Goal: Communication & Community: Share content

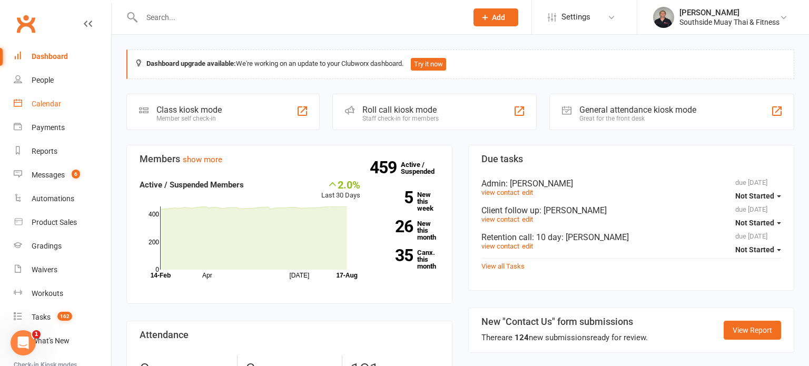
click at [38, 103] on div "Calendar" at bounding box center [47, 104] width 30 height 8
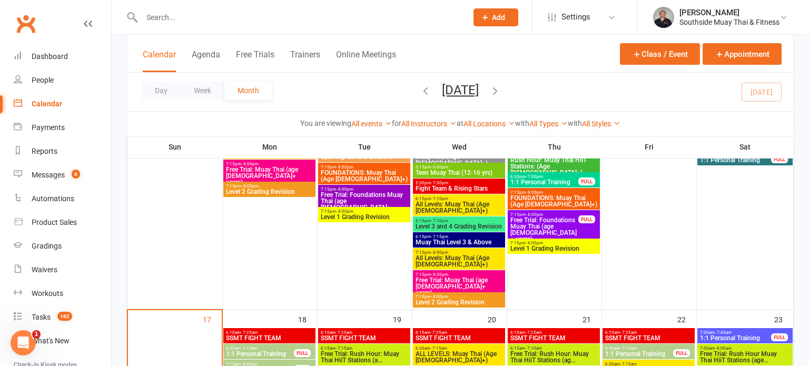
scroll to position [1842, 0]
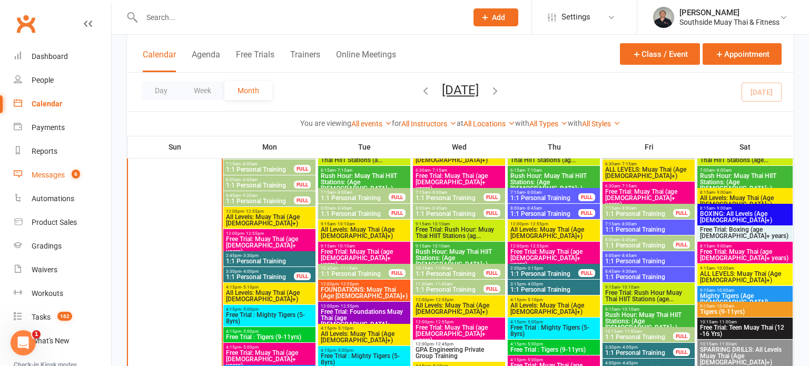
click at [43, 174] on div "Messages" at bounding box center [48, 175] width 33 height 8
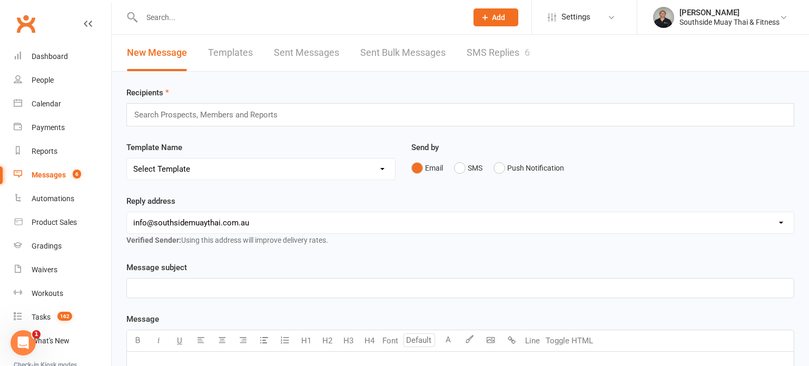
click at [464, 52] on div "New Message Templates Sent Messages Sent Bulk Messages SMS Replies 6" at bounding box center [329, 53] width 434 height 36
click at [483, 53] on link "SMS Replies 6" at bounding box center [498, 53] width 63 height 36
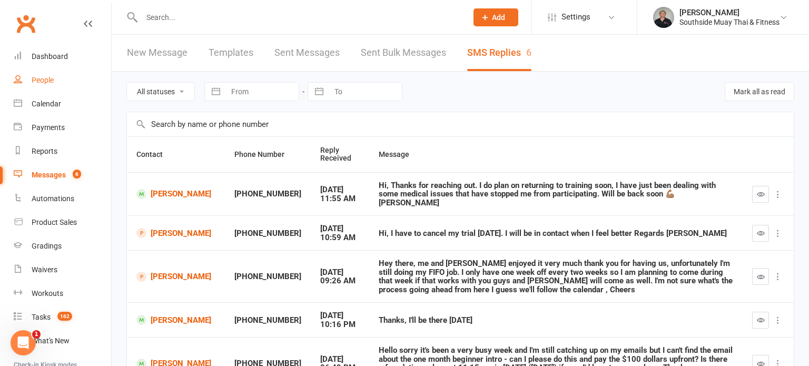
click at [38, 76] on div "People" at bounding box center [43, 80] width 22 height 8
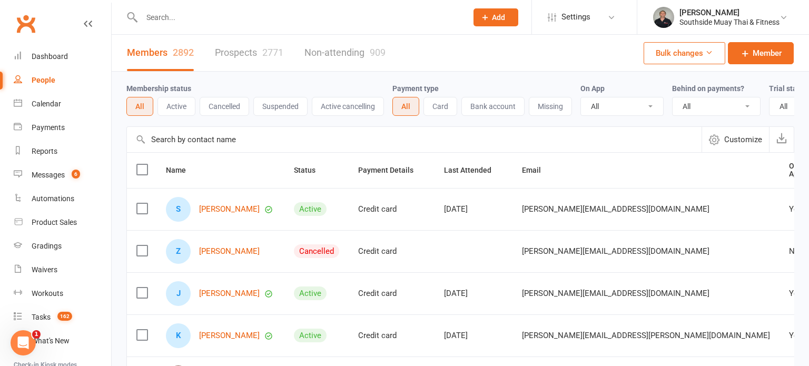
click at [239, 46] on link "Prospects 2771" at bounding box center [249, 53] width 69 height 36
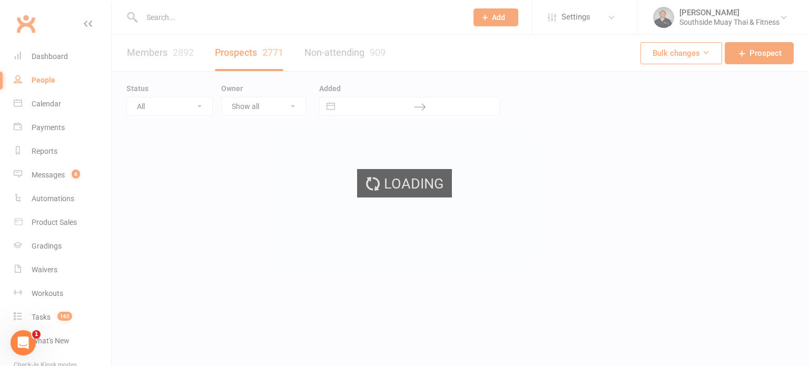
select select "100"
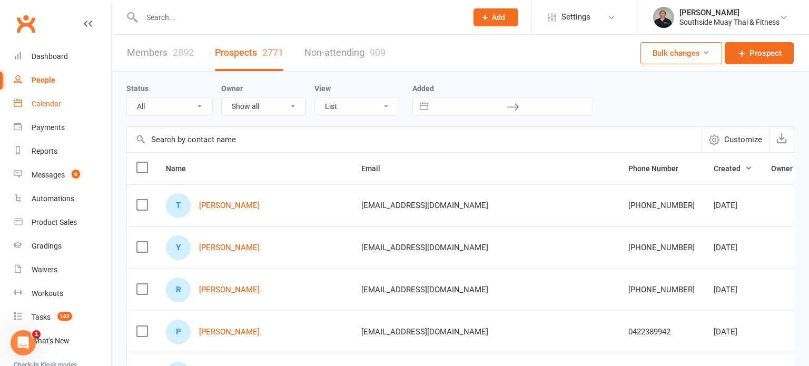
click at [45, 105] on div "Calendar" at bounding box center [47, 104] width 30 height 8
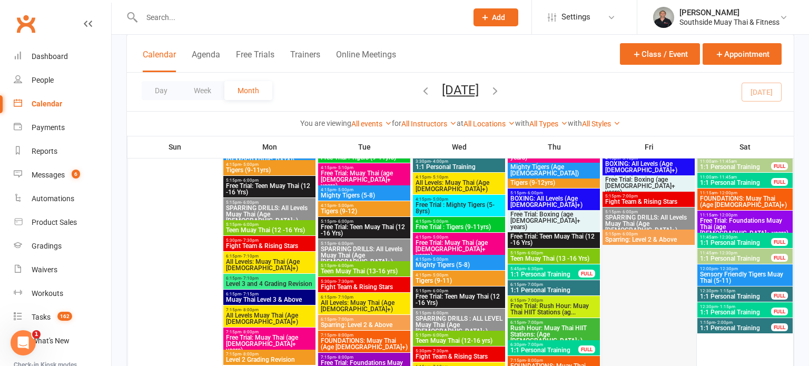
scroll to position [1486, 0]
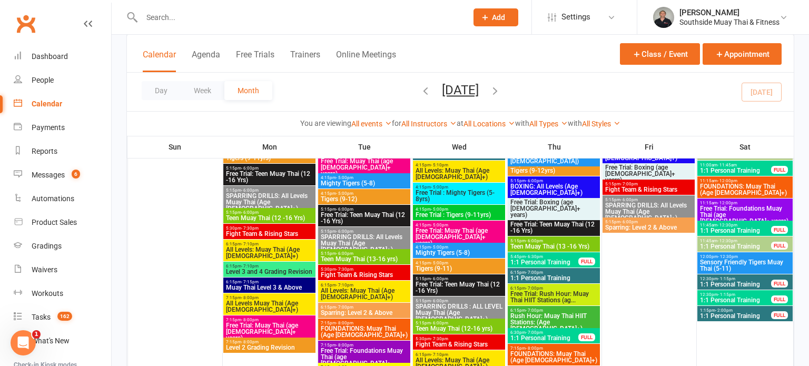
click at [733, 208] on span "Free Trial: Foundations Muay Thai (age [DEMOGRAPHIC_DATA]+ years)" at bounding box center [745, 215] width 91 height 19
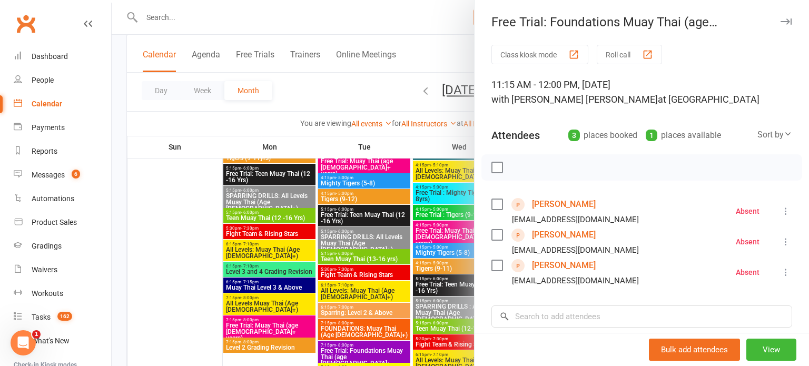
click at [495, 168] on label at bounding box center [497, 167] width 11 height 11
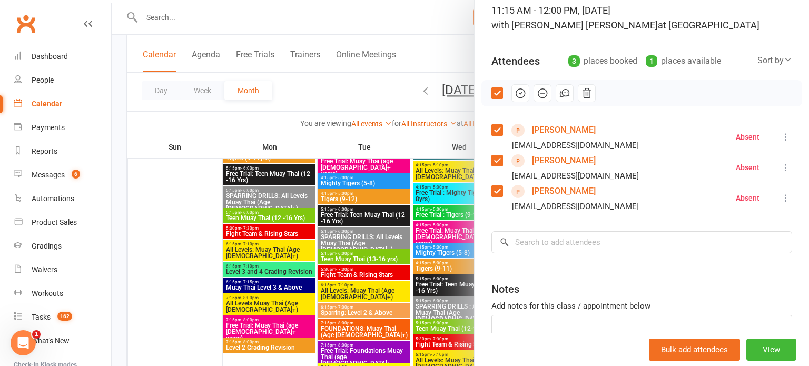
scroll to position [67, 0]
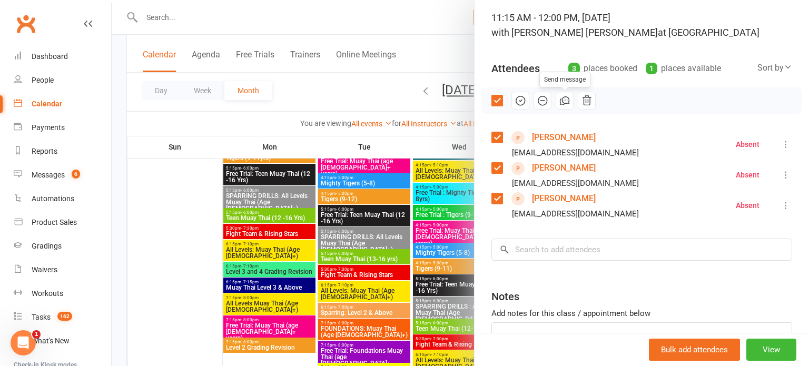
click at [565, 97] on icon "button" at bounding box center [565, 101] width 12 height 12
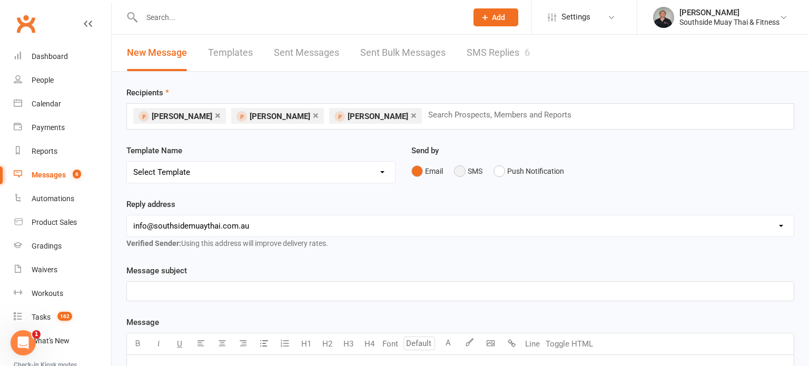
click at [461, 172] on button "SMS" at bounding box center [468, 171] width 28 height 20
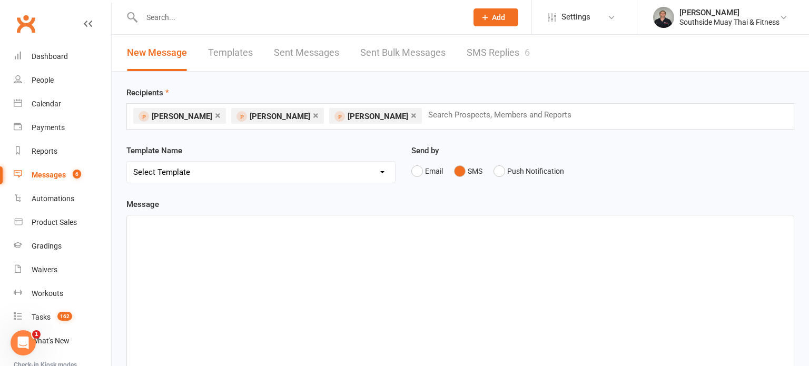
click at [243, 237] on div "﻿" at bounding box center [460, 295] width 667 height 158
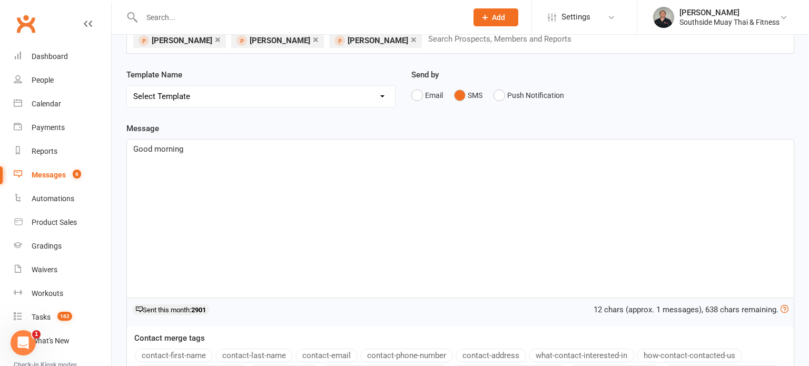
scroll to position [86, 0]
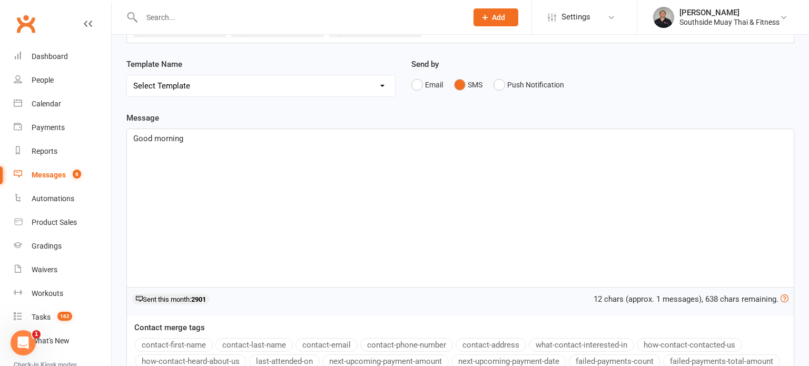
click at [173, 341] on button "contact-first-name" at bounding box center [174, 345] width 78 height 14
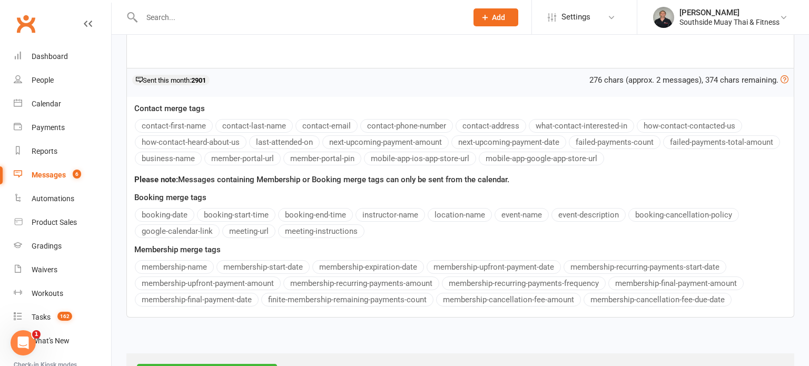
scroll to position [314, 0]
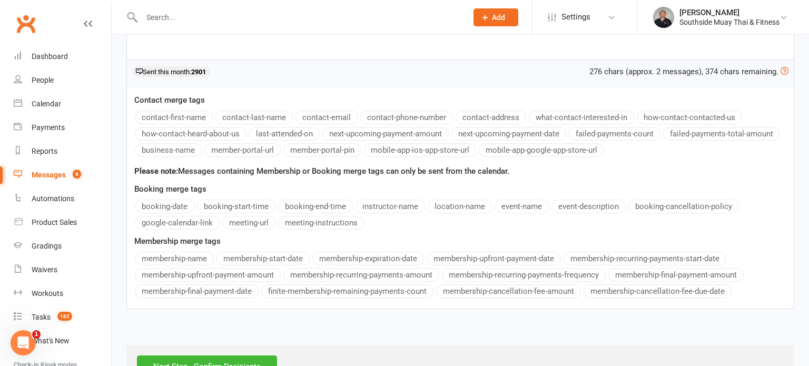
click at [165, 149] on div "Message Good morning ﻿ {contact-first-name} Hope the weekend is going well! I a…" at bounding box center [460, 96] width 668 height 425
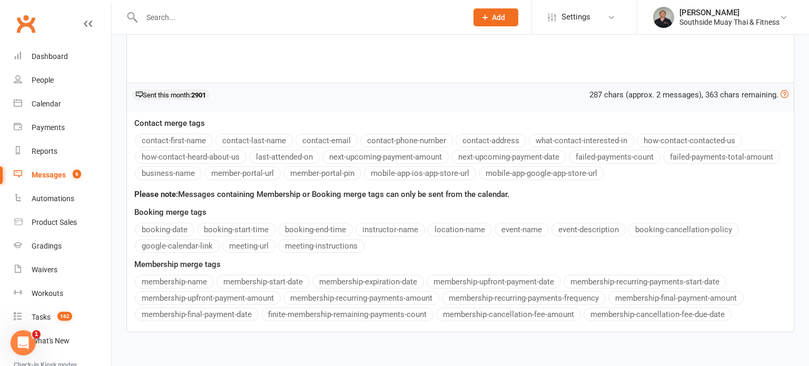
scroll to position [348, 0]
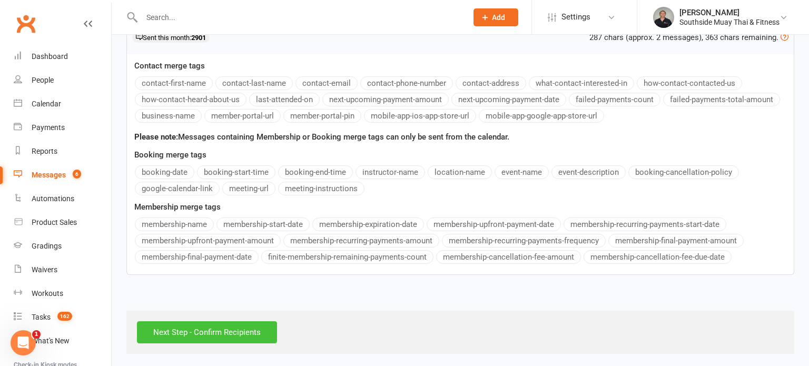
click at [213, 326] on input "Next Step - Confirm Recipients" at bounding box center [207, 332] width 140 height 22
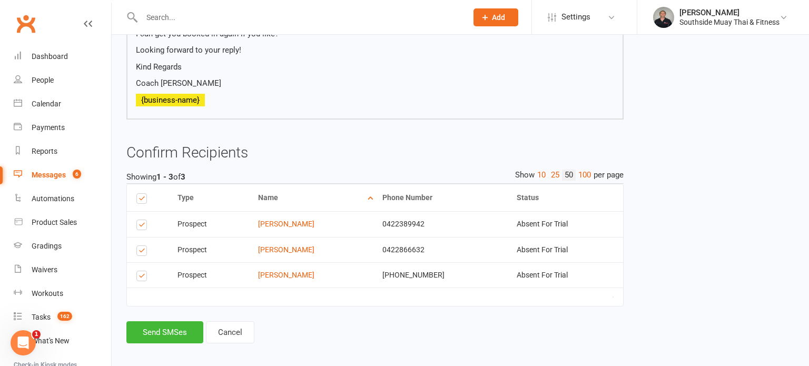
scroll to position [179, 0]
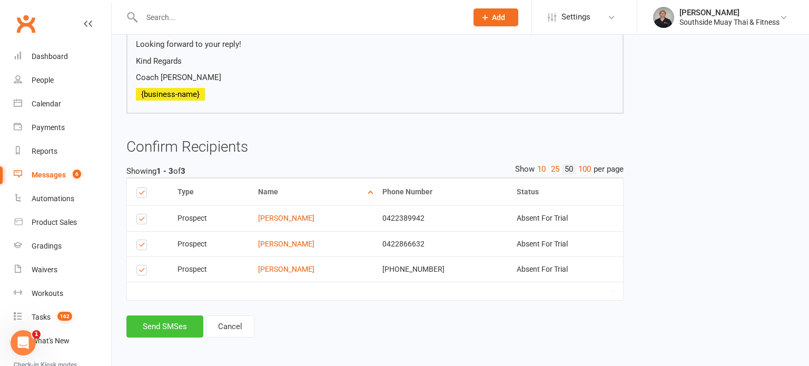
click at [149, 328] on button "Send SMSes" at bounding box center [164, 327] width 77 height 22
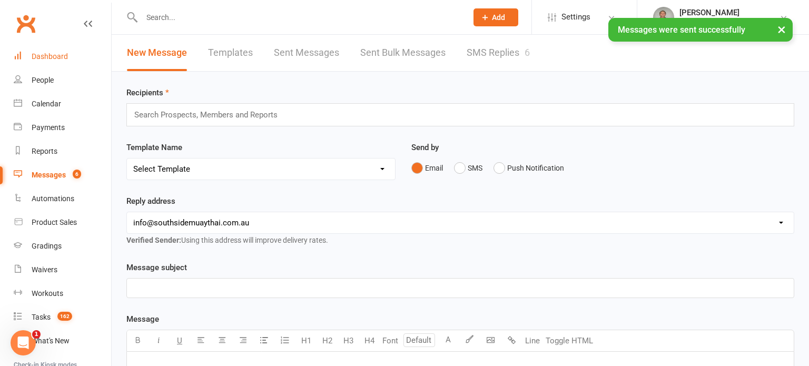
click at [53, 51] on link "Dashboard" at bounding box center [62, 57] width 97 height 24
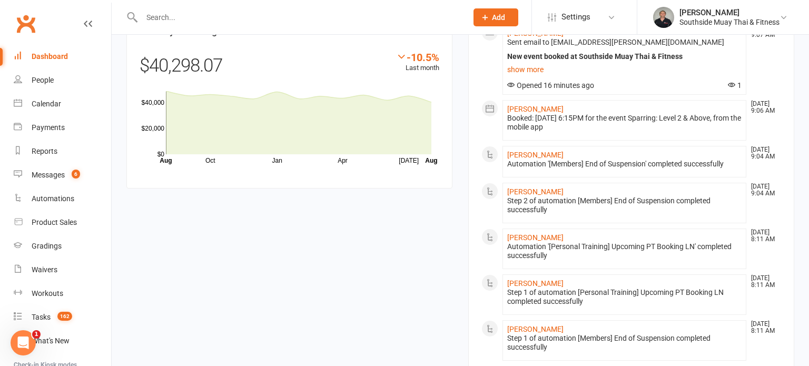
scroll to position [668, 0]
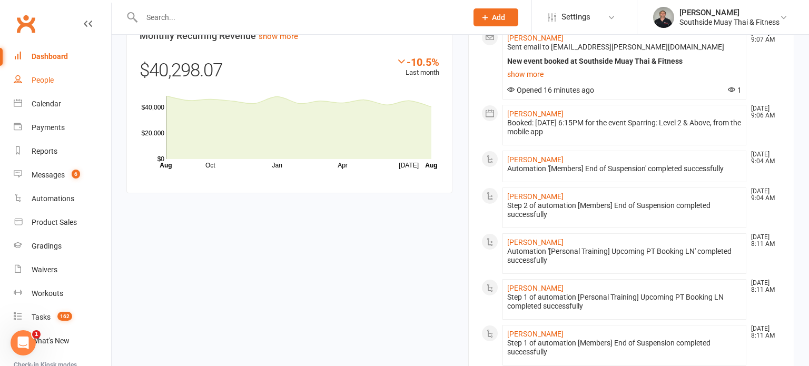
click at [27, 79] on link "People" at bounding box center [62, 81] width 97 height 24
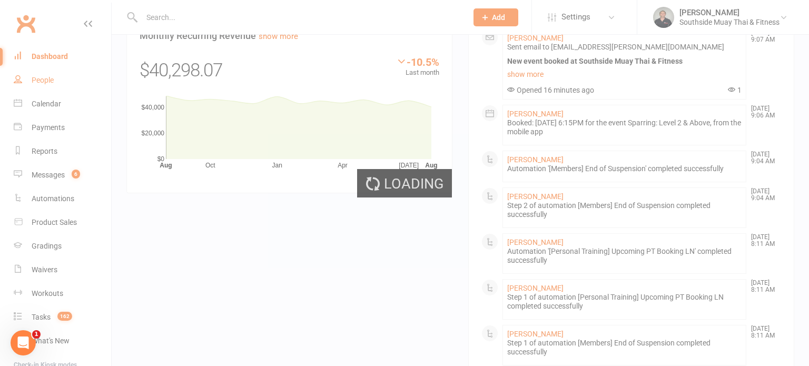
select select "100"
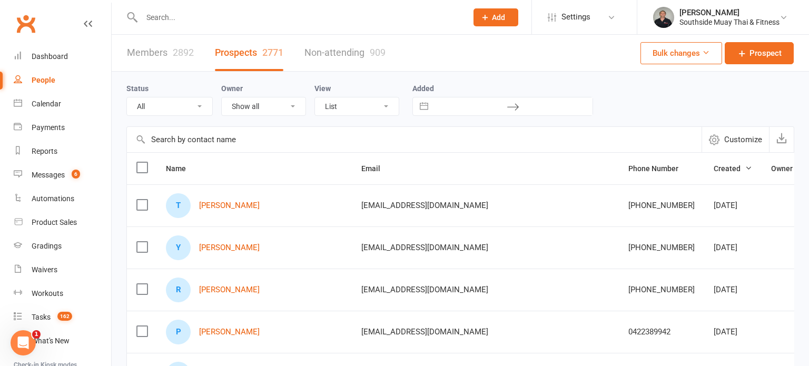
click at [151, 104] on select "All (No status set) (Invalid status) Initial Contact 28 Day LBE - Contact Neede…" at bounding box center [169, 106] width 85 height 18
select select "Intro Month"
click at [127, 97] on select "All (No status set) (Invalid status) Initial Contact 28 Day LBE - Contact Neede…" at bounding box center [169, 106] width 85 height 18
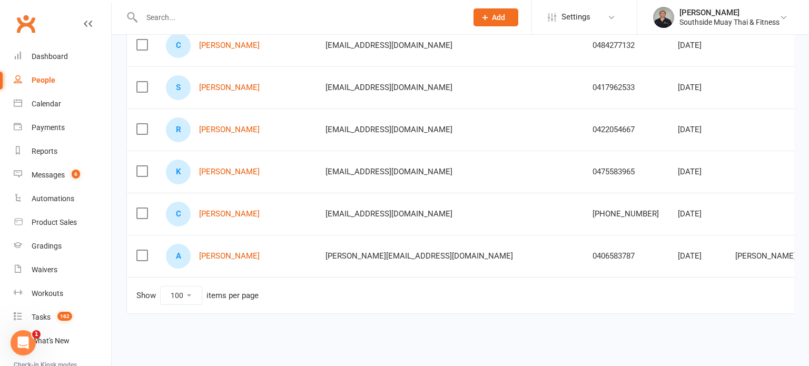
scroll to position [836, 0]
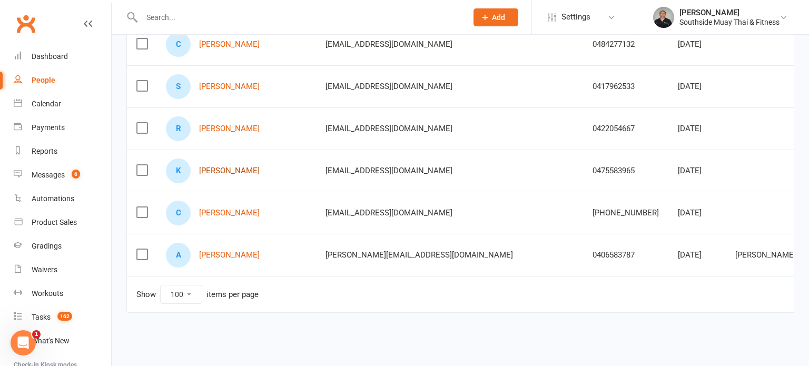
click at [216, 167] on link "[PERSON_NAME]" at bounding box center [229, 171] width 61 height 9
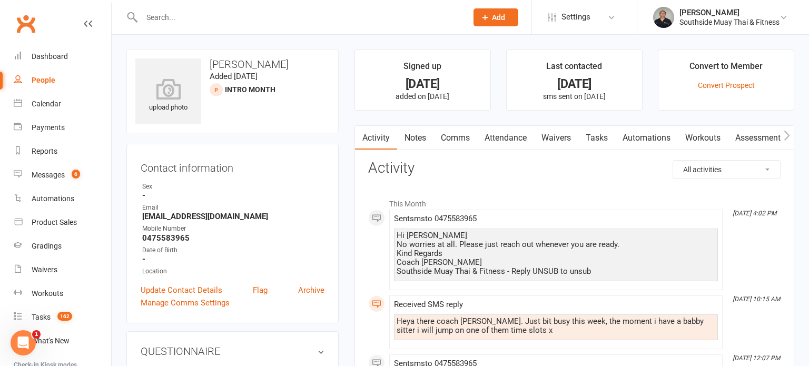
click at [48, 80] on div "People" at bounding box center [44, 80] width 24 height 8
select select "100"
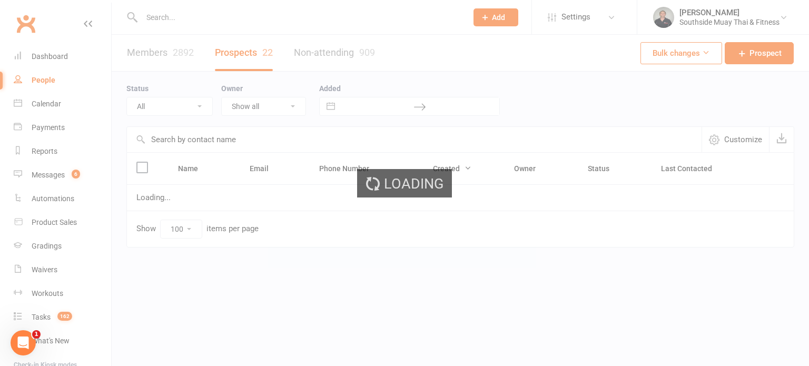
select select "Intro Month"
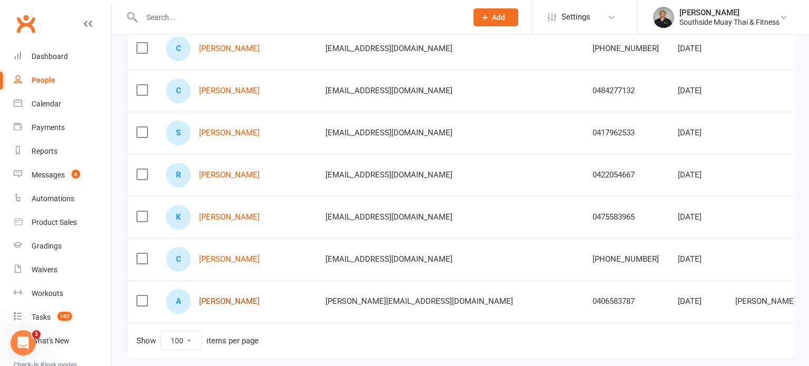
scroll to position [836, 0]
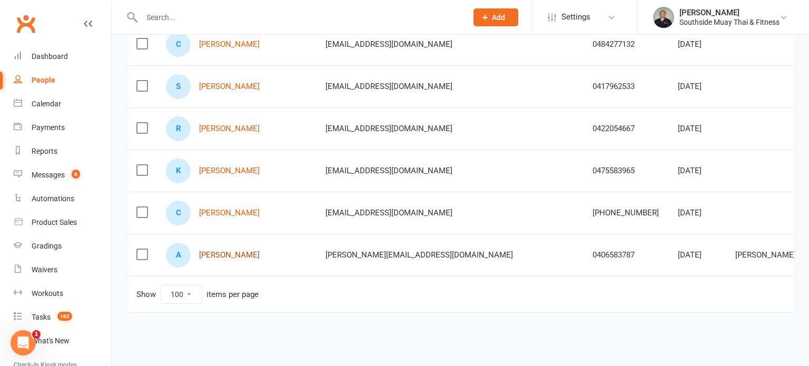
click at [220, 252] on link "[PERSON_NAME]" at bounding box center [229, 255] width 61 height 9
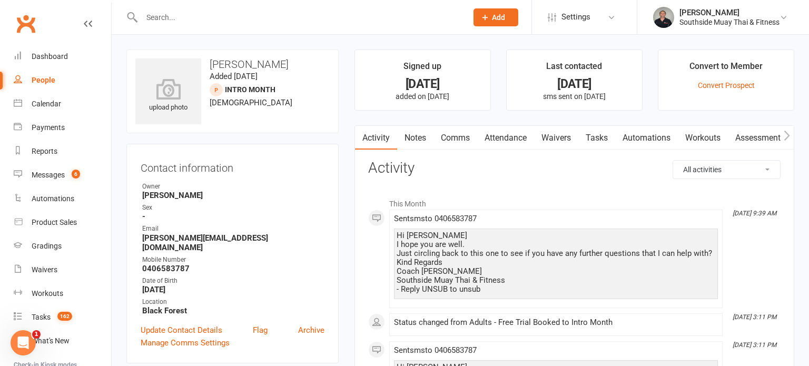
click at [448, 138] on link "Comms" at bounding box center [456, 138] width 44 height 24
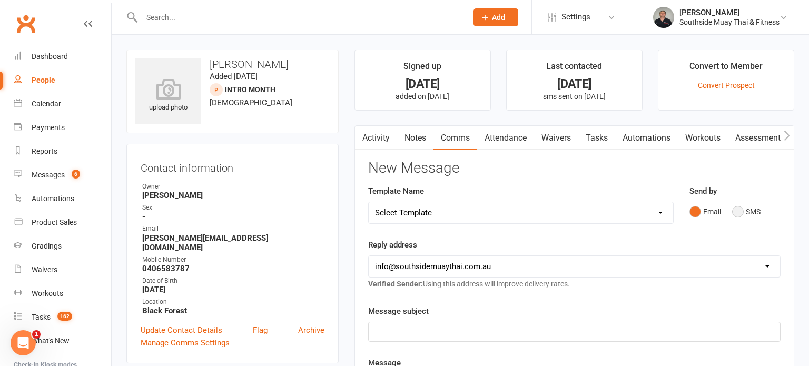
click at [737, 213] on button "SMS" at bounding box center [746, 212] width 28 height 20
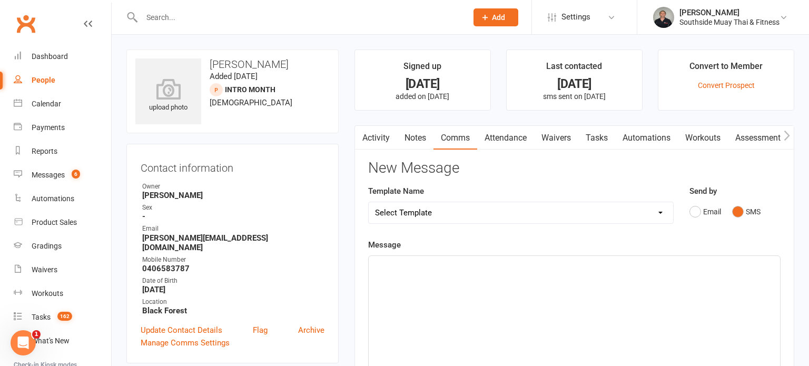
click at [499, 202] on select "Select Template [SMS] Outreach Message: High Risk – Personal From Trainer + Ree…" at bounding box center [521, 212] width 305 height 21
select select "26"
click at [369, 202] on select "Select Template [SMS] Outreach Message: High Risk – Personal From Trainer + Ree…" at bounding box center [521, 212] width 305 height 21
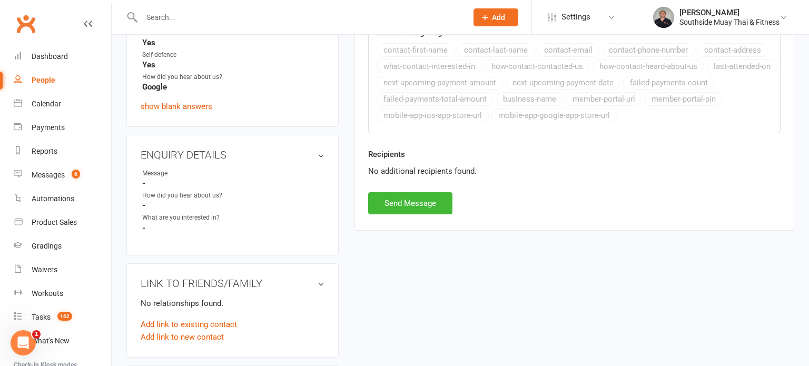
scroll to position [423, 0]
click at [398, 202] on button "Send Message" at bounding box center [410, 203] width 84 height 22
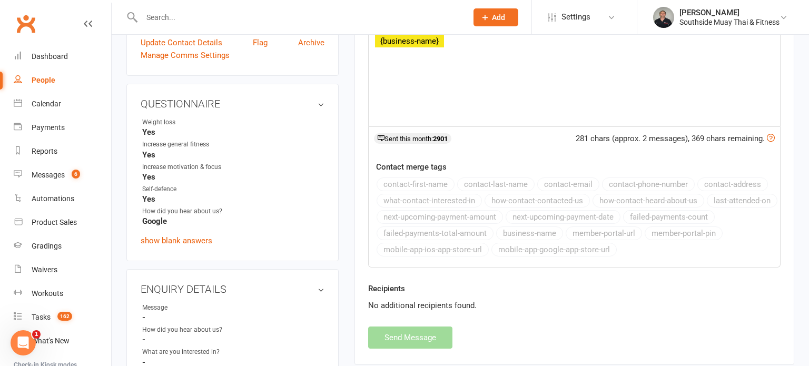
select select
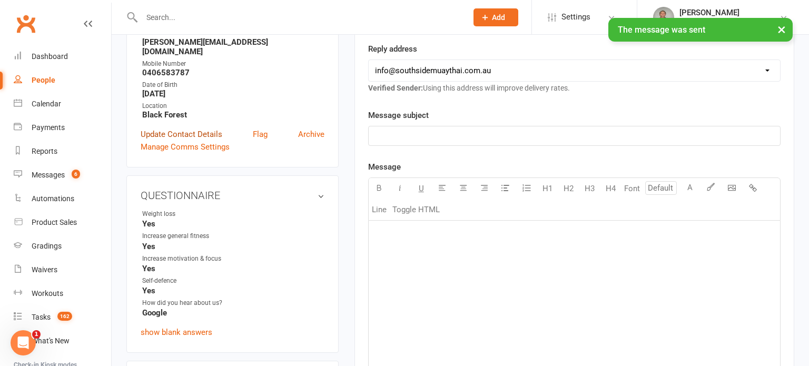
scroll to position [160, 0]
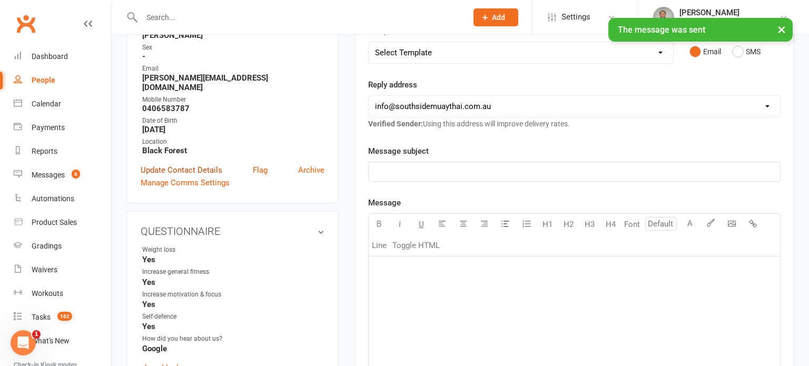
click at [151, 164] on link "Update Contact Details" at bounding box center [182, 170] width 82 height 13
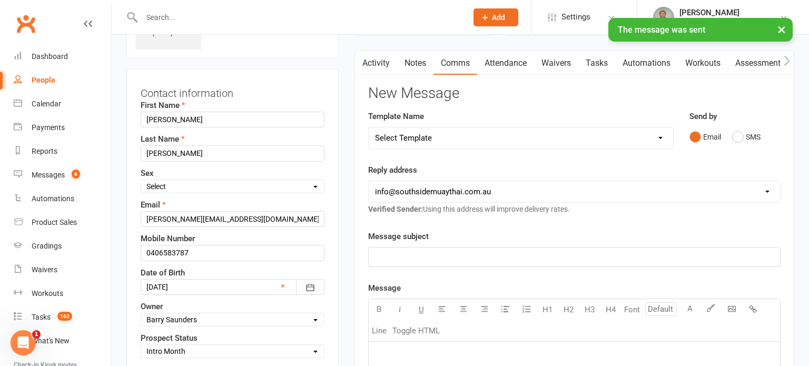
scroll to position [207, 0]
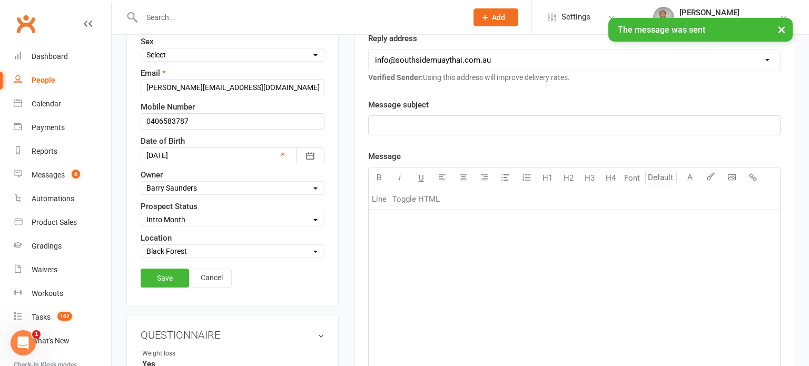
click at [176, 221] on select "Select Initial Contact 28 Day LBE - Contact Needed 28 Day LBE - Intro Class Boo…" at bounding box center [232, 220] width 183 height 12
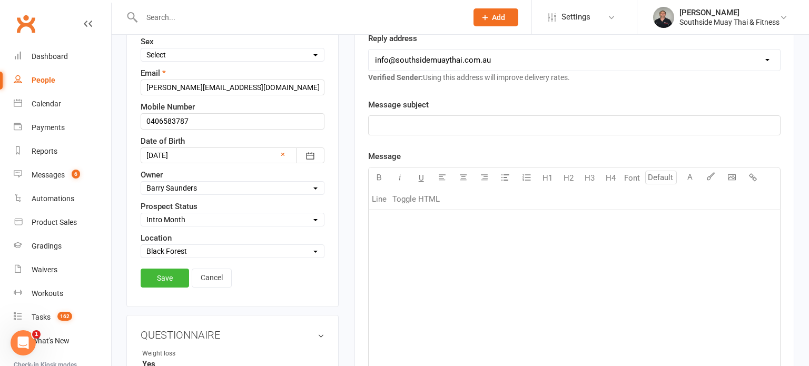
select select "4 Week Trial - Re-engage Later"
click at [141, 214] on select "Select Initial Contact 28 Day LBE - Contact Needed 28 Day LBE - Intro Class Boo…" at bounding box center [232, 220] width 183 height 12
click at [174, 275] on link "Save" at bounding box center [165, 278] width 48 height 19
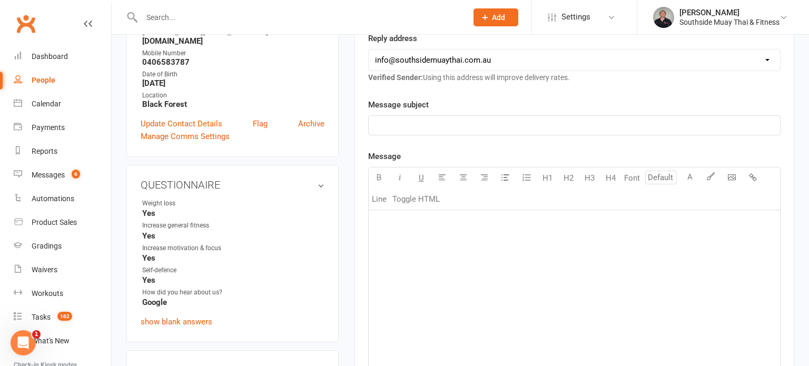
click at [40, 80] on div "People" at bounding box center [44, 80] width 24 height 8
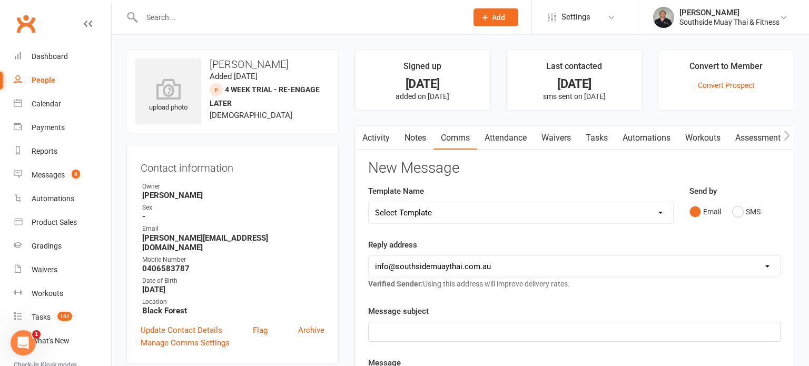
select select "100"
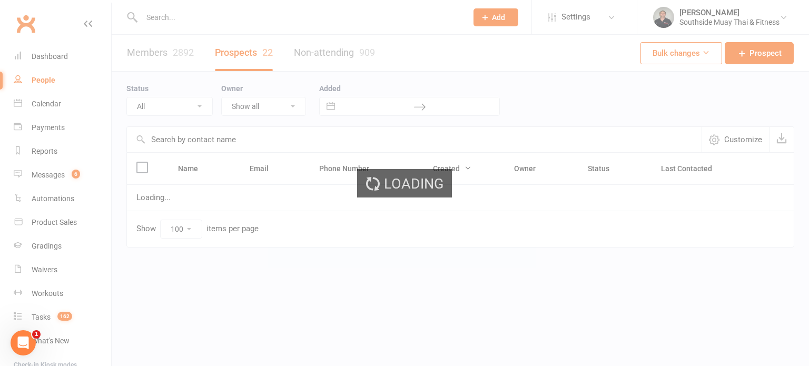
select select "Intro Month"
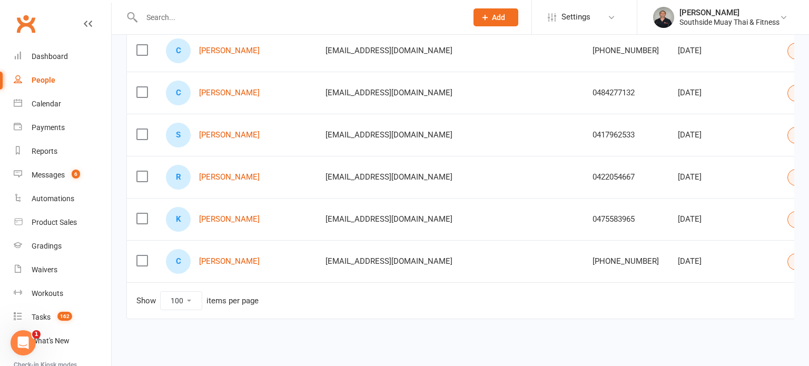
scroll to position [794, 0]
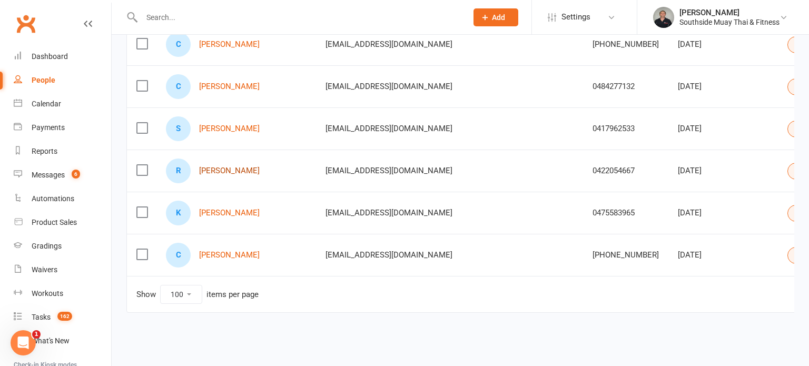
click at [208, 169] on link "[PERSON_NAME]" at bounding box center [229, 171] width 61 height 9
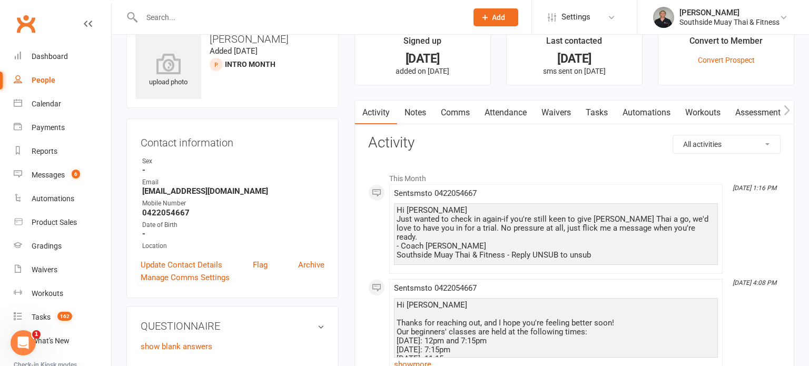
scroll to position [23, 0]
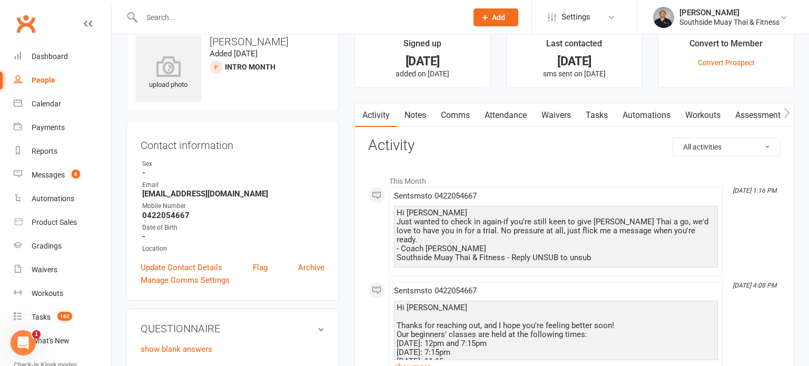
click at [455, 116] on link "Comms" at bounding box center [456, 115] width 44 height 24
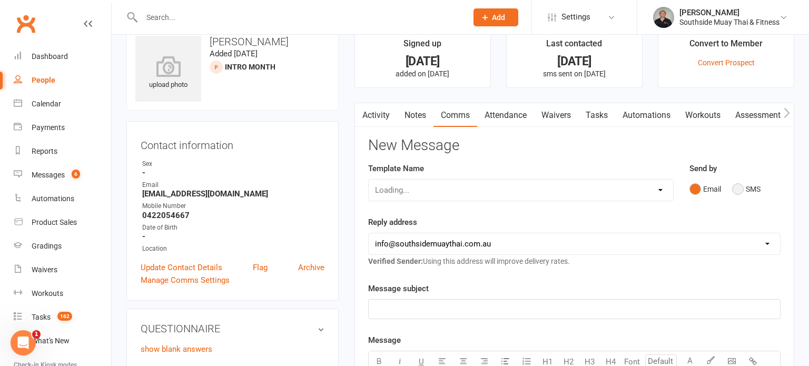
click at [742, 188] on button "SMS" at bounding box center [746, 189] width 28 height 20
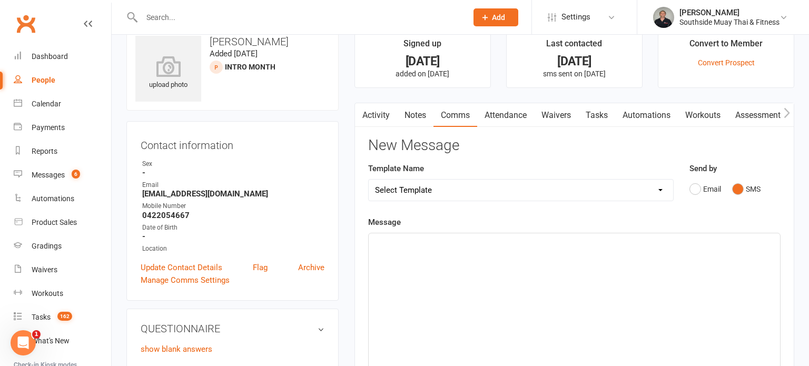
click at [573, 182] on select "Select Template [SMS] Outreach Message: High Risk – Personal From Trainer + Ree…" at bounding box center [521, 190] width 305 height 21
select select "26"
click at [369, 180] on select "Select Template [SMS] Outreach Message: High Risk – Personal From Trainer + Ree…" at bounding box center [521, 190] width 305 height 21
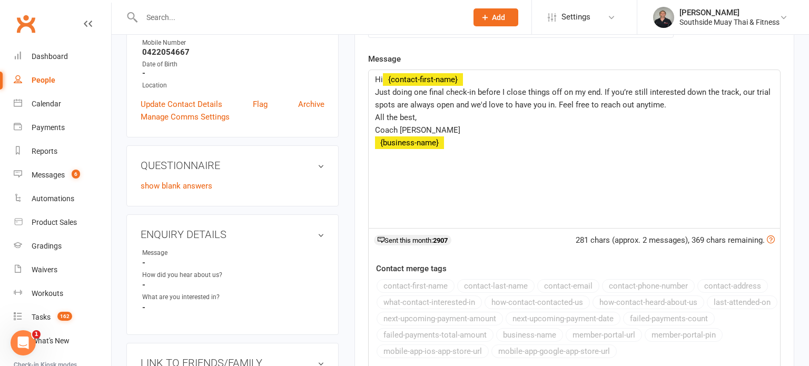
scroll to position [305, 0]
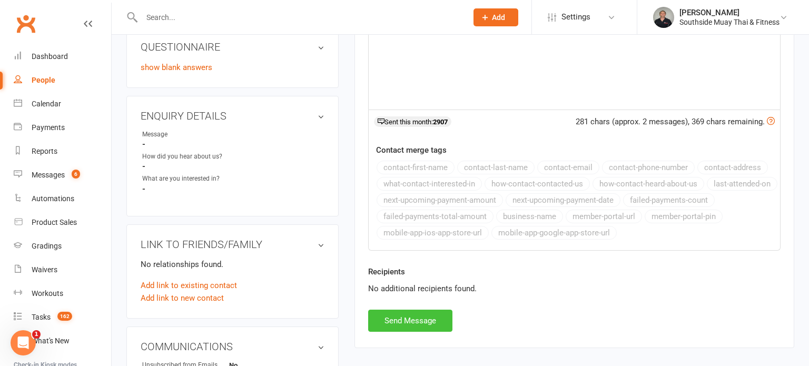
click at [409, 310] on button "Send Message" at bounding box center [410, 321] width 84 height 22
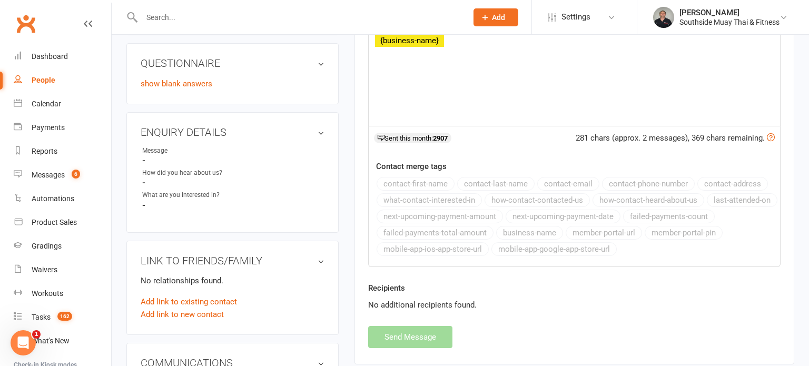
select select
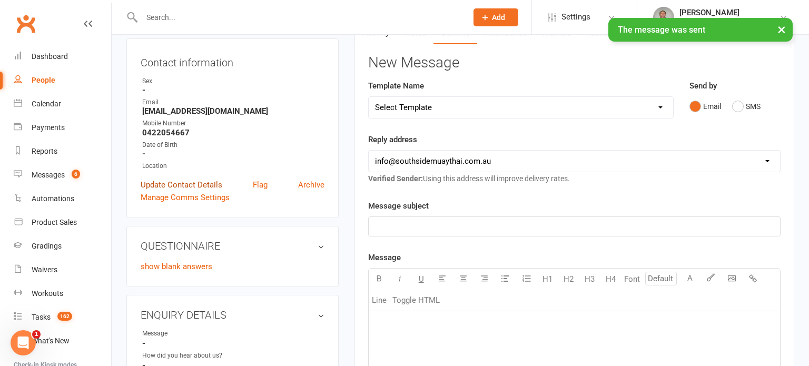
click at [210, 182] on link "Update Contact Details" at bounding box center [182, 185] width 82 height 13
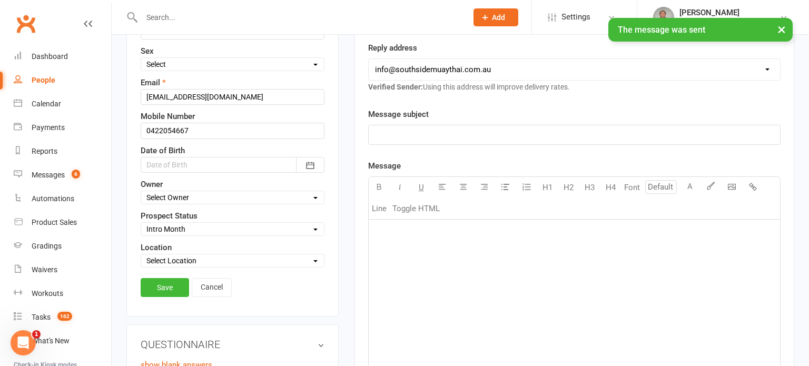
scroll to position [249, 0]
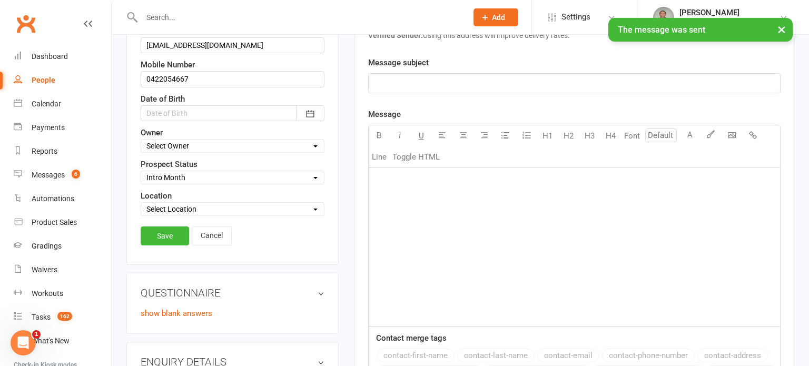
click at [183, 174] on select "Select Initial Contact 28 Day LBE - Contact Needed 28 Day LBE - Intro Class Boo…" at bounding box center [232, 178] width 183 height 12
select select "4 Week Trial - Re-engage Later"
click at [141, 172] on select "Select Initial Contact 28 Day LBE - Contact Needed 28 Day LBE - Intro Class Boo…" at bounding box center [232, 178] width 183 height 12
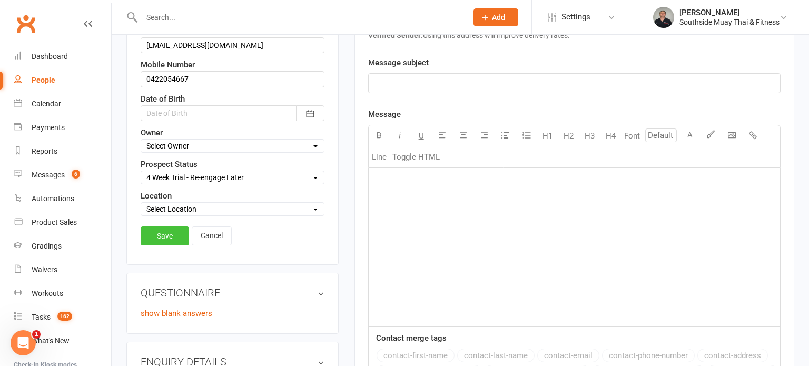
click at [166, 232] on link "Save" at bounding box center [165, 236] width 48 height 19
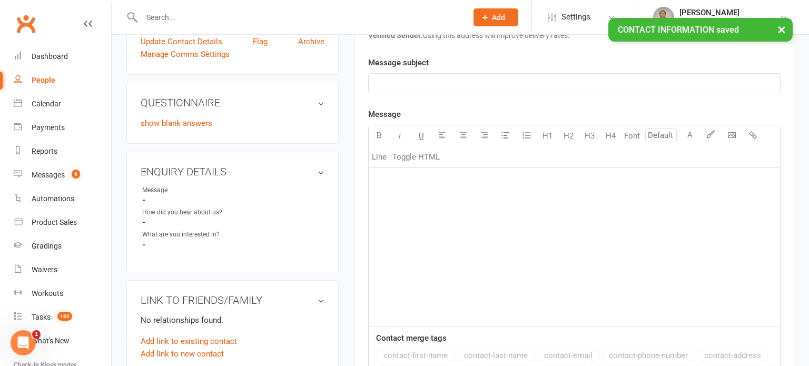
click at [41, 79] on div "People" at bounding box center [44, 80] width 24 height 8
select select "100"
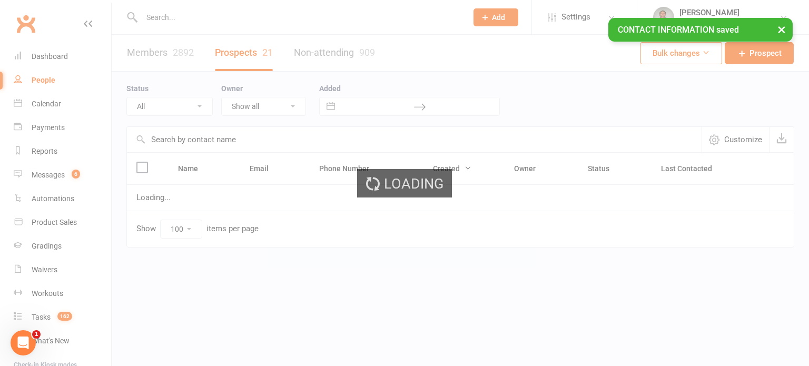
select select "Intro Month"
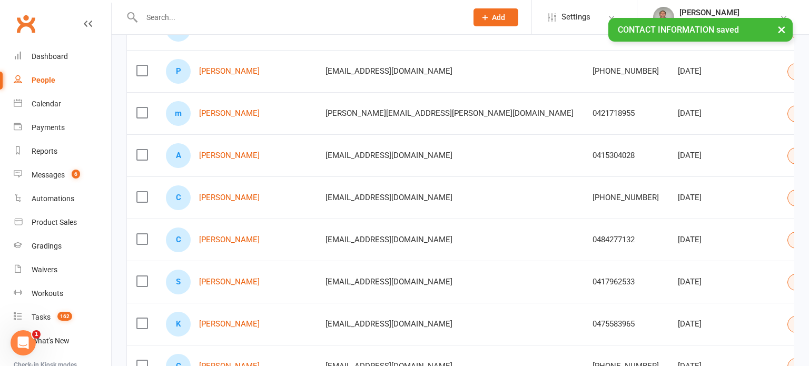
scroll to position [751, 0]
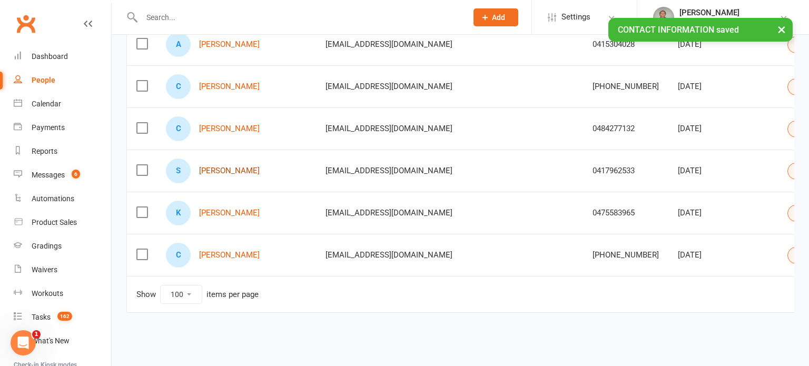
click at [229, 169] on link "[PERSON_NAME]" at bounding box center [229, 171] width 61 height 9
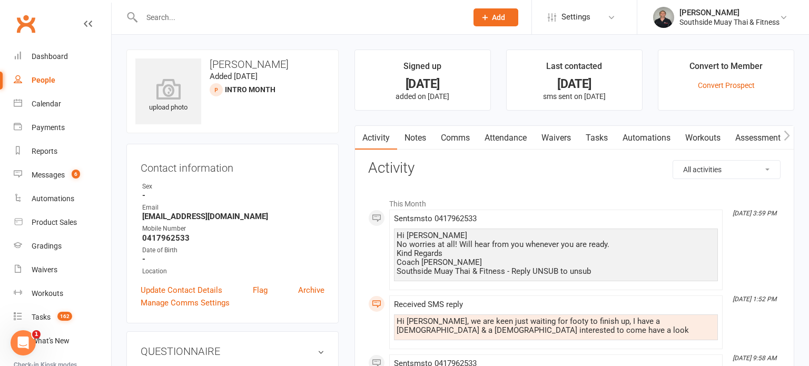
click at [45, 79] on div "People" at bounding box center [44, 80] width 24 height 8
select select "100"
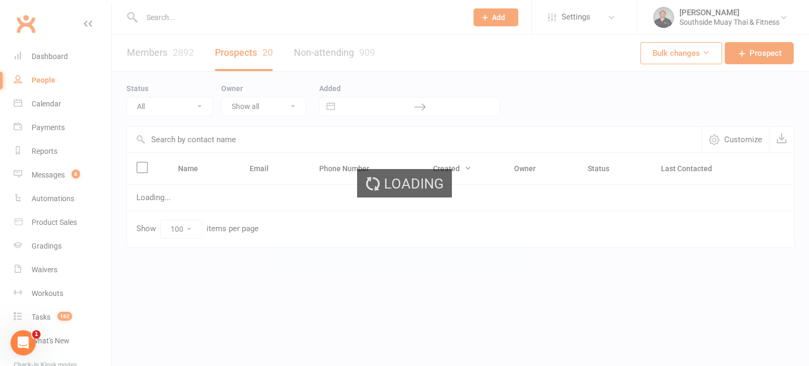
select select "Intro Month"
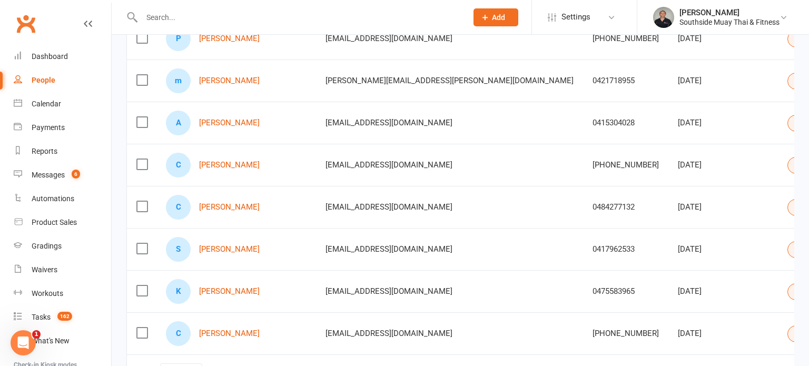
scroll to position [751, 0]
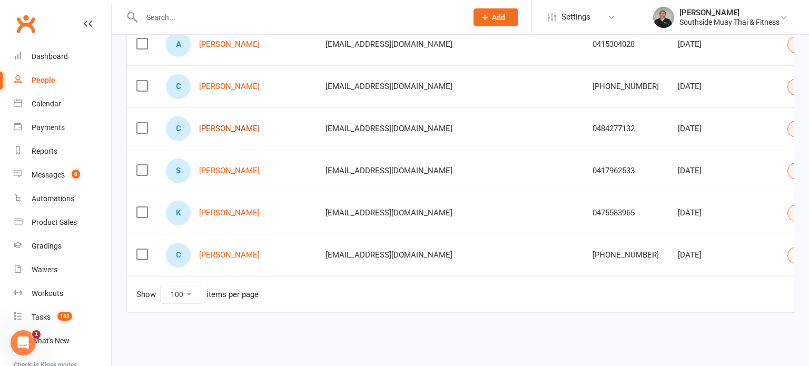
click at [223, 125] on link "[PERSON_NAME]" at bounding box center [229, 128] width 61 height 9
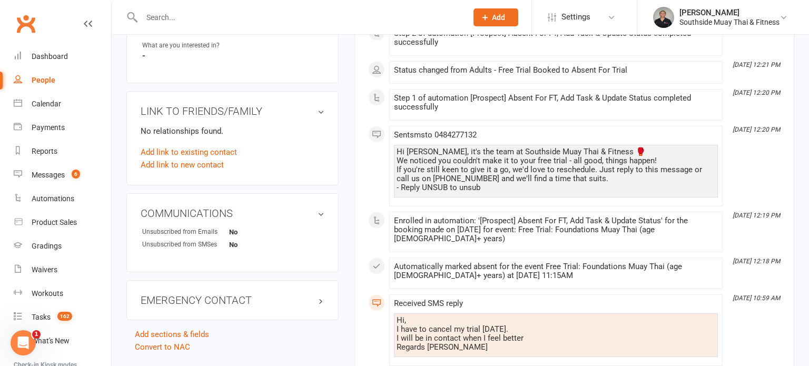
scroll to position [258, 0]
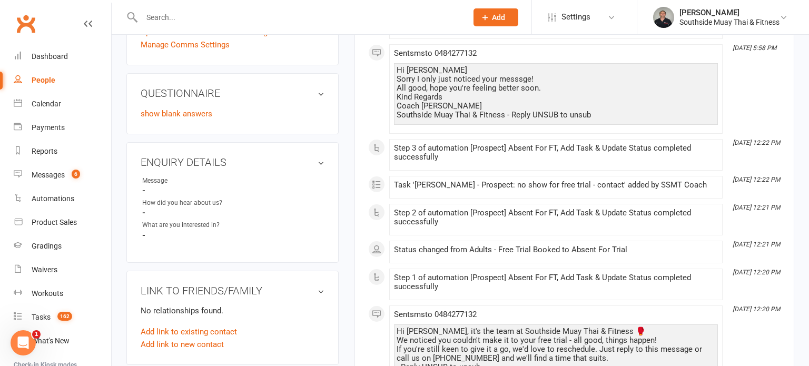
click at [43, 79] on div "People" at bounding box center [44, 80] width 24 height 8
select select "100"
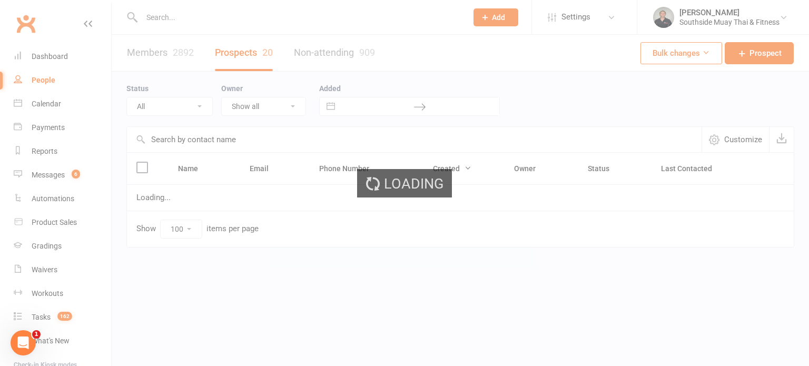
select select "Intro Month"
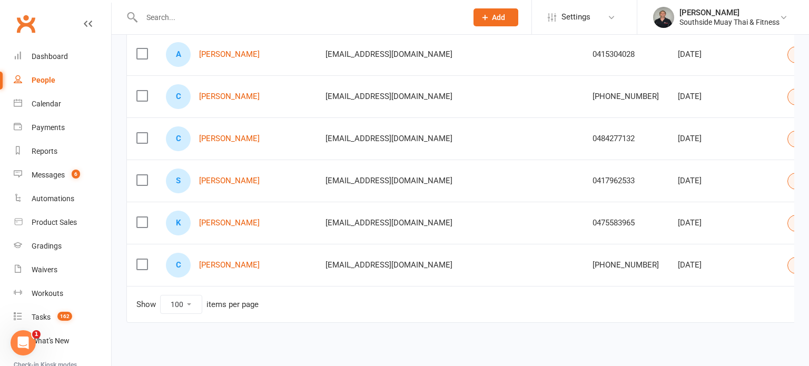
scroll to position [751, 0]
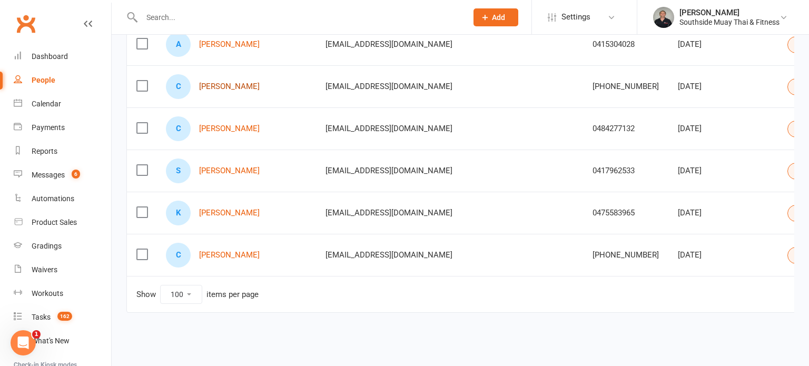
click at [225, 85] on link "[PERSON_NAME]" at bounding box center [229, 86] width 61 height 9
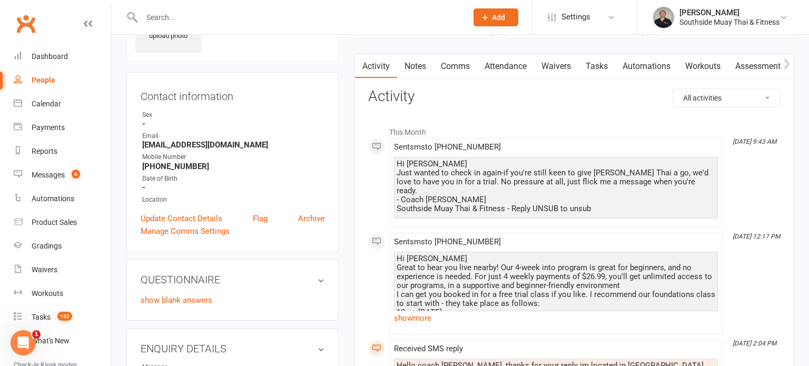
scroll to position [65, 0]
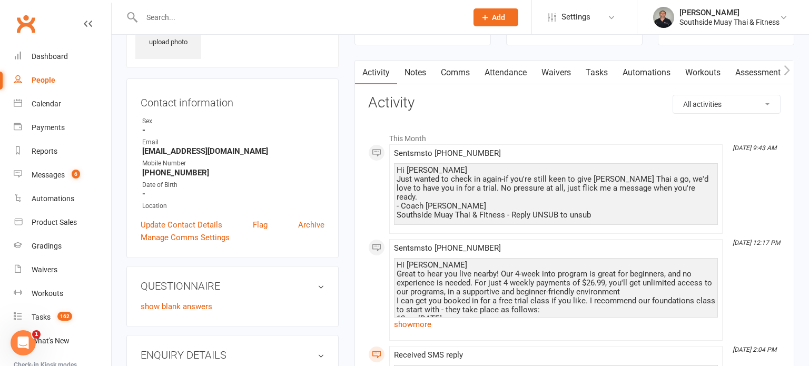
click at [464, 66] on link "Comms" at bounding box center [456, 73] width 44 height 24
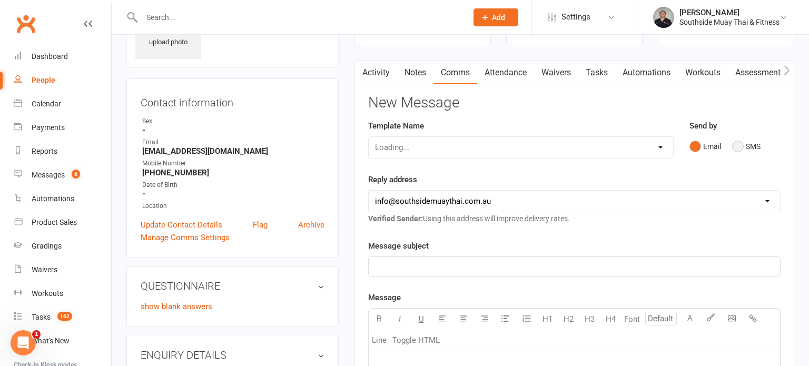
click at [737, 143] on button "SMS" at bounding box center [746, 146] width 28 height 20
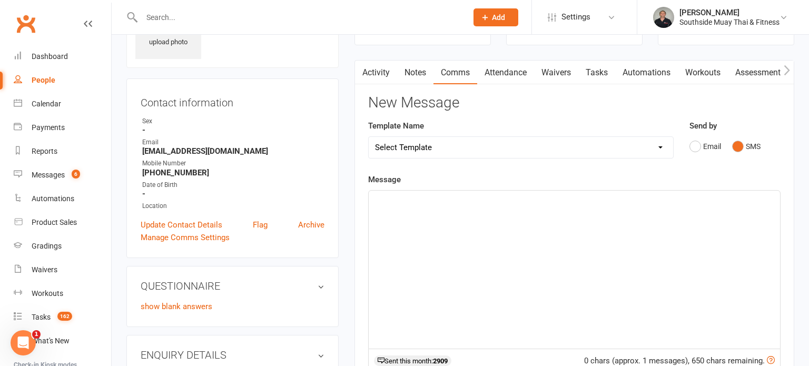
click at [575, 150] on select "Select Template [SMS] Outreach Message: High Risk – Personal From Trainer + Ree…" at bounding box center [521, 147] width 305 height 21
select select "26"
click at [369, 137] on select "Select Template [SMS] Outreach Message: High Risk – Personal From Trainer + Ree…" at bounding box center [521, 147] width 305 height 21
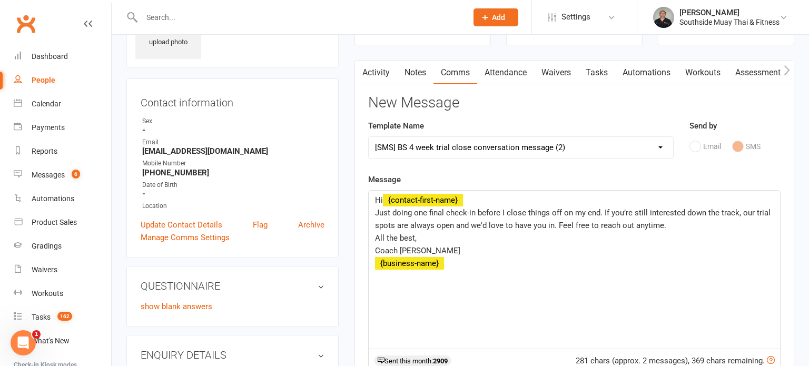
click at [377, 65] on link "Activity" at bounding box center [376, 73] width 42 height 24
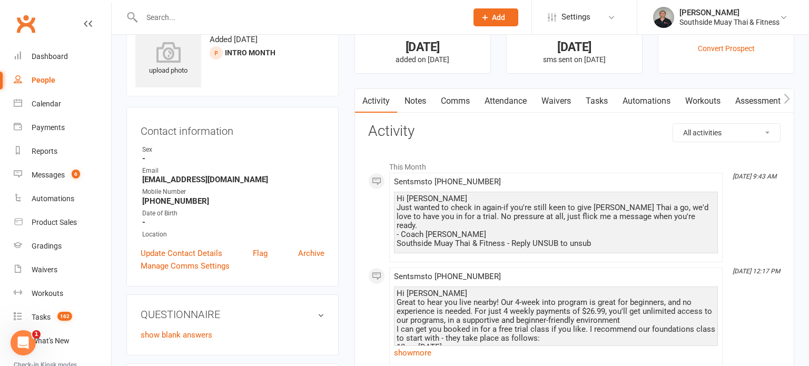
scroll to position [36, 0]
click at [449, 100] on link "Comms" at bounding box center [456, 102] width 44 height 24
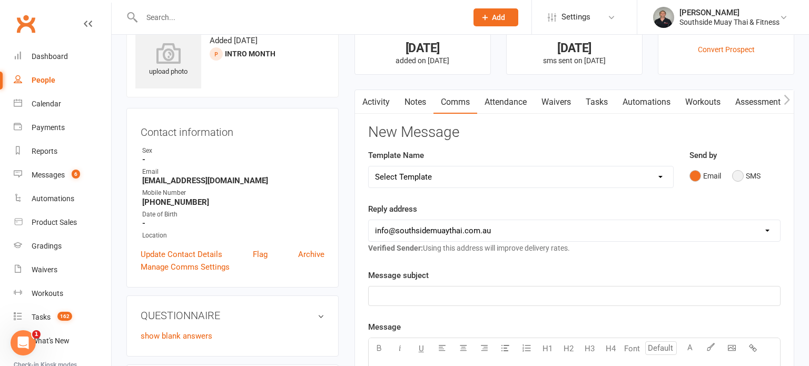
click at [751, 176] on button "SMS" at bounding box center [746, 176] width 28 height 20
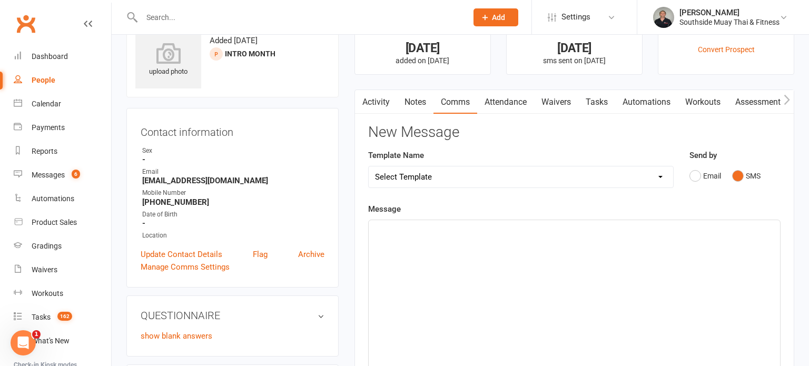
click at [616, 172] on select "Select Template [SMS] Outreach Message: High Risk – Personal From Trainer + Ree…" at bounding box center [521, 177] width 305 height 21
select select "26"
click at [369, 167] on select "Select Template [SMS] Outreach Message: High Risk – Personal From Trainer + Ree…" at bounding box center [521, 177] width 305 height 21
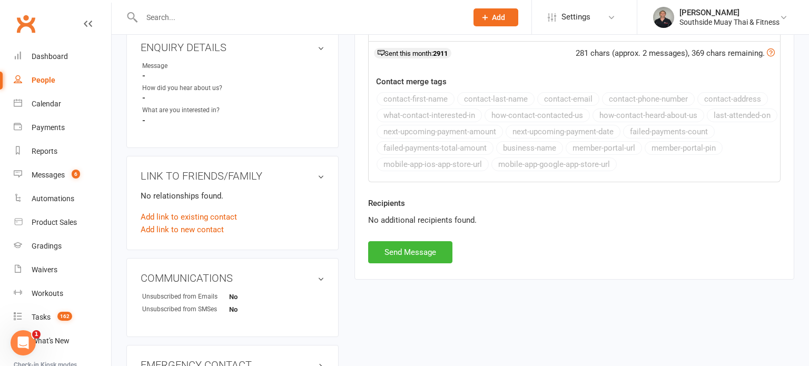
scroll to position [375, 0]
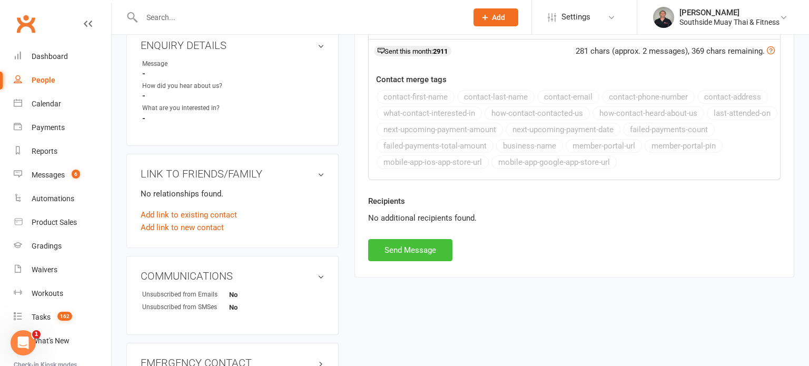
click at [418, 249] on button "Send Message" at bounding box center [410, 250] width 84 height 22
select select
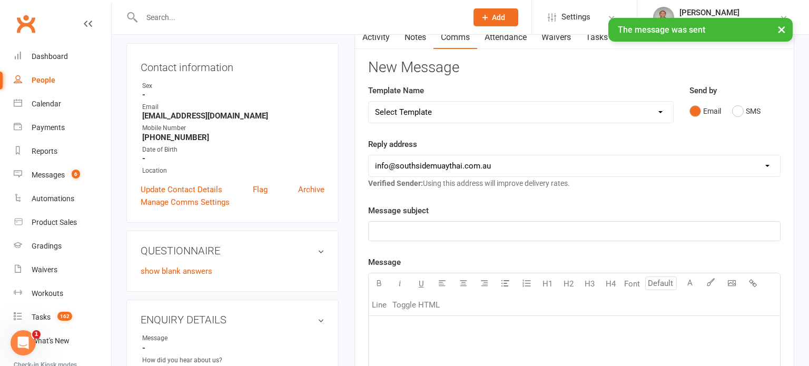
scroll to position [12, 0]
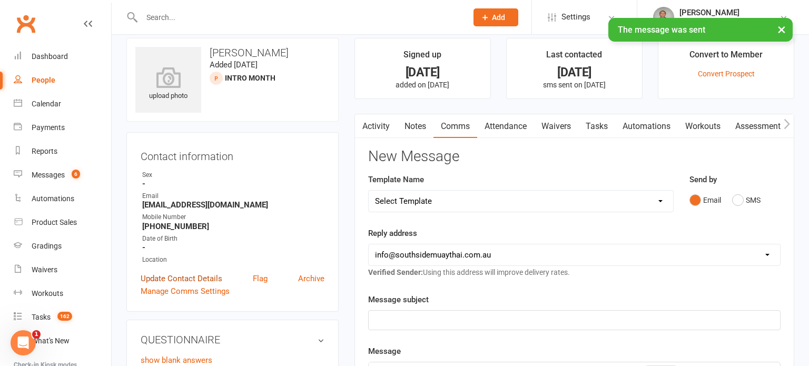
click at [174, 274] on link "Update Contact Details" at bounding box center [182, 278] width 82 height 13
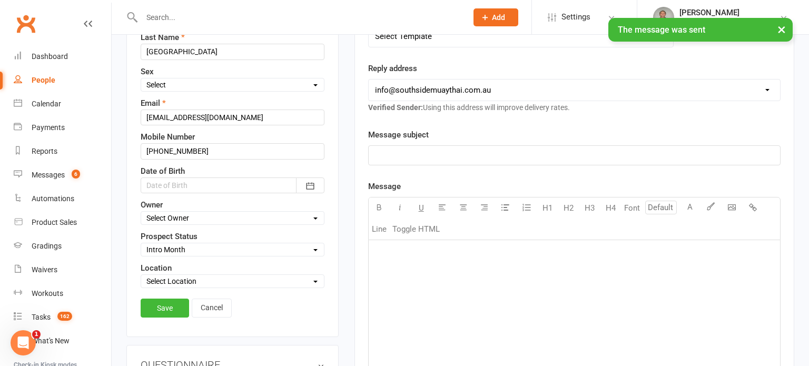
scroll to position [200, 0]
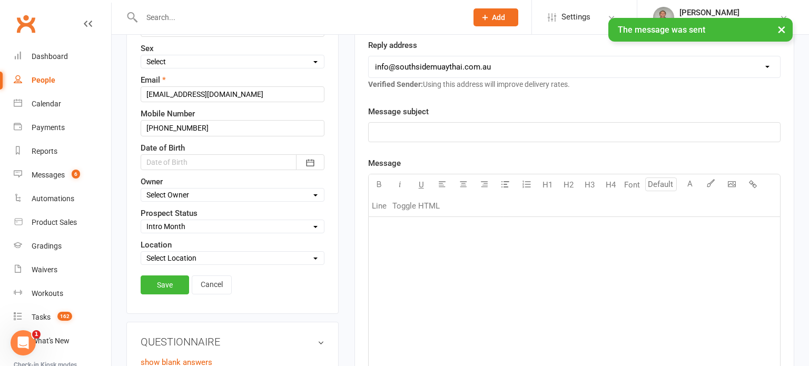
click at [158, 222] on select "Select Initial Contact 28 Day LBE - Contact Needed 28 Day LBE - Intro Class Boo…" at bounding box center [232, 227] width 183 height 12
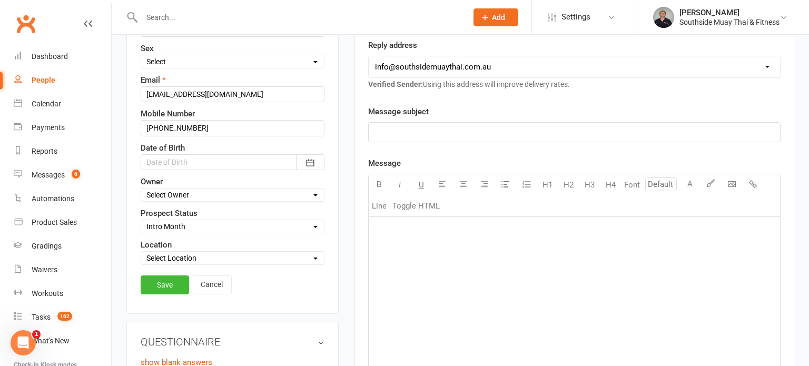
select select "4 Week Trial - Re-engage Later"
click at [141, 221] on select "Select Initial Contact 28 Day LBE - Contact Needed 28 Day LBE - Intro Class Boo…" at bounding box center [232, 227] width 183 height 12
click at [170, 277] on link "Save" at bounding box center [165, 285] width 48 height 19
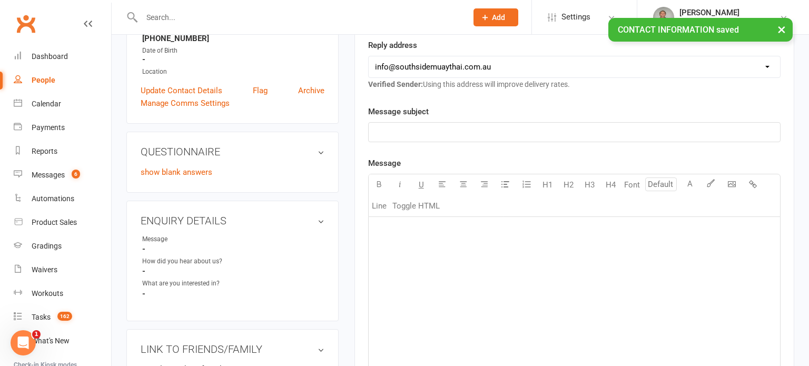
click at [38, 79] on div "People" at bounding box center [44, 80] width 24 height 8
select select "100"
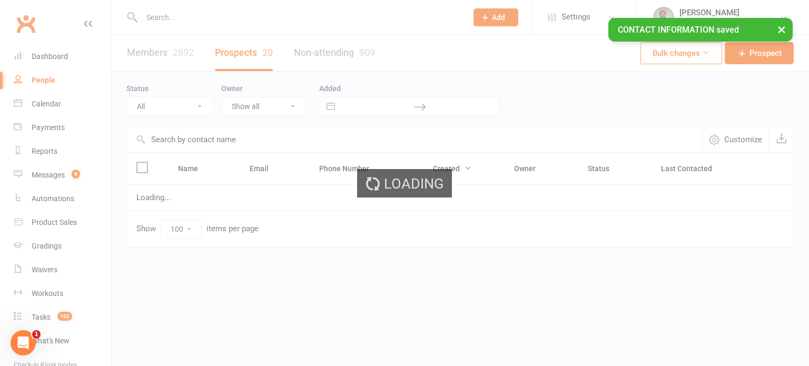
select select "Intro Month"
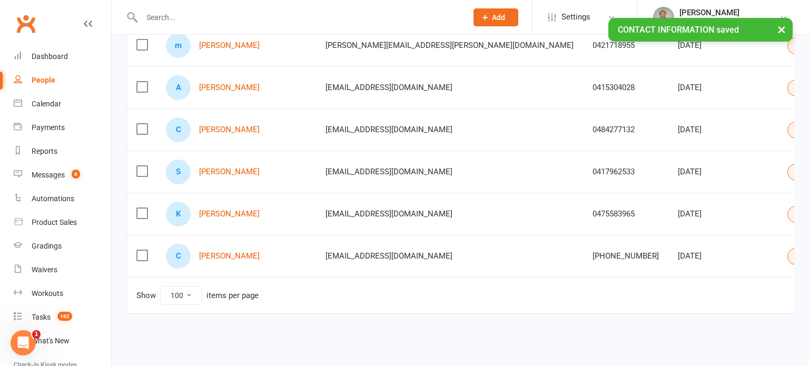
scroll to position [710, 0]
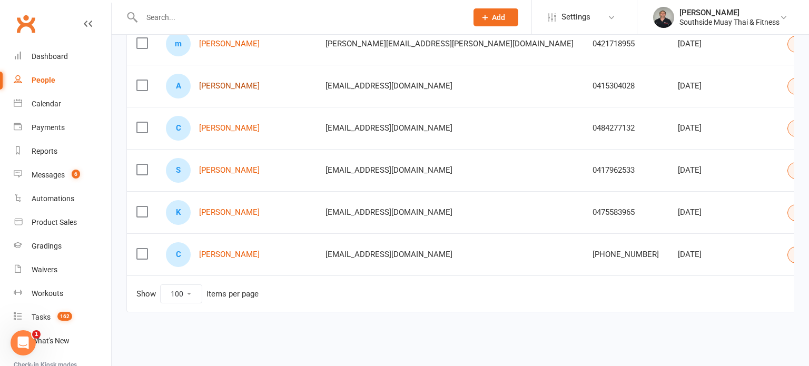
click at [224, 82] on link "[PERSON_NAME]" at bounding box center [229, 86] width 61 height 9
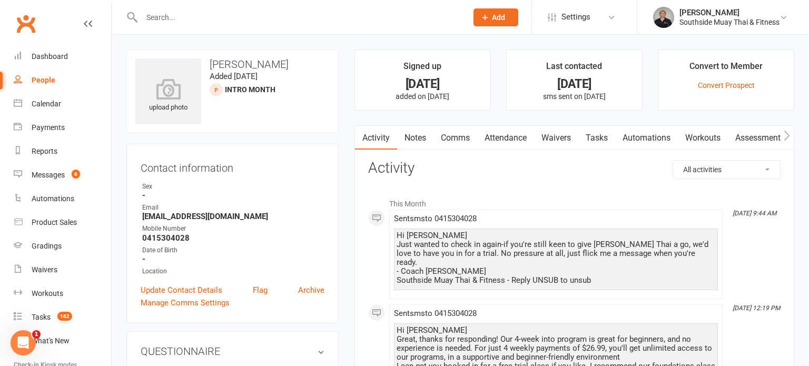
drag, startPoint x: 446, startPoint y: 135, endPoint x: 463, endPoint y: 140, distance: 17.2
click at [447, 135] on link "Comms" at bounding box center [456, 138] width 44 height 24
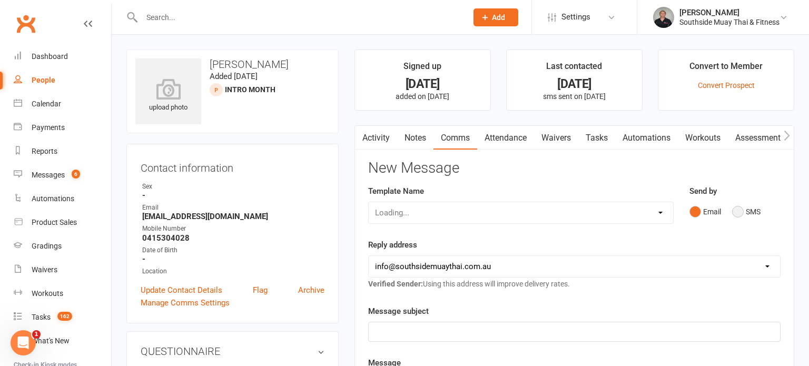
click at [756, 211] on button "SMS" at bounding box center [746, 212] width 28 height 20
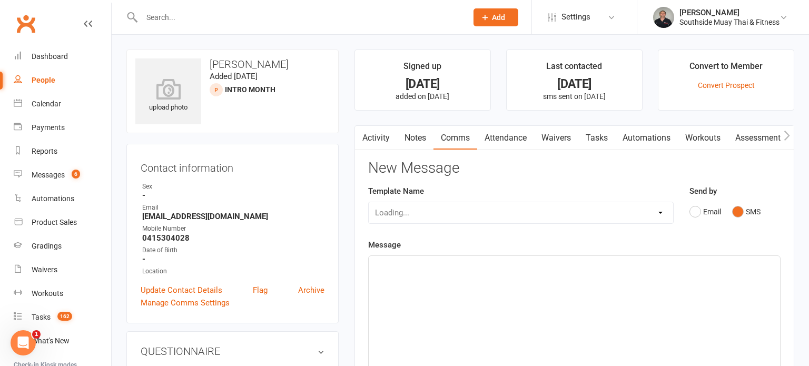
click at [601, 211] on div "Loading..." at bounding box center [521, 213] width 306 height 22
click at [485, 215] on select "Select Template [SMS] Outreach Message: High Risk – Personal From Trainer + Ree…" at bounding box center [521, 212] width 305 height 21
select select "26"
click at [369, 202] on select "Select Template [SMS] Outreach Message: High Risk – Personal From Trainer + Ree…" at bounding box center [521, 212] width 305 height 21
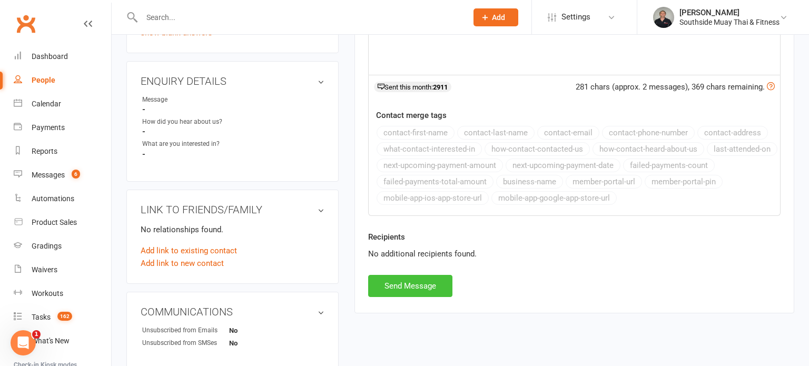
scroll to position [344, 0]
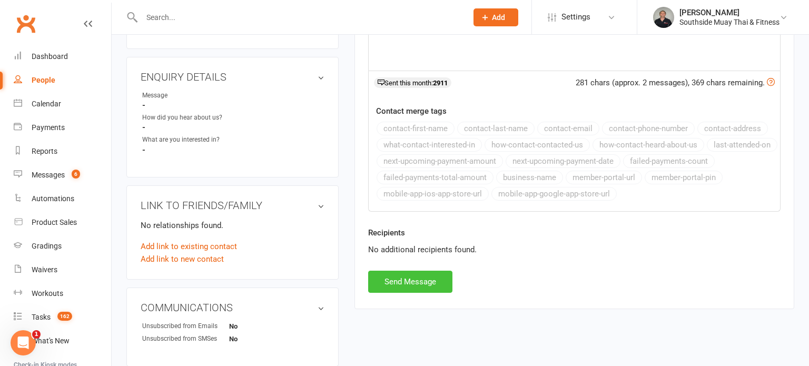
click at [402, 283] on button "Send Message" at bounding box center [410, 282] width 84 height 22
select select
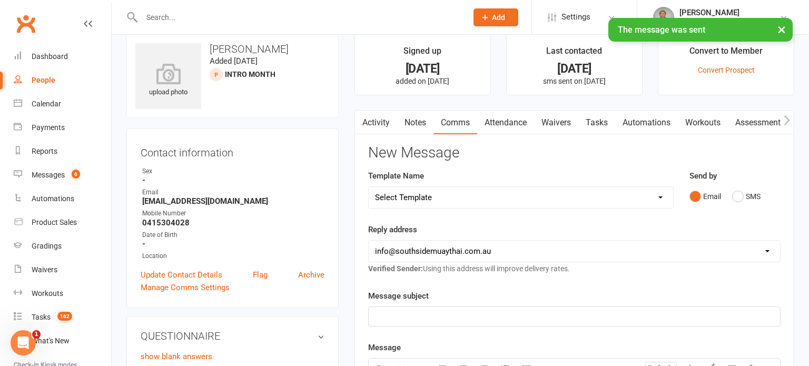
scroll to position [16, 0]
click at [158, 272] on link "Update Contact Details" at bounding box center [182, 274] width 82 height 13
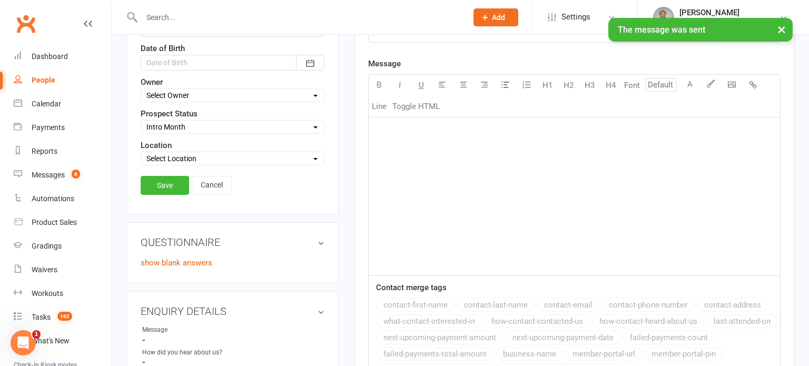
scroll to position [300, 0]
click at [195, 126] on select "Select Initial Contact 28 Day LBE - Contact Needed 28 Day LBE - Intro Class Boo…" at bounding box center [232, 127] width 183 height 12
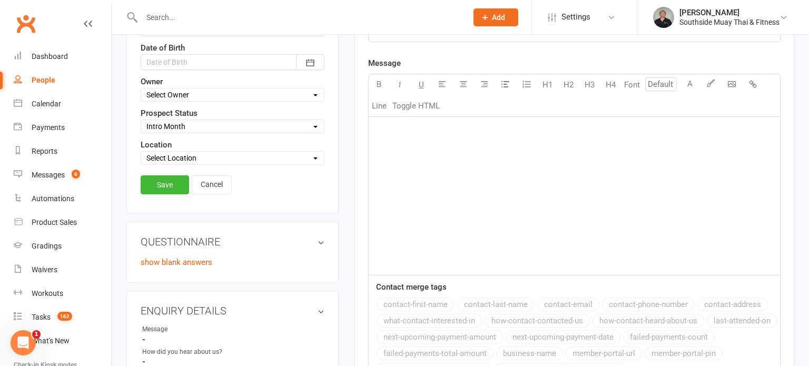
select select "4 Week Trial - Re-engage Later"
click at [141, 121] on select "Select Initial Contact 28 Day LBE - Contact Needed 28 Day LBE - Intro Class Boo…" at bounding box center [232, 127] width 183 height 12
click at [173, 187] on link "Save" at bounding box center [165, 184] width 48 height 19
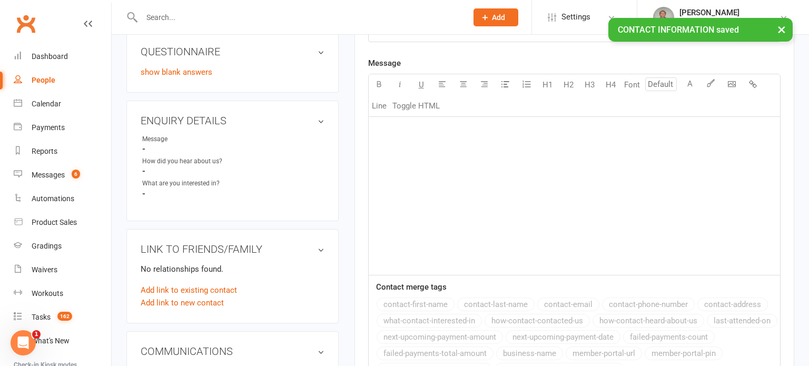
click at [42, 83] on div "People" at bounding box center [44, 80] width 24 height 8
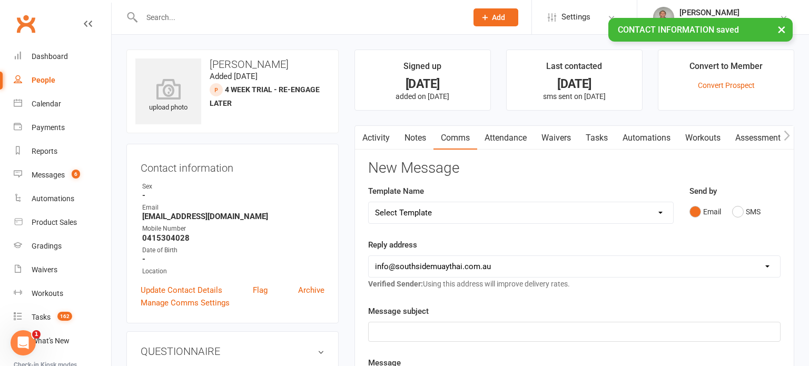
select select "100"
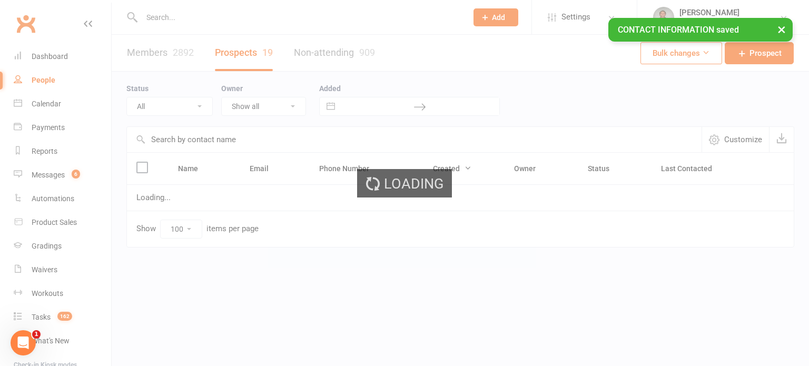
select select "Intro Month"
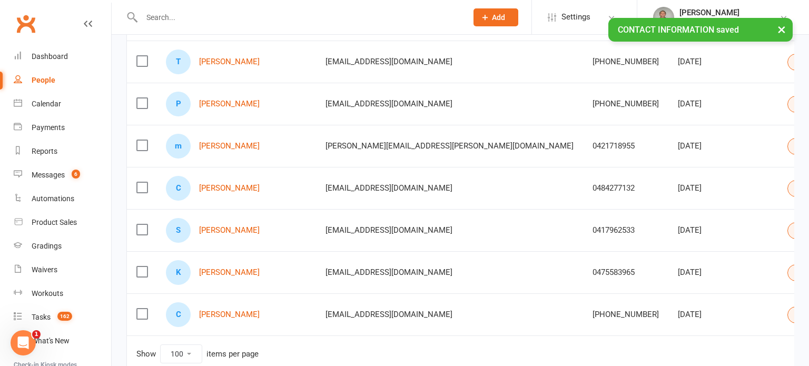
scroll to position [641, 0]
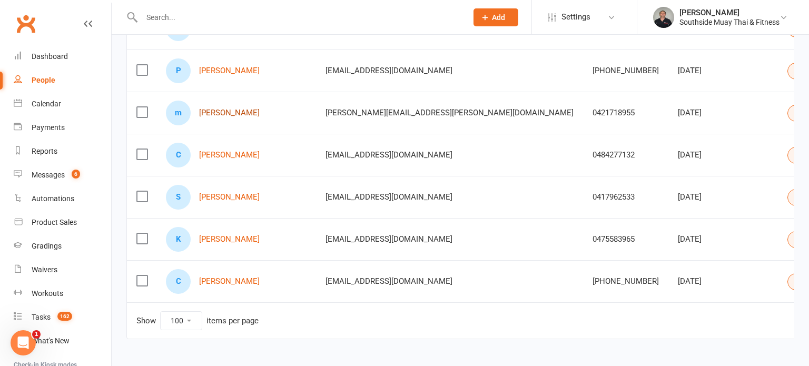
click at [218, 110] on link "[PERSON_NAME]" at bounding box center [229, 113] width 61 height 9
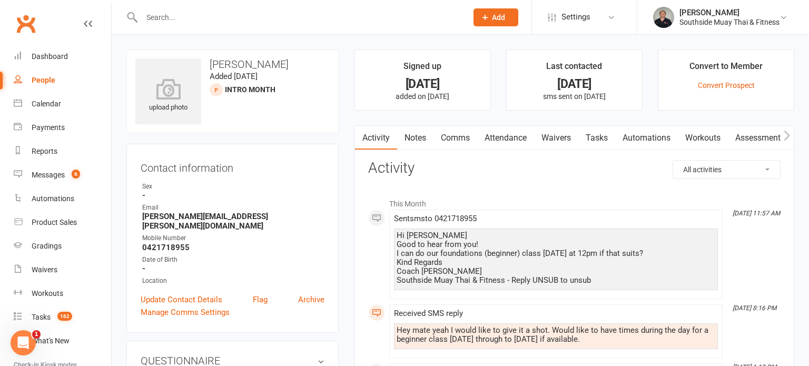
click at [455, 139] on link "Comms" at bounding box center [456, 138] width 44 height 24
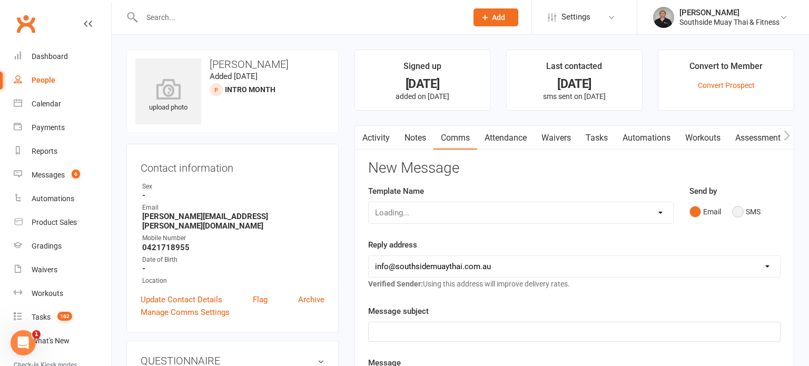
click at [753, 211] on button "SMS" at bounding box center [746, 212] width 28 height 20
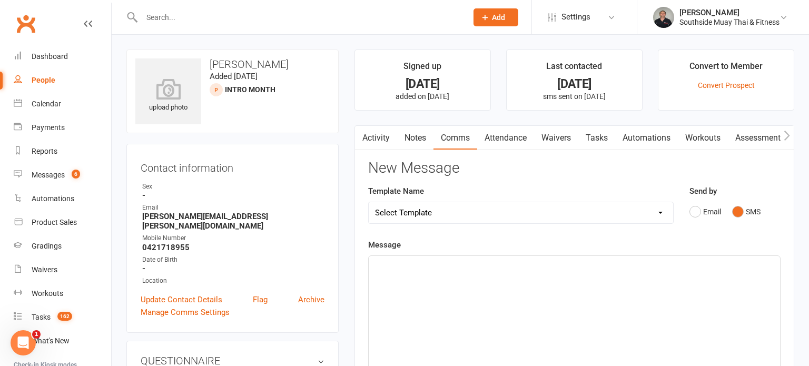
click at [359, 133] on icon "button" at bounding box center [361, 135] width 6 height 11
click at [364, 133] on icon "button" at bounding box center [361, 135] width 6 height 11
click at [381, 141] on link "Activity" at bounding box center [376, 138] width 42 height 24
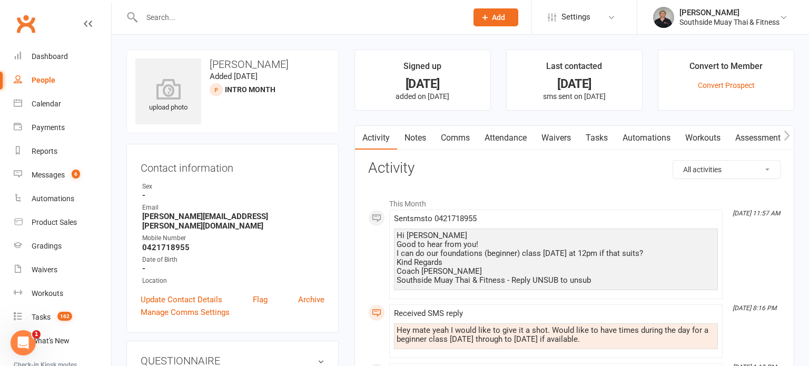
click at [456, 140] on link "Comms" at bounding box center [456, 138] width 44 height 24
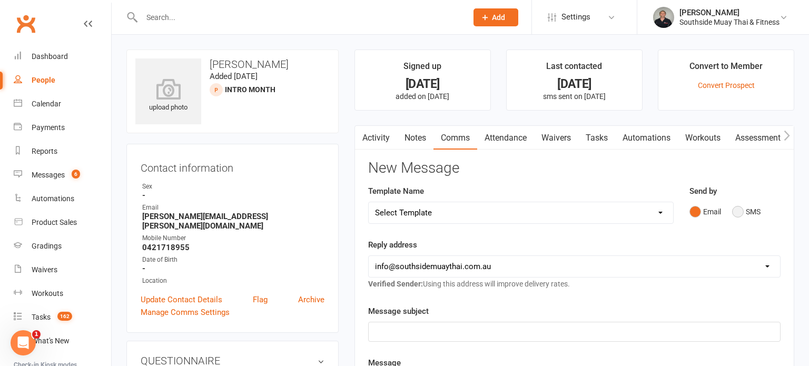
click at [741, 208] on button "SMS" at bounding box center [746, 212] width 28 height 20
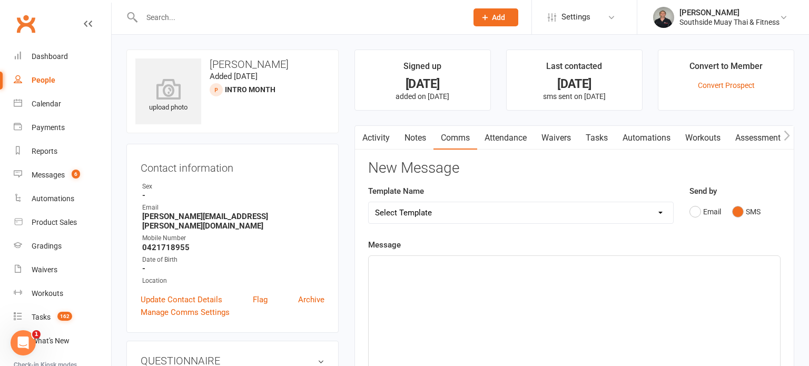
click at [555, 215] on select "Select Template [SMS] Outreach Message: High Risk – Personal From Trainer + Ree…" at bounding box center [521, 212] width 305 height 21
select select "28"
click at [369, 202] on select "Select Template [SMS] Outreach Message: High Risk – Personal From Trainer + Ree…" at bounding box center [521, 212] width 305 height 21
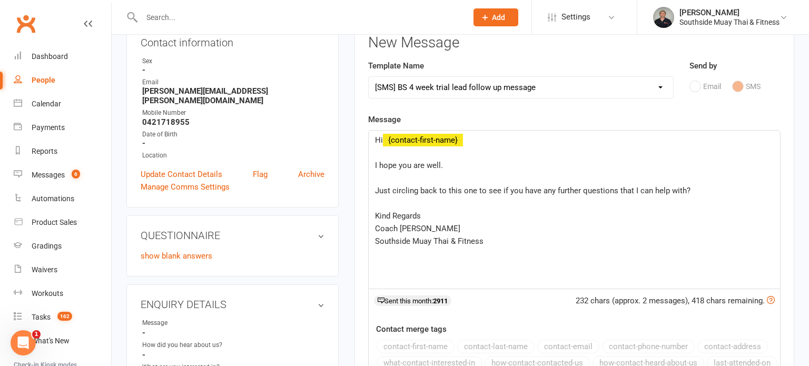
scroll to position [126, 0]
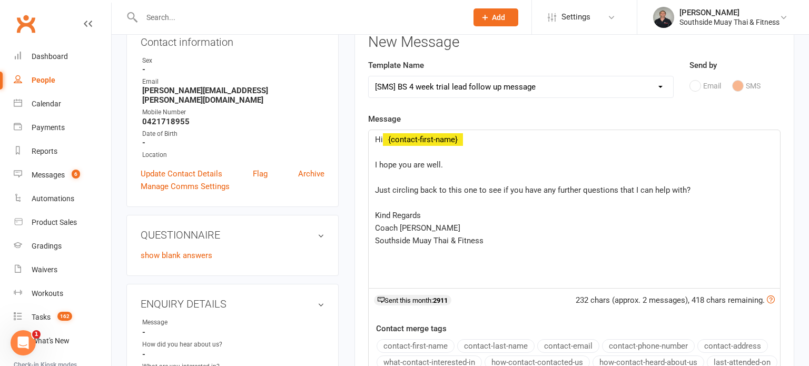
click at [374, 162] on div "Hi ﻿ {contact-first-name} ﻿ I hope you are well. ﻿ Just circling back to this o…" at bounding box center [575, 209] width 412 height 158
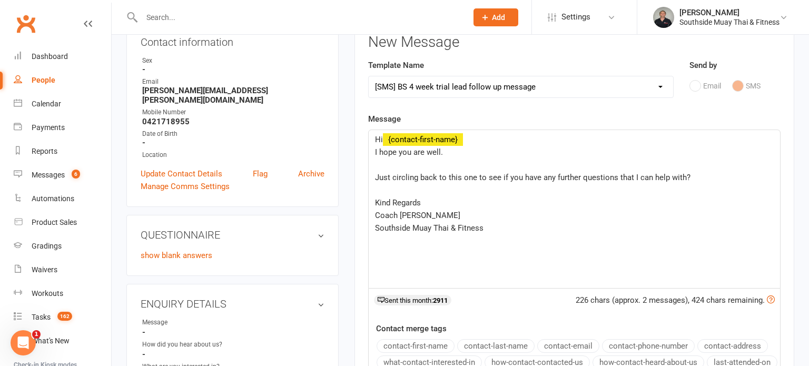
click at [375, 176] on span "Just circling back to this one to see if you have any further questions that I …" at bounding box center [533, 177] width 316 height 9
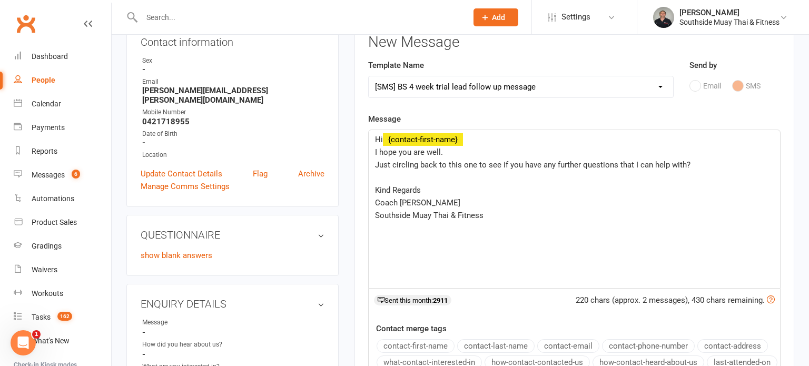
click at [374, 189] on div "Hi ﻿ {contact-first-name} I hope you are well. Just circling back to this one t…" at bounding box center [575, 209] width 412 height 158
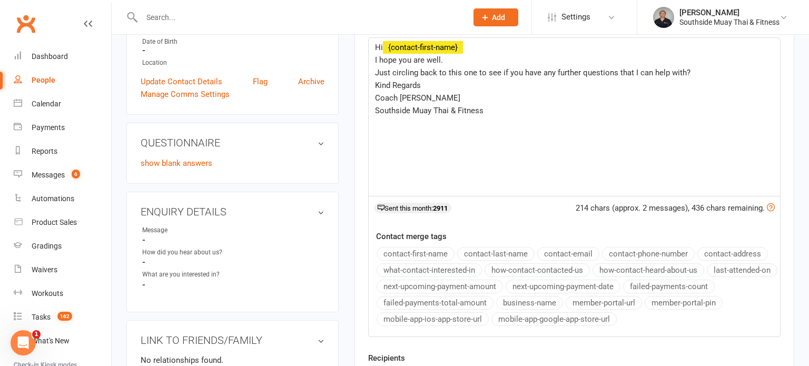
scroll to position [172, 0]
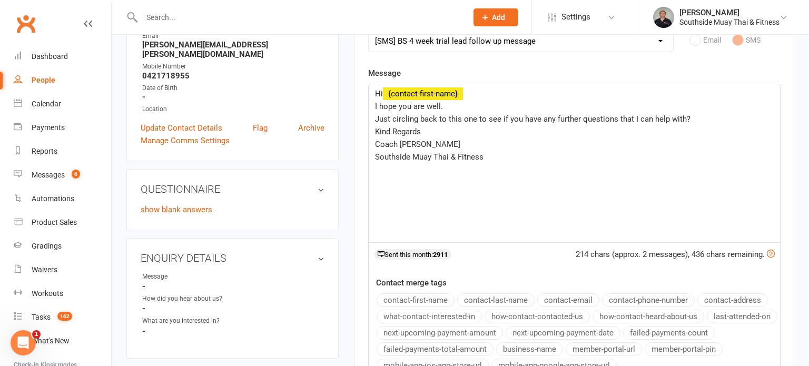
click at [522, 118] on span "Just circling back to this one to see if you have any further questions that I …" at bounding box center [533, 118] width 316 height 9
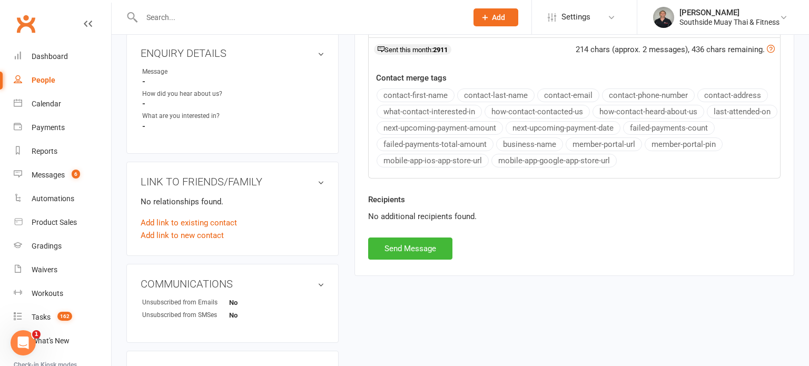
scroll to position [379, 0]
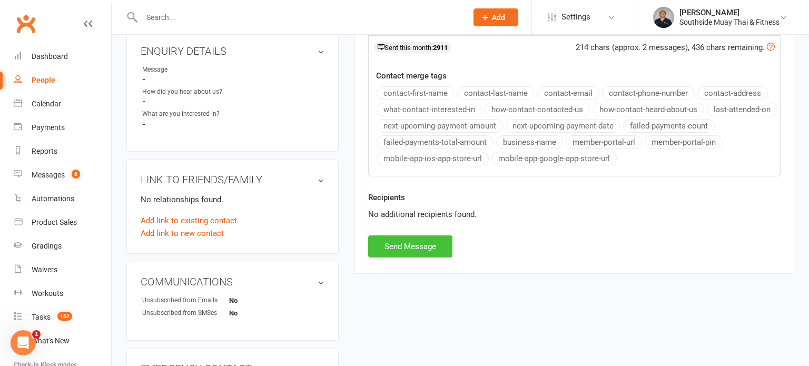
click at [390, 246] on button "Send Message" at bounding box center [410, 247] width 84 height 22
select select
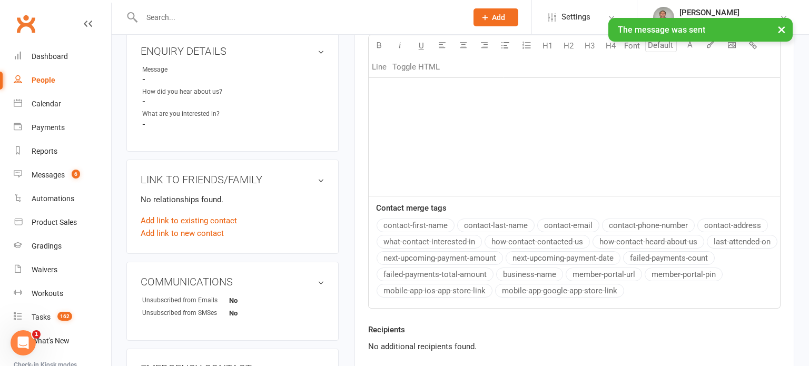
click at [48, 76] on div "People" at bounding box center [44, 80] width 24 height 8
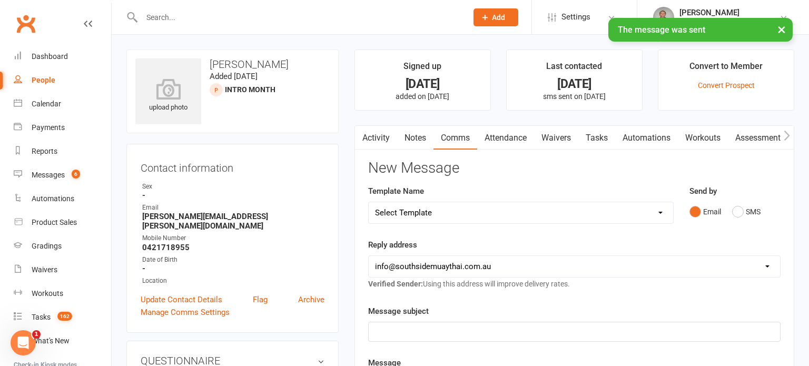
select select "100"
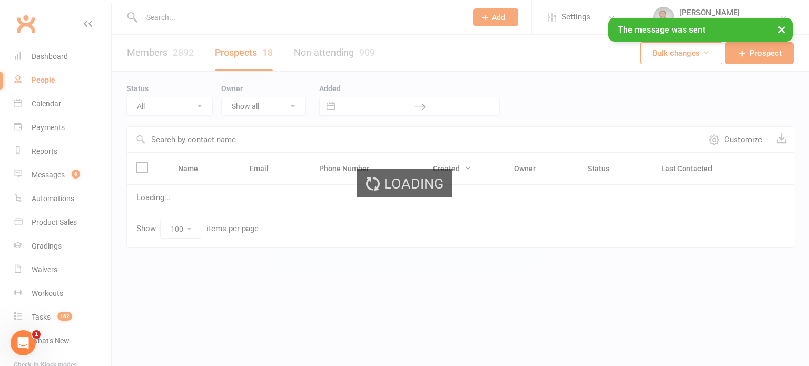
select select "Intro Month"
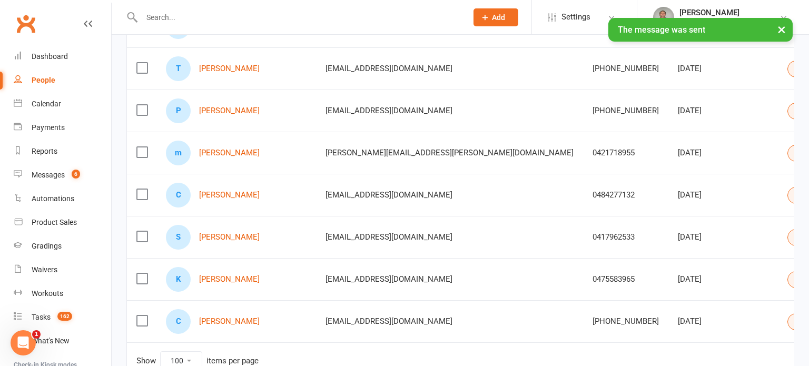
scroll to position [615, 0]
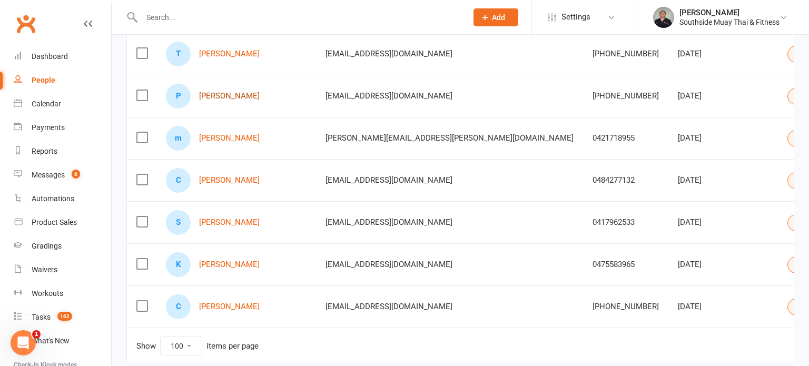
click at [220, 97] on link "[PERSON_NAME]" at bounding box center [229, 96] width 61 height 9
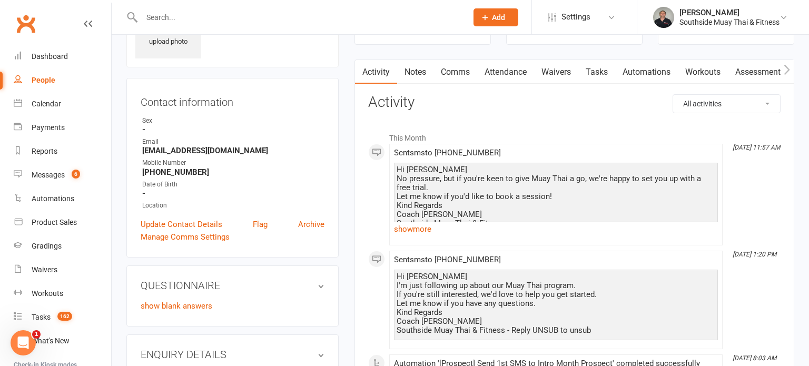
scroll to position [61, 0]
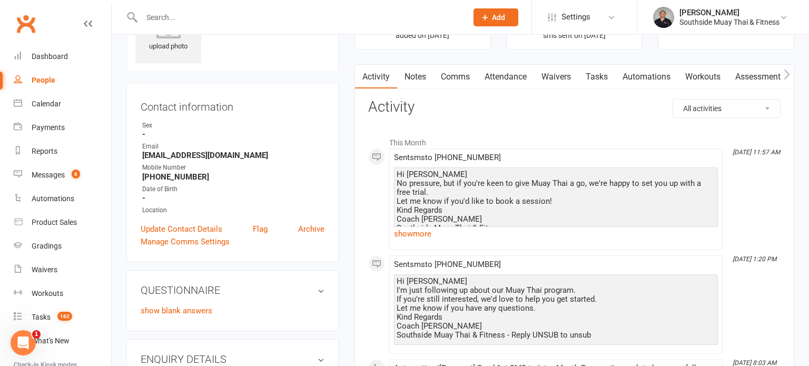
click at [455, 75] on link "Comms" at bounding box center [456, 77] width 44 height 24
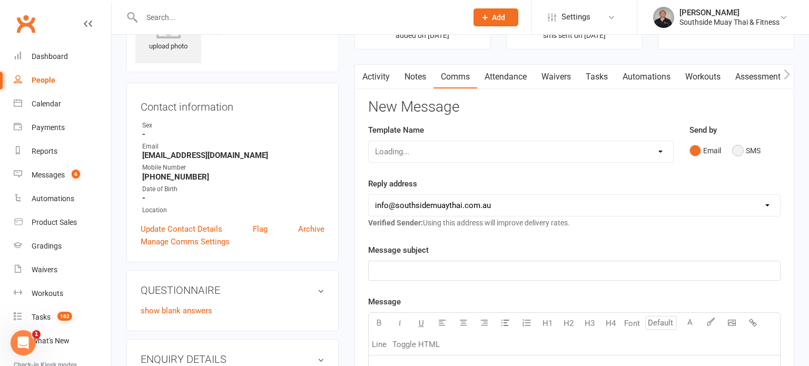
click at [740, 150] on button "SMS" at bounding box center [746, 151] width 28 height 20
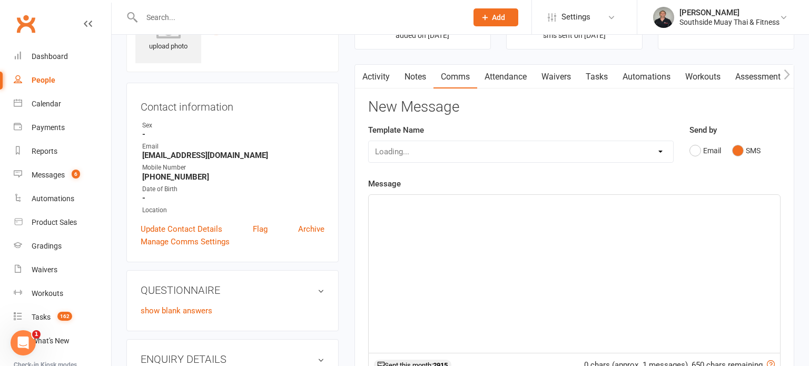
click at [529, 159] on div "Loading..." at bounding box center [521, 152] width 306 height 22
click at [527, 150] on select "Select Template [SMS] Outreach Message: High Risk – Personal From Trainer + Ree…" at bounding box center [521, 151] width 305 height 21
select select "26"
click at [369, 141] on select "Select Template [SMS] Outreach Message: High Risk – Personal From Trainer + Ree…" at bounding box center [521, 151] width 305 height 21
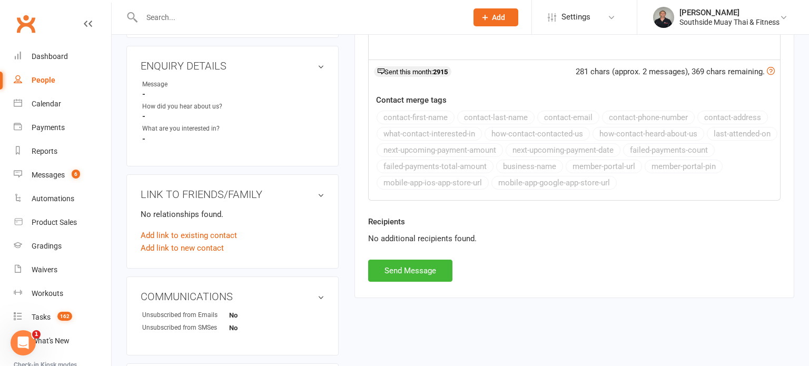
scroll to position [365, 0]
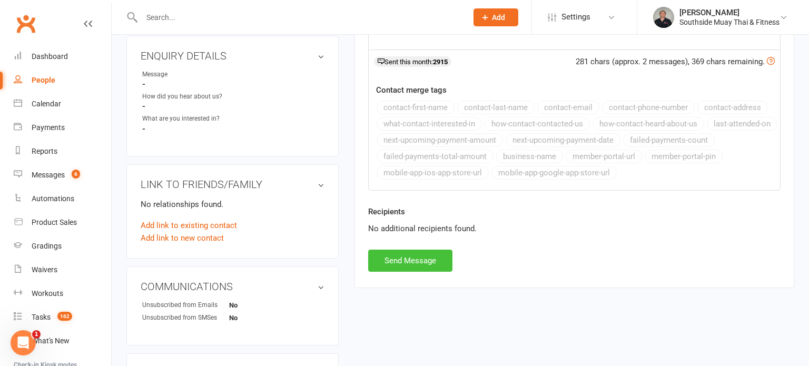
click at [396, 256] on button "Send Message" at bounding box center [410, 261] width 84 height 22
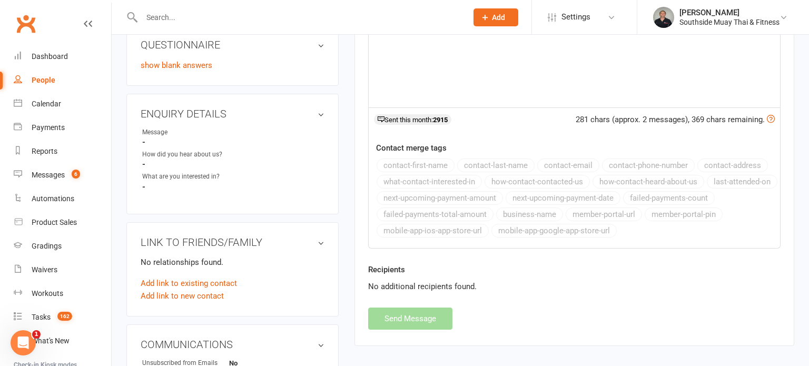
select select
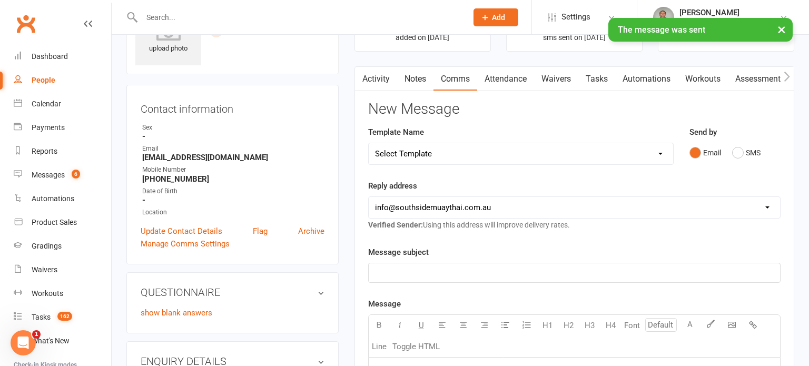
scroll to position [58, 0]
click at [202, 228] on link "Update Contact Details" at bounding box center [182, 232] width 82 height 13
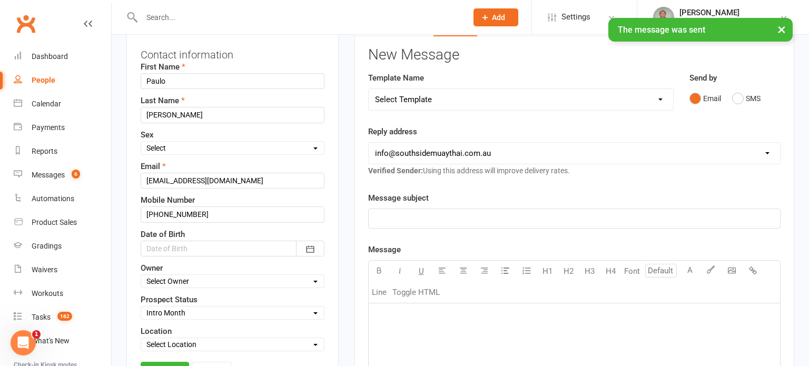
scroll to position [200, 0]
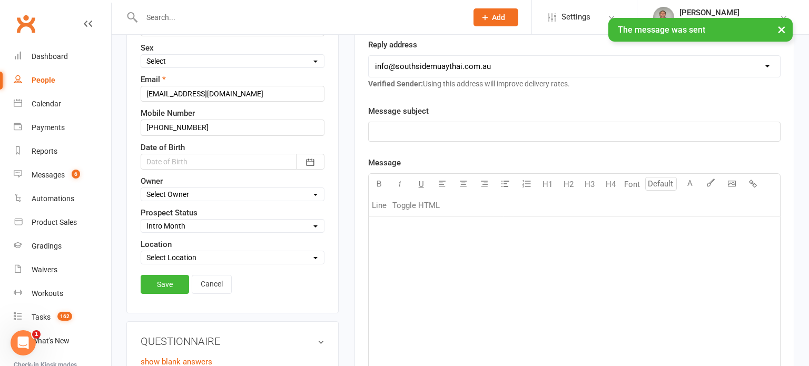
click at [170, 221] on select "Select Initial Contact 28 Day LBE - Contact Needed 28 Day LBE - Intro Class Boo…" at bounding box center [232, 226] width 183 height 12
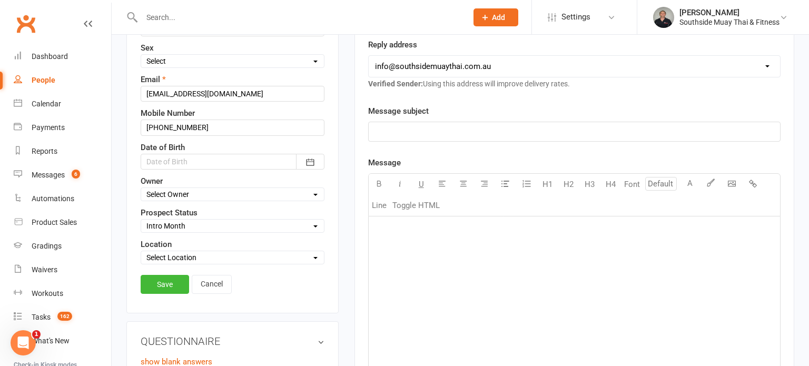
select select "4 Week Trial - Re-engage Later"
click at [141, 220] on select "Select Initial Contact 28 Day LBE - Contact Needed 28 Day LBE - Intro Class Boo…" at bounding box center [232, 226] width 183 height 12
click at [174, 279] on link "Save" at bounding box center [165, 284] width 48 height 19
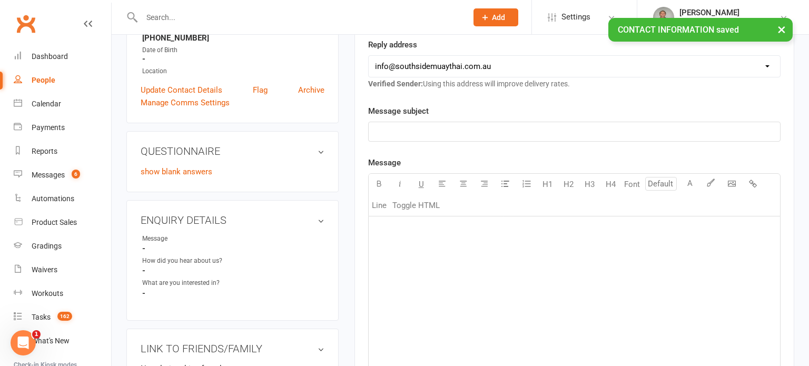
click at [42, 81] on div "People" at bounding box center [44, 80] width 24 height 8
select select "100"
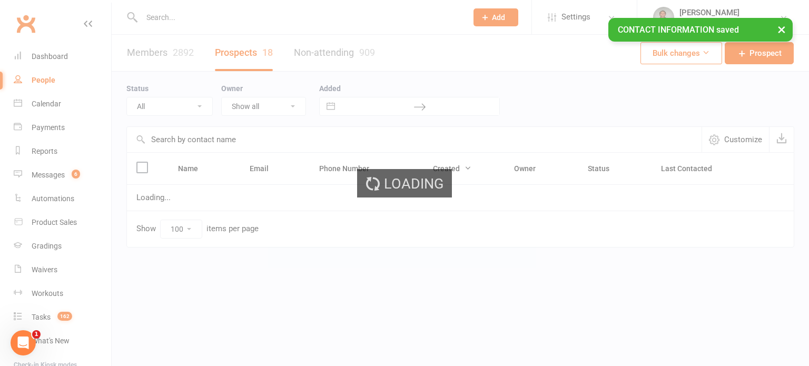
select select "Intro Month"
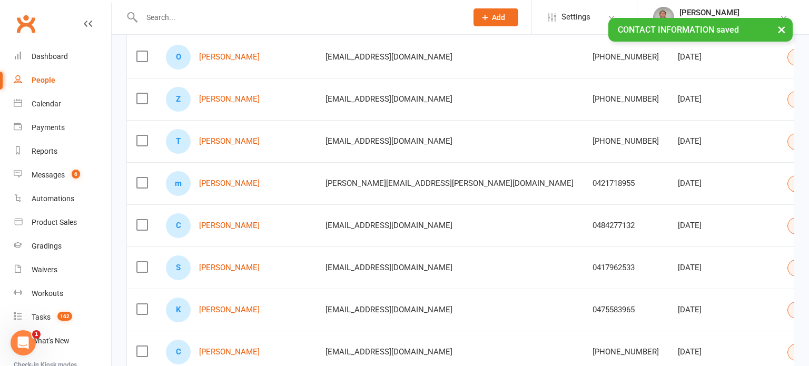
scroll to position [529, 0]
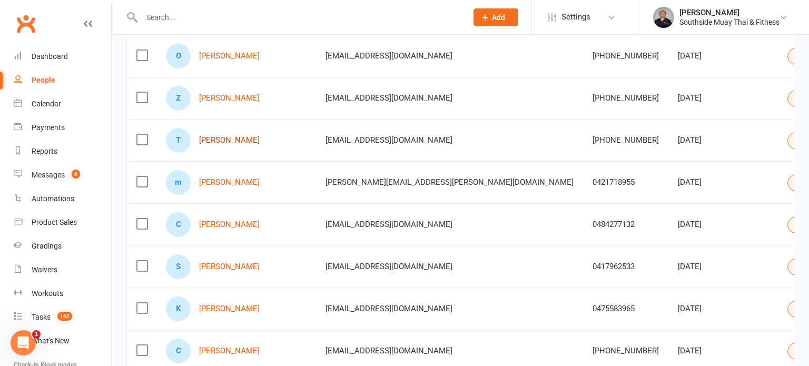
click at [226, 136] on link "[PERSON_NAME]" at bounding box center [229, 140] width 61 height 9
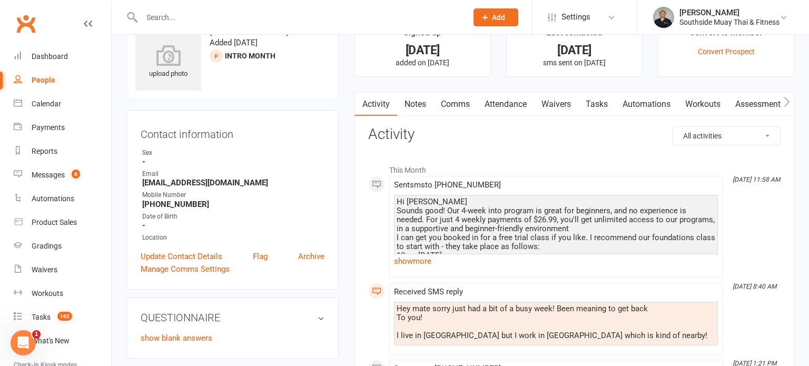
scroll to position [33, 0]
click at [454, 99] on link "Comms" at bounding box center [456, 105] width 44 height 24
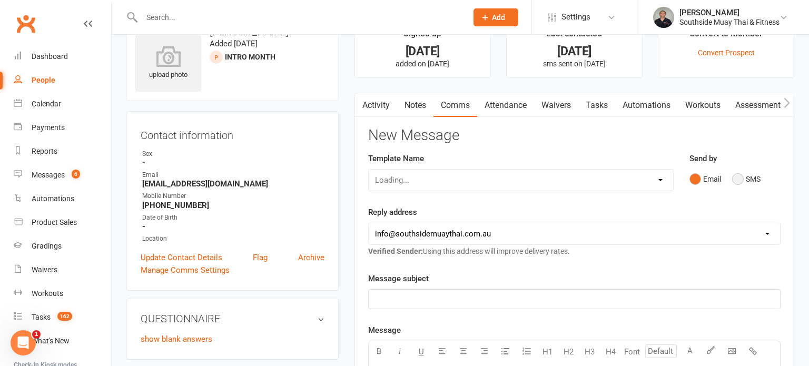
click at [757, 179] on button "SMS" at bounding box center [746, 179] width 28 height 20
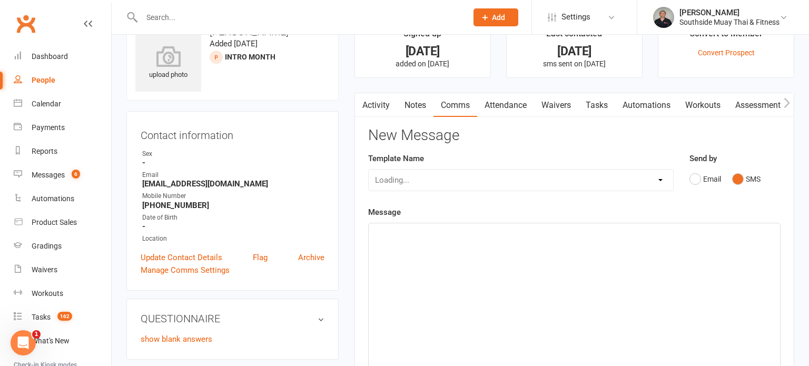
click at [594, 178] on div "Loading..." at bounding box center [521, 180] width 306 height 22
click at [578, 180] on select "Select Template [SMS] Outreach Message: High Risk – Personal From Trainer + Ree…" at bounding box center [521, 180] width 305 height 21
select select "29"
click at [369, 170] on select "Select Template [SMS] Outreach Message: High Risk – Personal From Trainer + Ree…" at bounding box center [521, 180] width 305 height 21
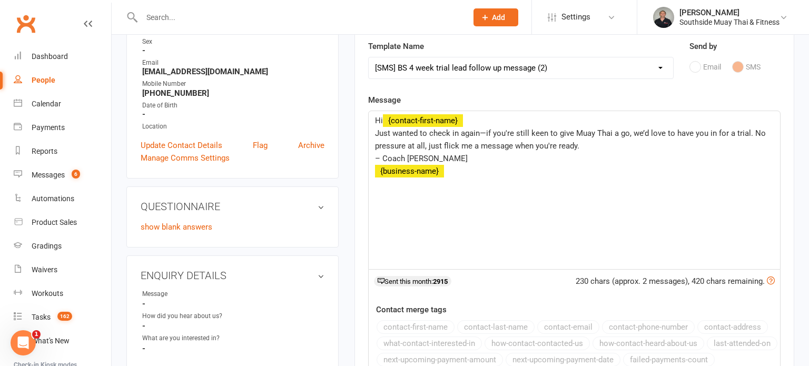
scroll to position [306, 0]
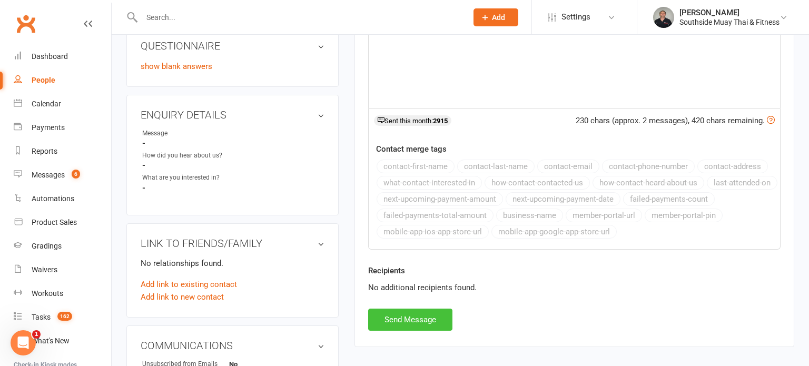
click at [396, 319] on button "Send Message" at bounding box center [410, 320] width 84 height 22
select select
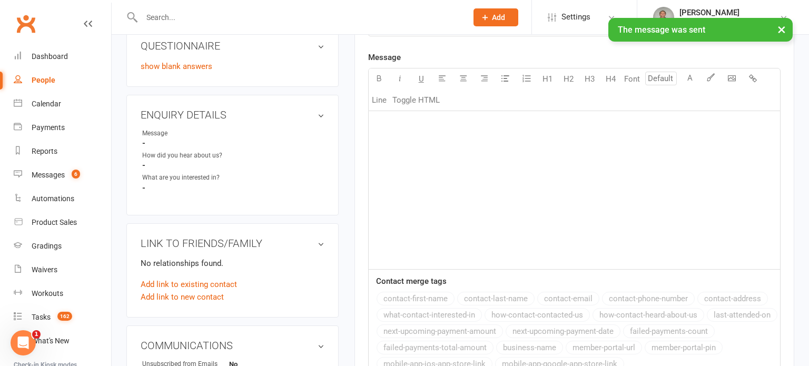
click at [48, 81] on div "People" at bounding box center [44, 80] width 24 height 8
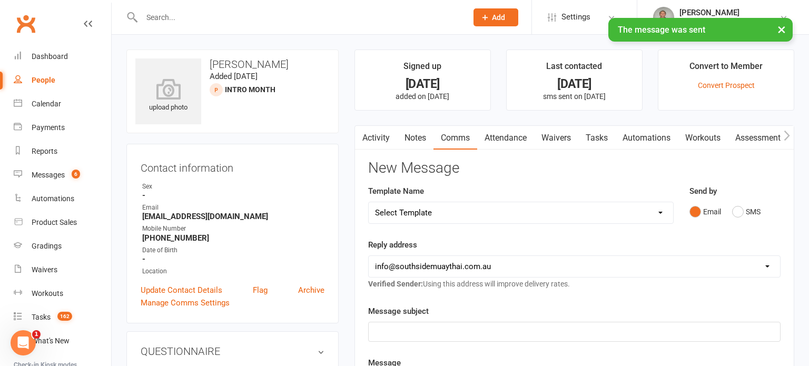
select select "100"
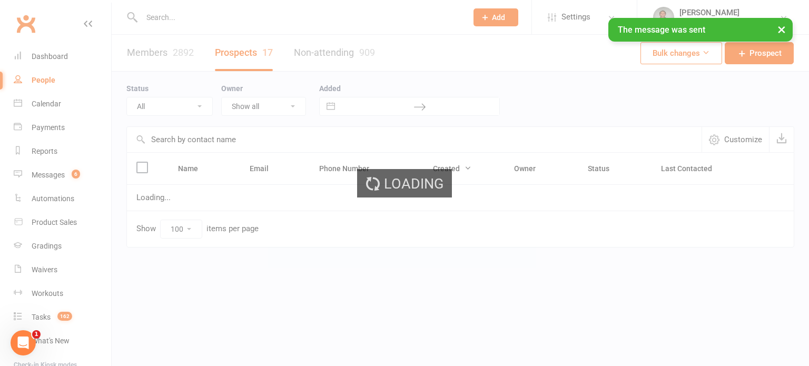
select select "Intro Month"
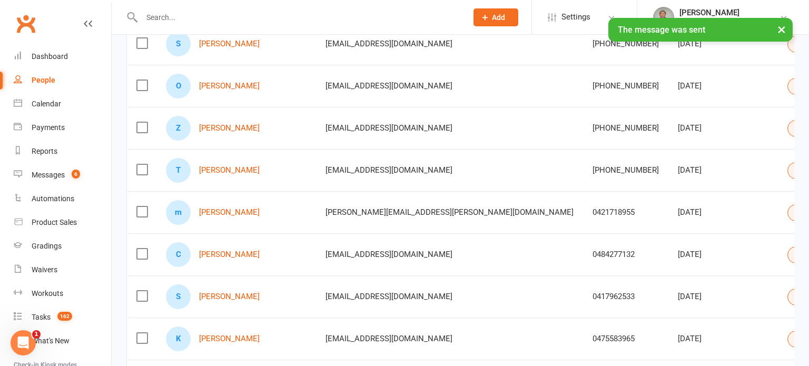
scroll to position [505, 0]
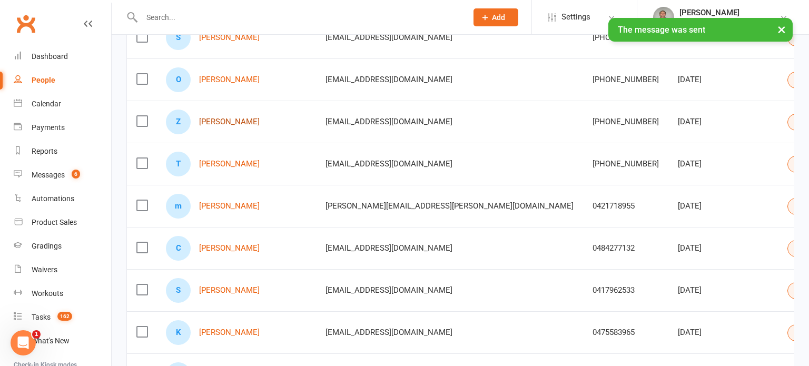
click at [234, 121] on link "[PERSON_NAME]" at bounding box center [229, 122] width 61 height 9
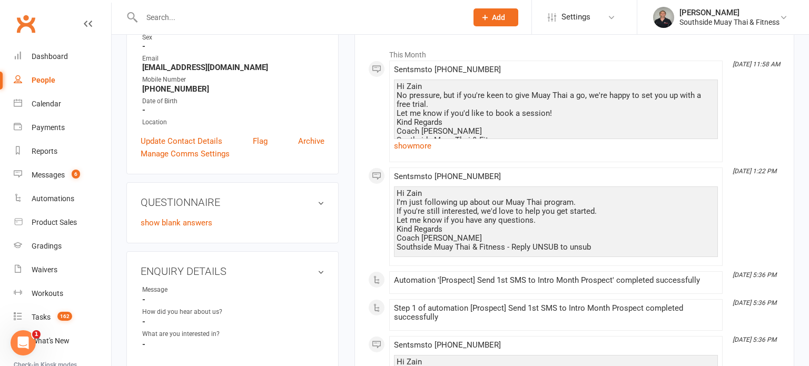
scroll to position [50, 0]
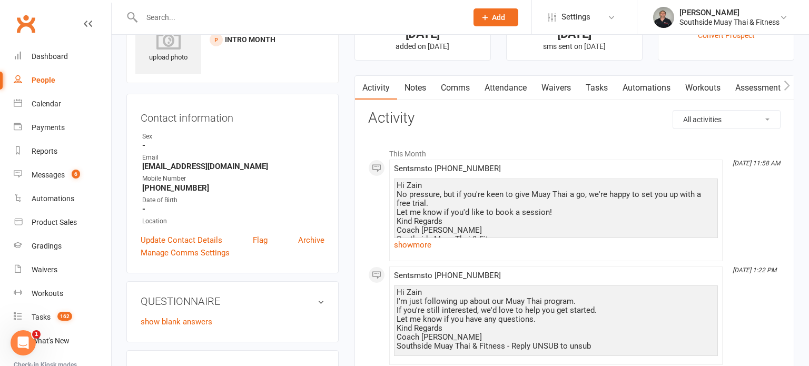
click at [467, 85] on link "Comms" at bounding box center [456, 88] width 44 height 24
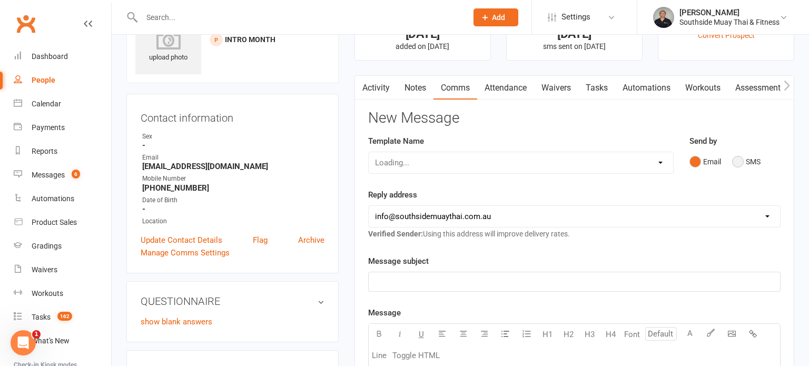
click at [751, 158] on button "SMS" at bounding box center [746, 162] width 28 height 20
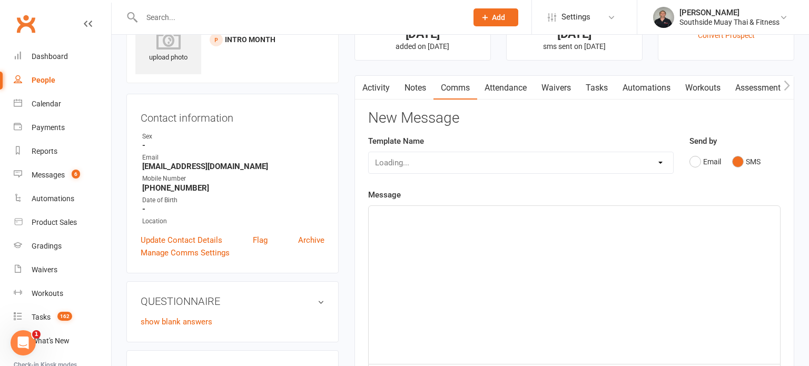
click at [591, 156] on div "Loading..." at bounding box center [521, 163] width 306 height 22
click at [559, 163] on select "Select Template [SMS] Outreach Message: High Risk – Personal From Trainer + Ree…" at bounding box center [521, 162] width 305 height 21
select select "26"
click at [369, 152] on select "Select Template [SMS] Outreach Message: High Risk – Personal From Trainer + Ree…" at bounding box center [521, 162] width 305 height 21
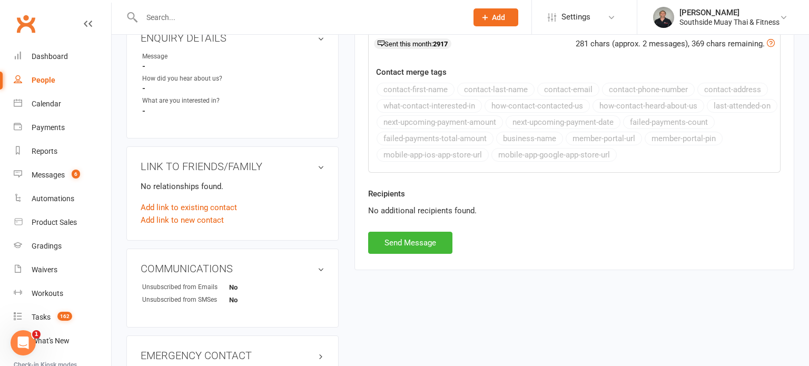
scroll to position [384, 0]
click at [392, 241] on button "Send Message" at bounding box center [410, 242] width 84 height 22
select select
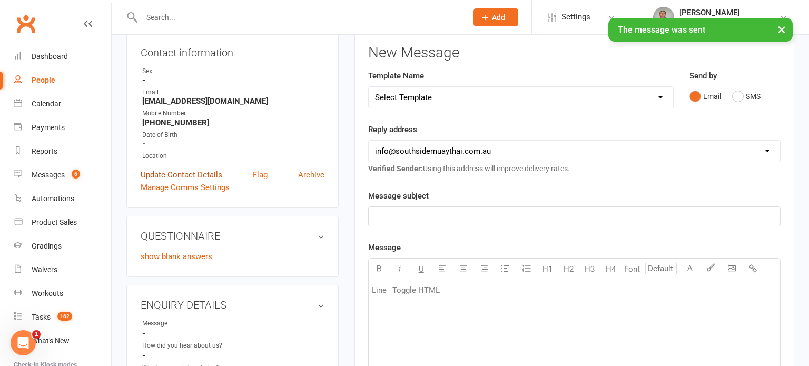
click at [176, 174] on link "Update Contact Details" at bounding box center [182, 175] width 82 height 13
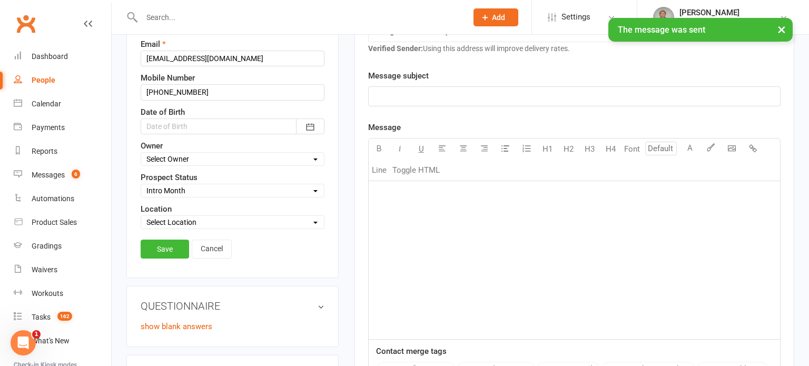
scroll to position [237, 0]
click at [189, 189] on select "Select Initial Contact 28 Day LBE - Contact Needed 28 Day LBE - Intro Class Boo…" at bounding box center [232, 190] width 183 height 12
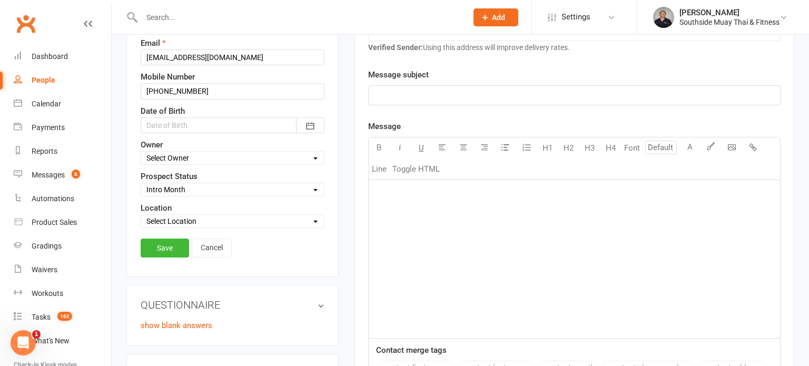
select select "4 Week Trial - Re-engage Later"
click at [141, 184] on select "Select Initial Contact 28 Day LBE - Contact Needed 28 Day LBE - Intro Class Boo…" at bounding box center [232, 190] width 183 height 12
click at [171, 244] on link "Save" at bounding box center [165, 248] width 48 height 19
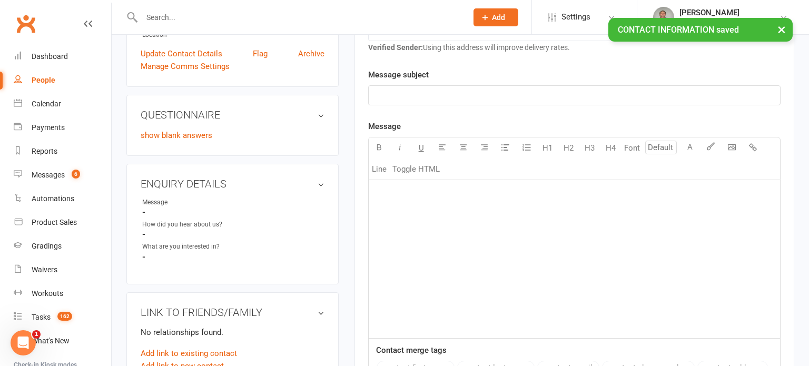
click at [41, 81] on div "People" at bounding box center [44, 80] width 24 height 8
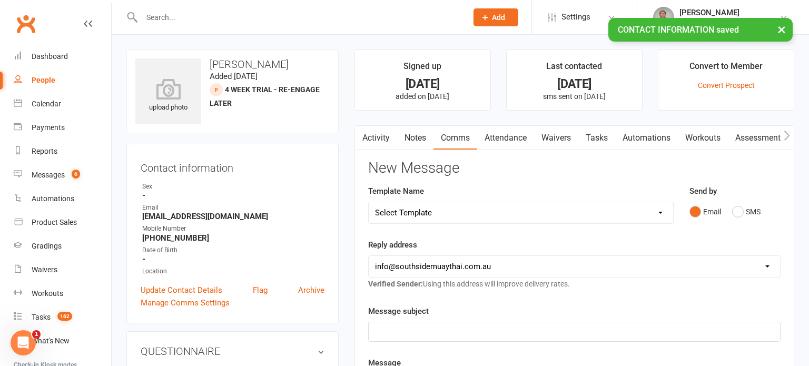
select select "100"
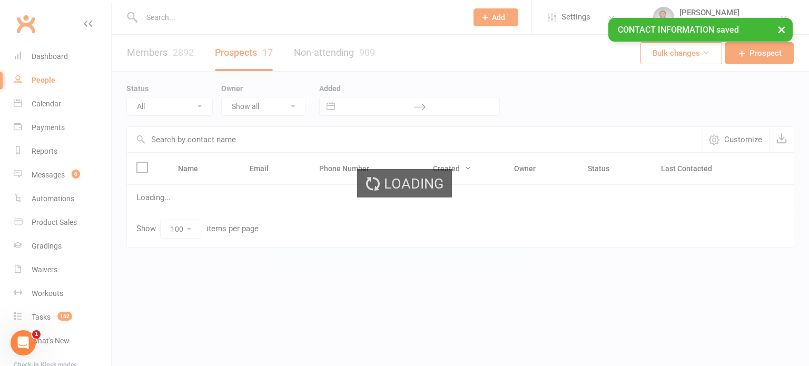
select select "Intro Month"
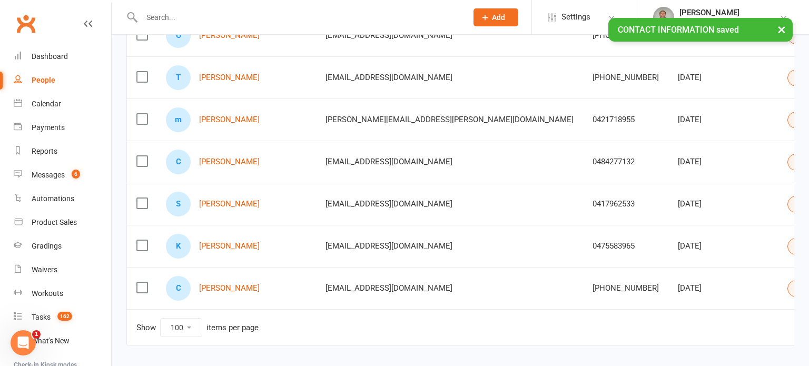
scroll to position [456, 0]
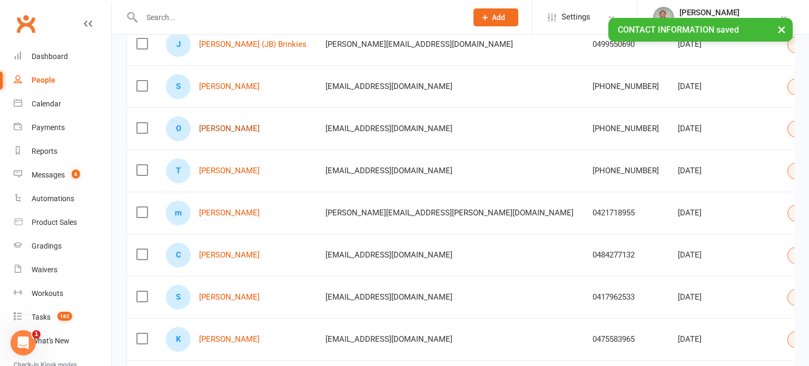
click at [231, 128] on link "[PERSON_NAME]" at bounding box center [229, 128] width 61 height 9
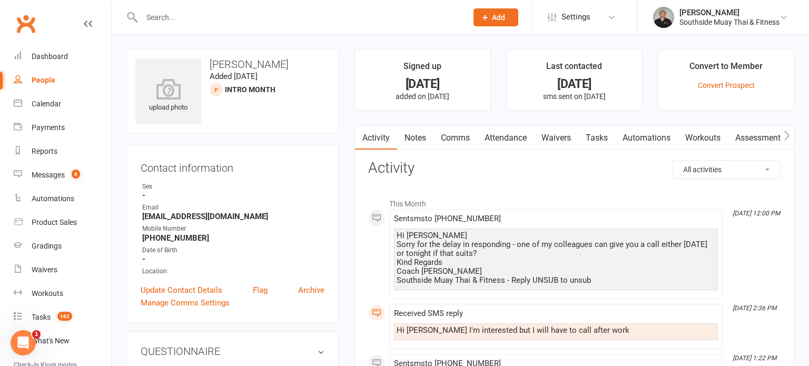
click at [444, 134] on link "Comms" at bounding box center [456, 138] width 44 height 24
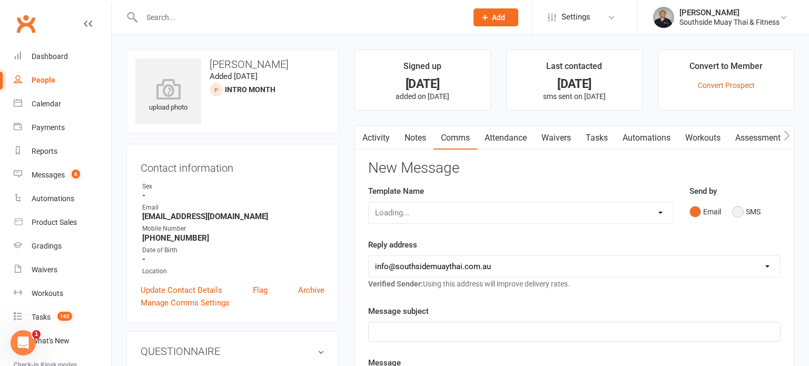
click at [758, 212] on button "SMS" at bounding box center [746, 212] width 28 height 20
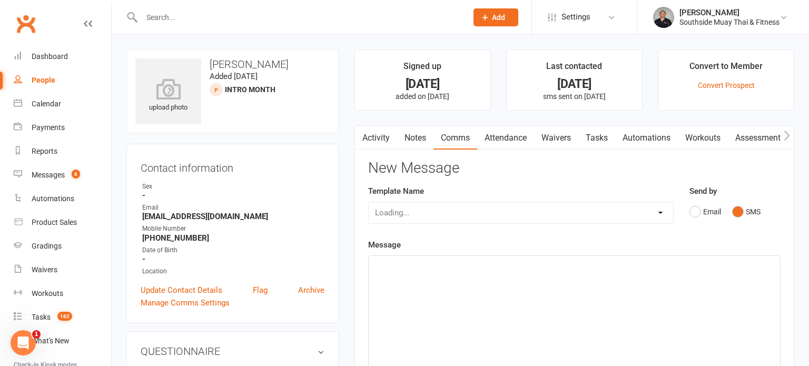
click at [507, 212] on div "Loading..." at bounding box center [521, 213] width 306 height 22
click at [484, 212] on div "Loading..." at bounding box center [521, 213] width 306 height 22
click at [442, 224] on div "Template Name Select Template [SMS] Outreach Message: High Risk – Personal From…" at bounding box center [520, 212] width 321 height 54
click at [444, 216] on select "Select Template [SMS] Outreach Message: High Risk – Personal From Trainer + Ree…" at bounding box center [521, 212] width 305 height 21
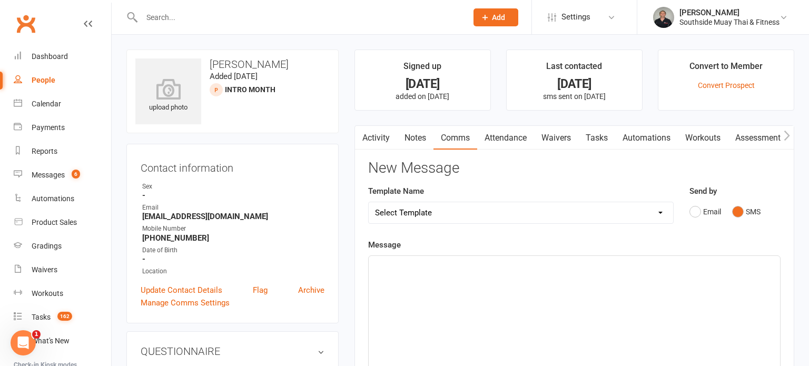
click at [445, 214] on select "Select Template [SMS] Outreach Message: High Risk – Personal From Trainer + Ree…" at bounding box center [521, 212] width 305 height 21
click at [369, 202] on select "Select Template [SMS] Outreach Message: High Risk – Personal From Trainer + Ree…" at bounding box center [521, 212] width 305 height 21
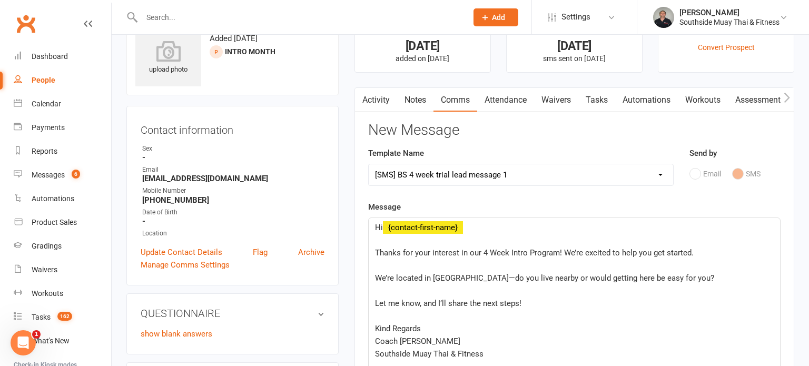
scroll to position [42, 0]
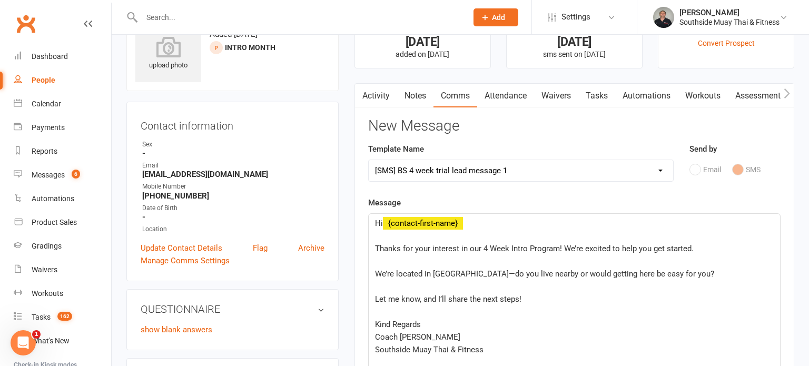
click at [484, 169] on select "Select Template [SMS] Outreach Message: High Risk – Personal From Trainer + Ree…" at bounding box center [521, 170] width 305 height 21
select select "28"
click at [369, 160] on select "Select Template [SMS] Outreach Message: High Risk – Personal From Trainer + Ree…" at bounding box center [521, 170] width 305 height 21
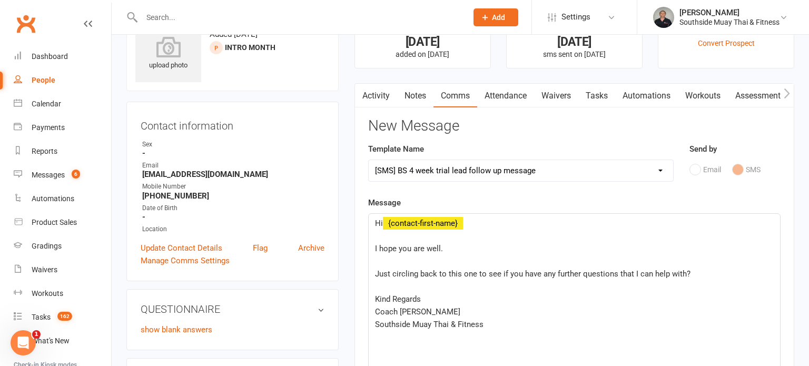
click at [370, 250] on div "Hi ﻿ {contact-first-name} ﻿ I hope you are well. ﻿ Just circling back to this o…" at bounding box center [575, 293] width 412 height 158
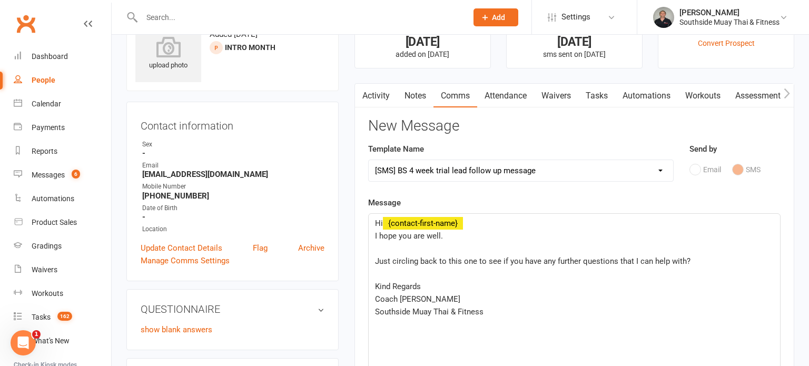
click at [373, 258] on div "Hi ﻿ {contact-first-name} I hope you are well. ﻿ Just circling back to this one…" at bounding box center [575, 293] width 412 height 158
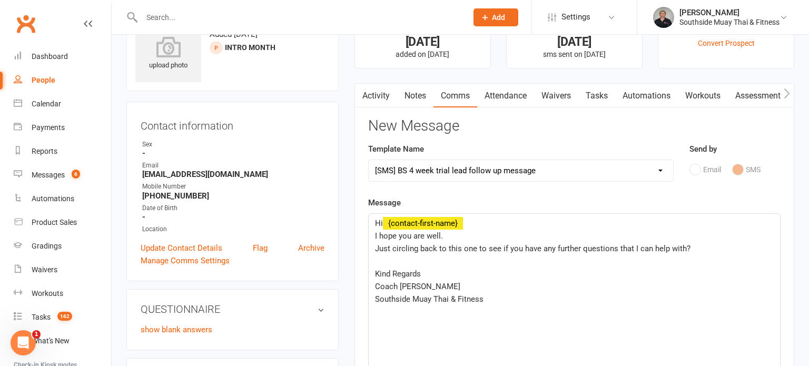
click at [373, 272] on div "Hi ﻿ {contact-first-name} I hope you are well. Just circling back to this one t…" at bounding box center [575, 293] width 412 height 158
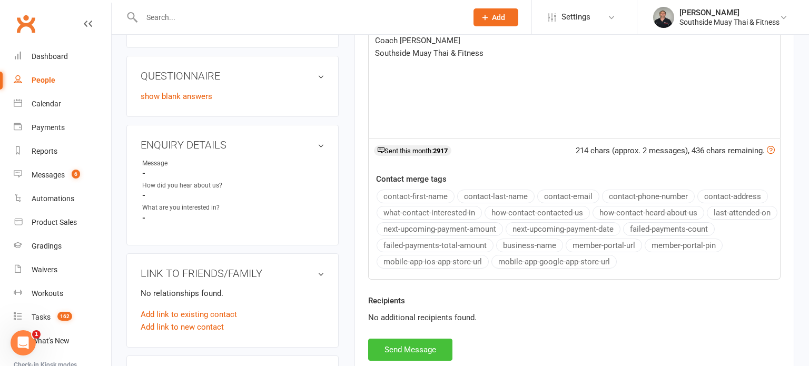
scroll to position [278, 0]
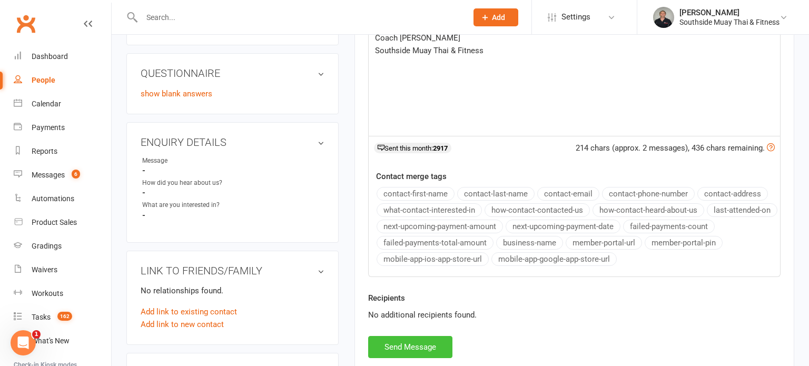
click at [386, 345] on button "Send Message" at bounding box center [410, 347] width 84 height 22
select select
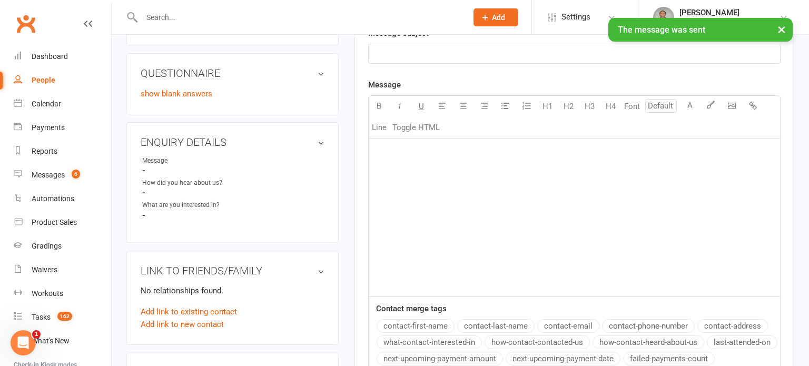
click at [32, 83] on div "People" at bounding box center [44, 80] width 24 height 8
select select "100"
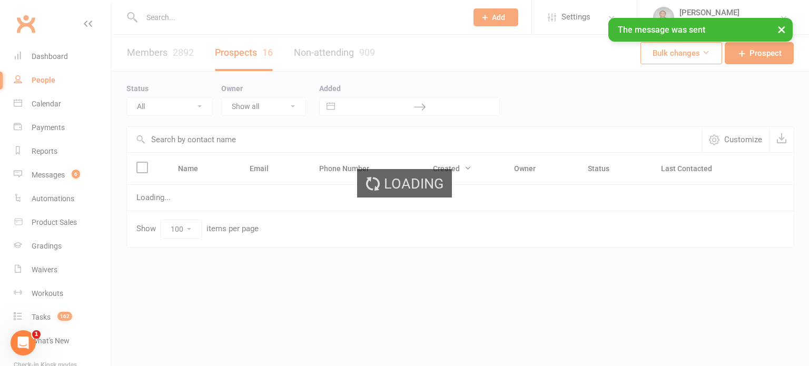
select select "Intro Month"
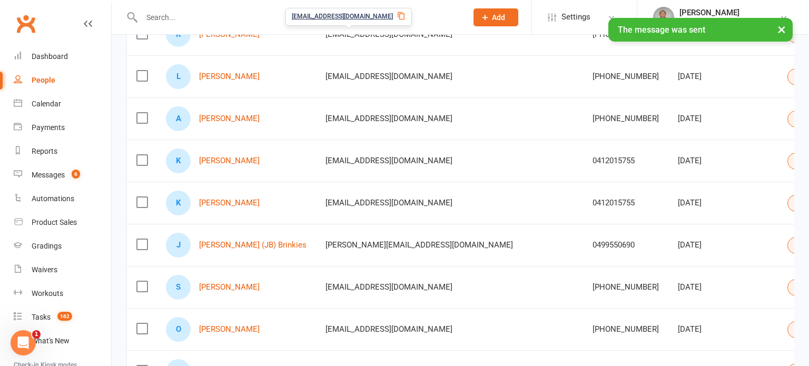
scroll to position [412, 0]
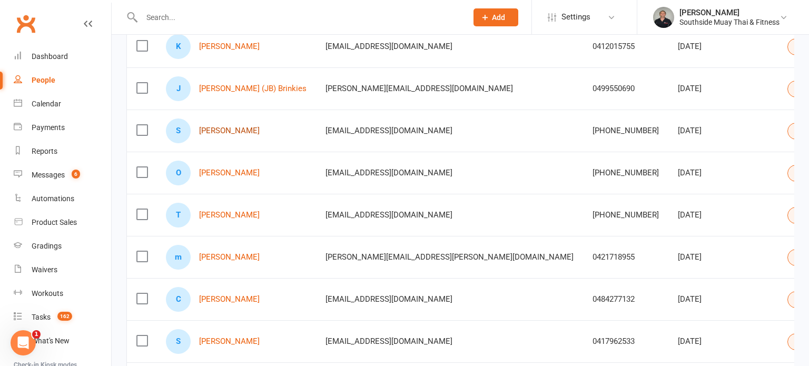
click at [229, 129] on link "[PERSON_NAME]" at bounding box center [229, 130] width 61 height 9
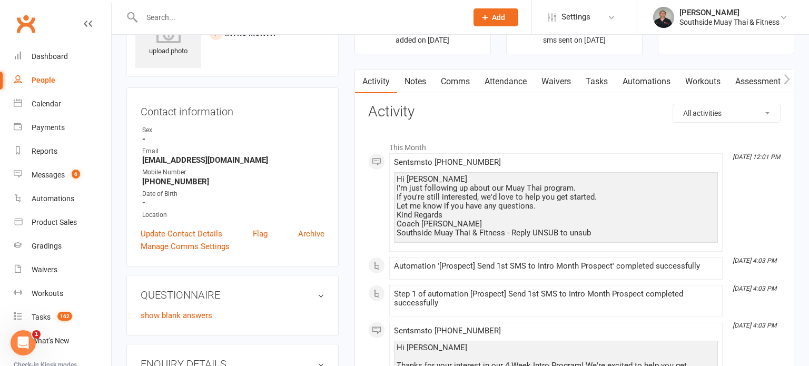
scroll to position [55, 0]
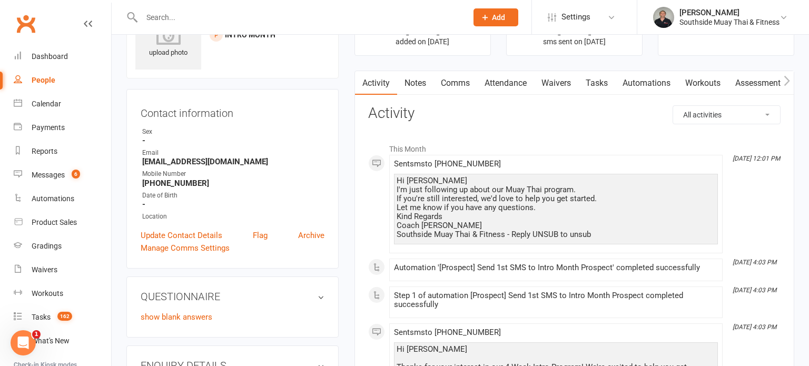
click at [457, 83] on link "Comms" at bounding box center [456, 83] width 44 height 24
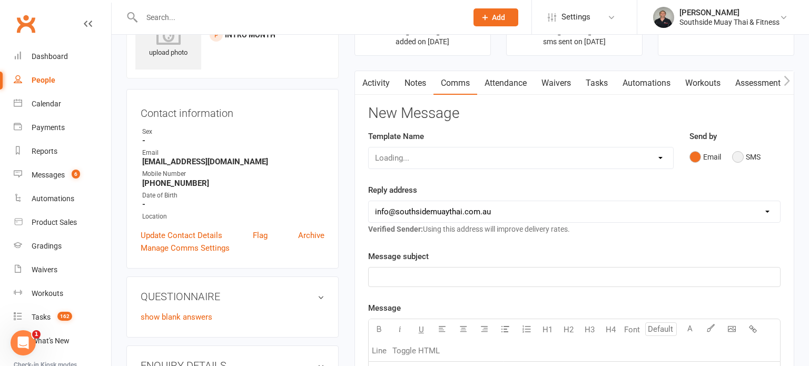
click at [738, 159] on button "SMS" at bounding box center [746, 157] width 28 height 20
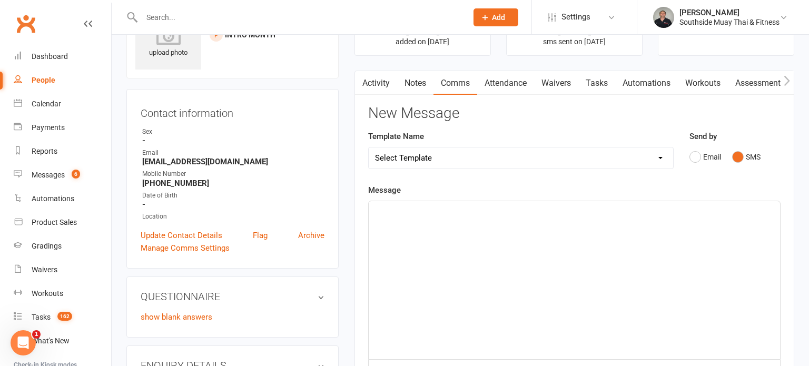
click at [616, 156] on select "Select Template [SMS] Outreach Message: High Risk – Personal From Trainer + Ree…" at bounding box center [521, 158] width 305 height 21
click at [369, 148] on select "Select Template [SMS] Outreach Message: High Risk – Personal From Trainer + Ree…" at bounding box center [521, 158] width 305 height 21
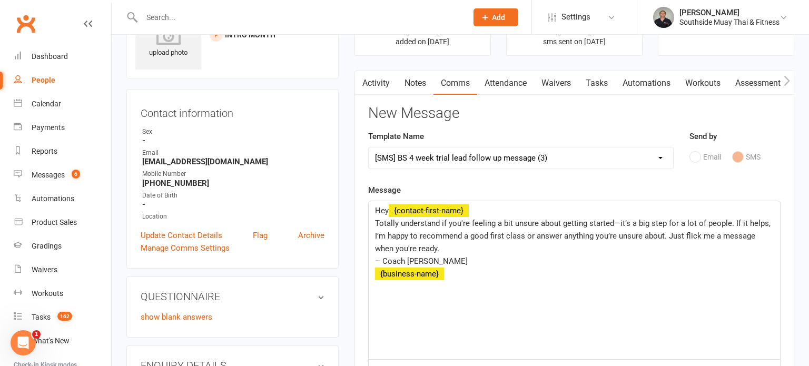
drag, startPoint x: 494, startPoint y: 163, endPoint x: 495, endPoint y: 148, distance: 15.3
click at [495, 163] on select "Select Template [SMS] Outreach Message: High Risk – Personal From Trainer + Ree…" at bounding box center [521, 158] width 305 height 21
select select "33"
click at [369, 148] on select "Select Template [SMS] Outreach Message: High Risk – Personal From Trainer + Ree…" at bounding box center [521, 158] width 305 height 21
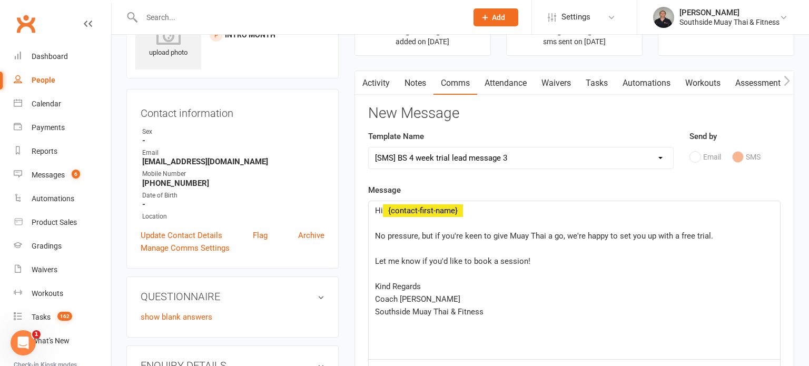
click at [375, 234] on span "No pressure, but if you're keen to give Muay Thai a go, we're happy to set you …" at bounding box center [544, 235] width 338 height 9
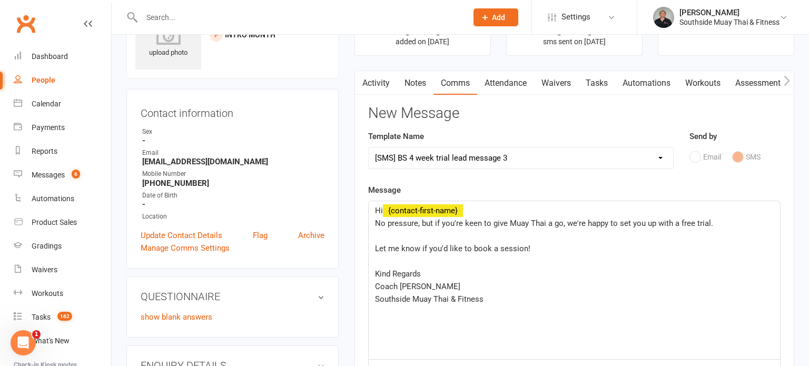
click at [376, 246] on span "Let me know if you'd like to book a session!" at bounding box center [452, 248] width 155 height 9
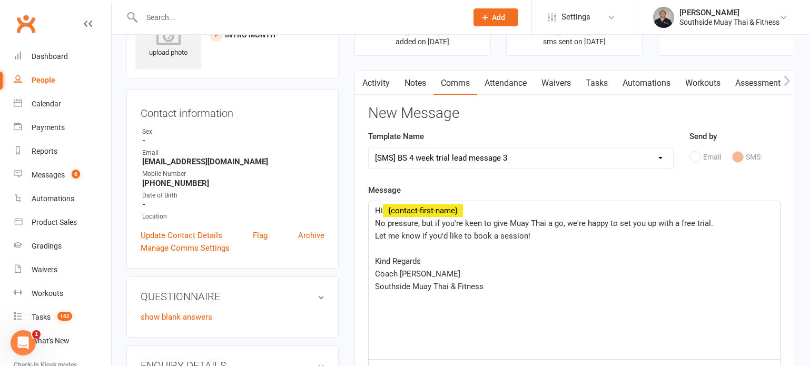
click at [371, 259] on div "Hi ﻿ {contact-first-name} No pressure, but if you're keen to give Muay Thai a g…" at bounding box center [575, 280] width 412 height 158
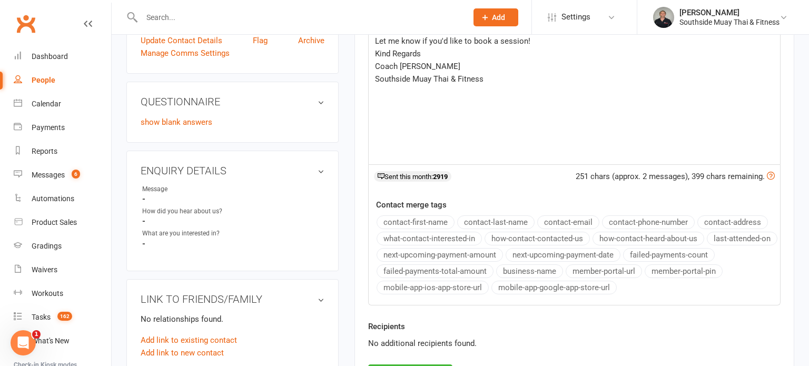
scroll to position [311, 0]
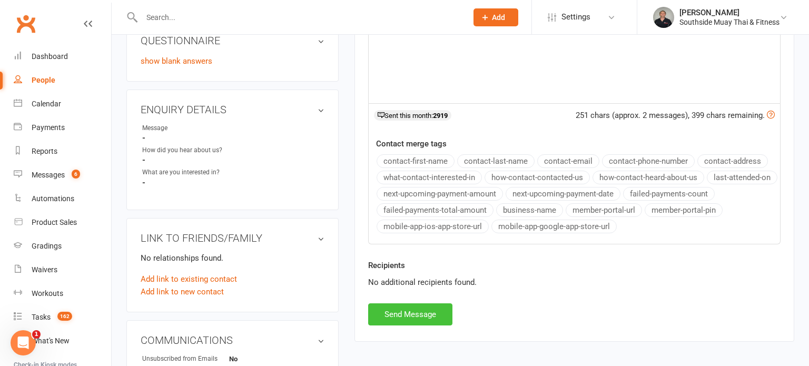
click at [395, 314] on button "Send Message" at bounding box center [410, 315] width 84 height 22
select select
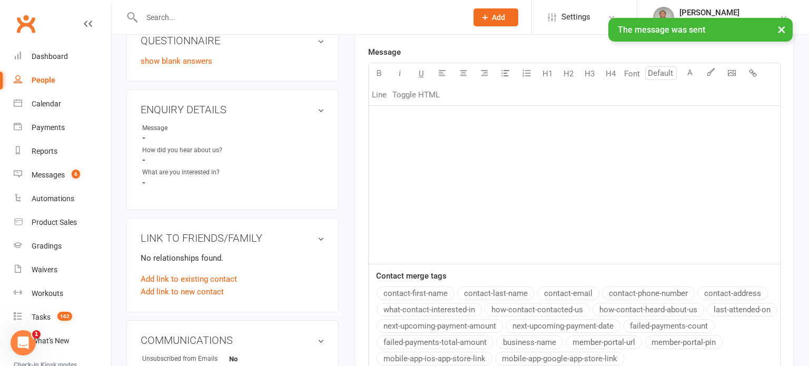
click at [40, 78] on div "People" at bounding box center [44, 80] width 24 height 8
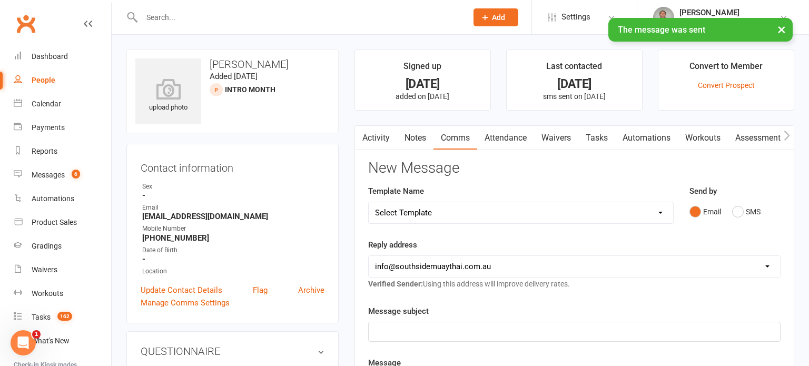
select select "100"
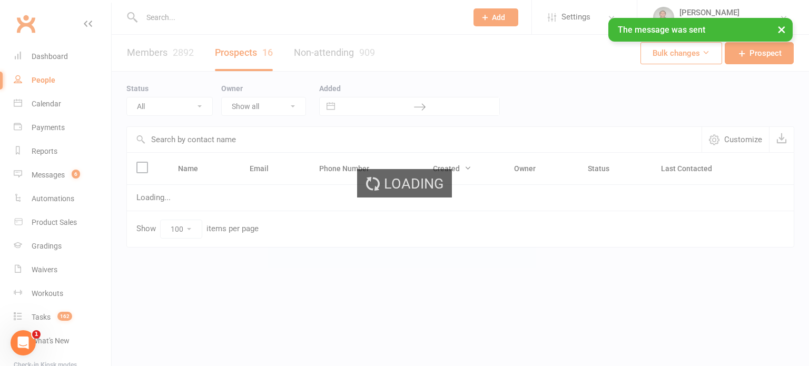
select select "Intro Month"
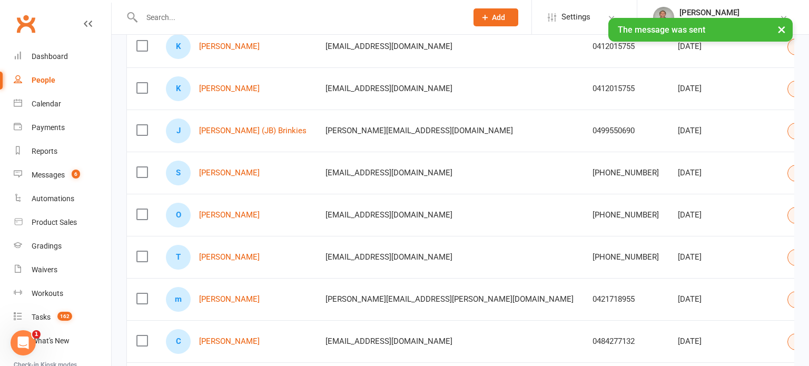
scroll to position [371, 0]
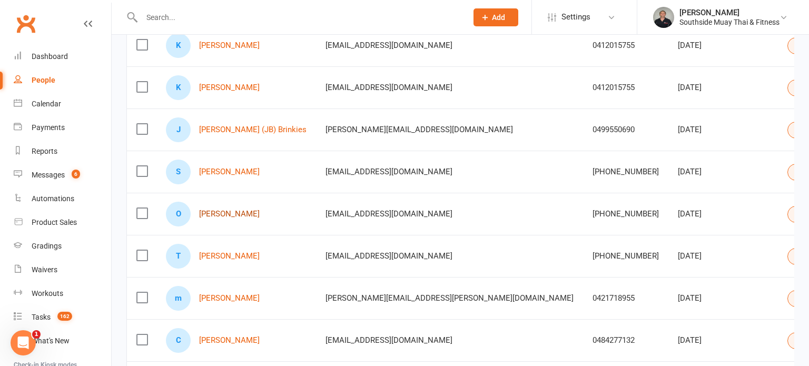
click at [227, 216] on link "[PERSON_NAME]" at bounding box center [229, 214] width 61 height 9
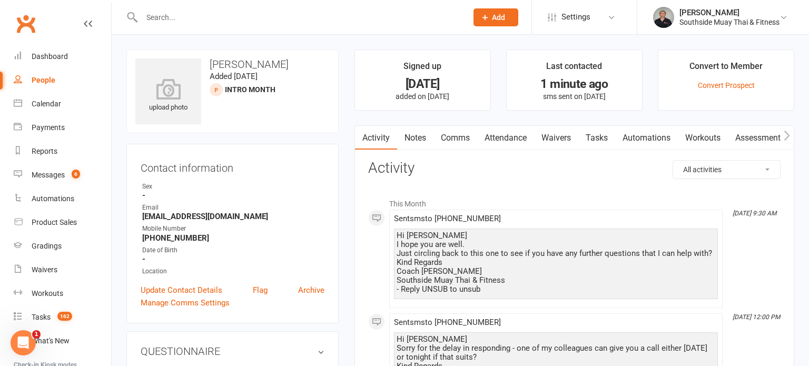
click at [51, 81] on div "People" at bounding box center [44, 80] width 24 height 8
select select "100"
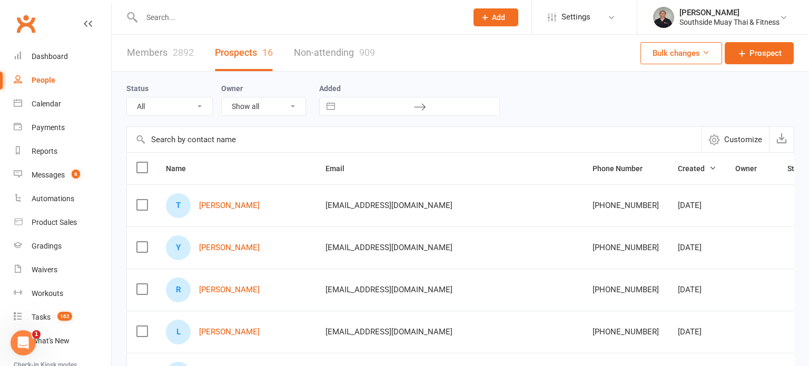
select select "Intro Month"
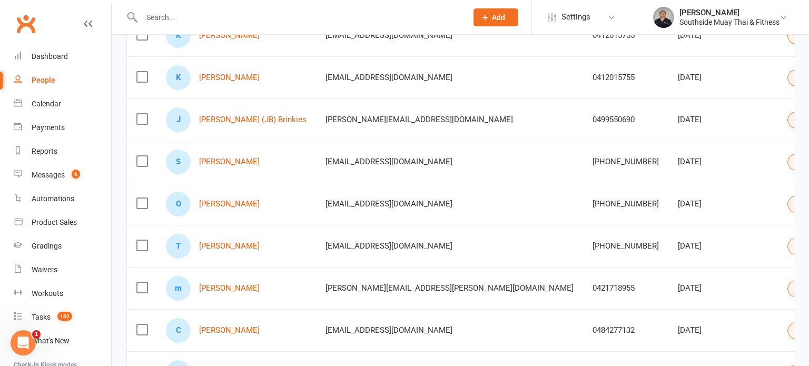
scroll to position [380, 0]
click at [235, 120] on link "[PERSON_NAME] (JB) Brinkies" at bounding box center [252, 120] width 107 height 9
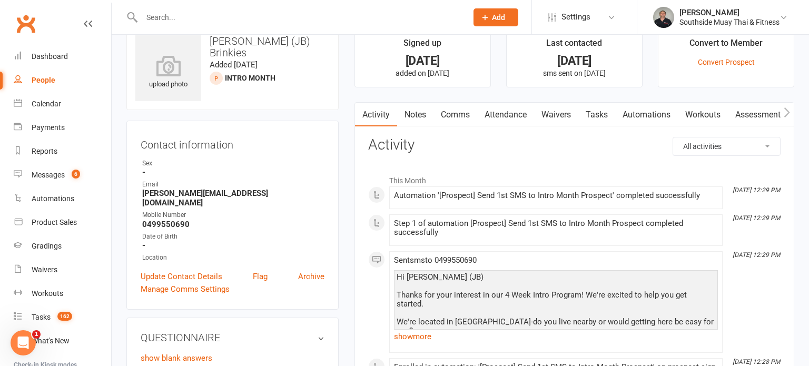
scroll to position [23, 0]
click at [463, 116] on link "Comms" at bounding box center [456, 115] width 44 height 24
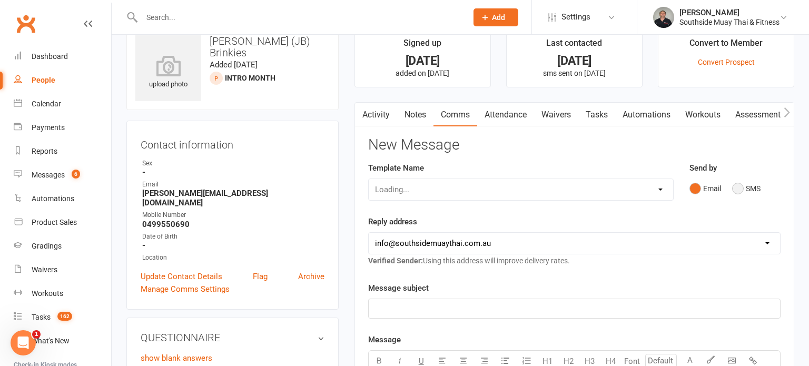
click at [750, 190] on button "SMS" at bounding box center [746, 189] width 28 height 20
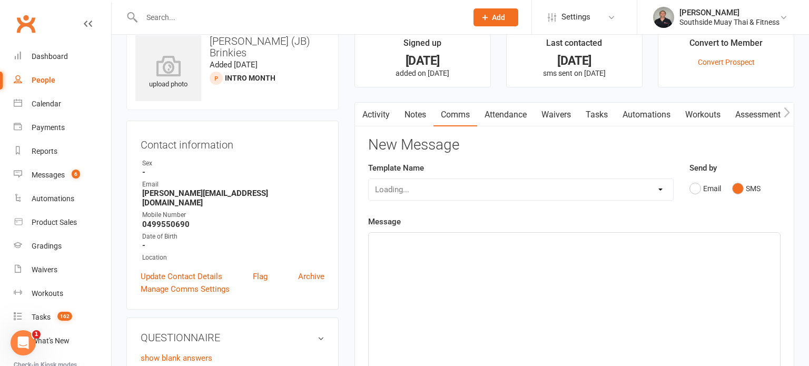
click at [590, 182] on div "Loading..." at bounding box center [521, 190] width 306 height 22
click at [536, 182] on select "Select Template [SMS] Outreach Message: High Risk – Personal From Trainer + Ree…" at bounding box center [521, 189] width 305 height 21
select select "32"
click at [369, 179] on select "Select Template [SMS] Outreach Message: High Risk – Personal From Trainer + Ree…" at bounding box center [521, 189] width 305 height 21
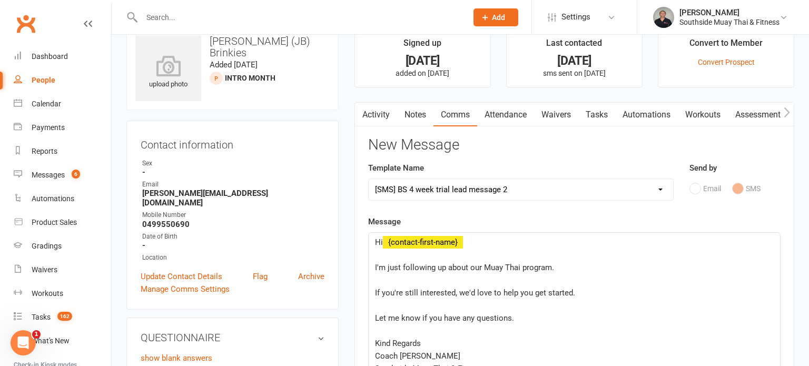
click at [370, 265] on div "Hi ﻿ {contact-first-name} ﻿ I'm just following up about our Muay Thai program. …" at bounding box center [575, 312] width 412 height 158
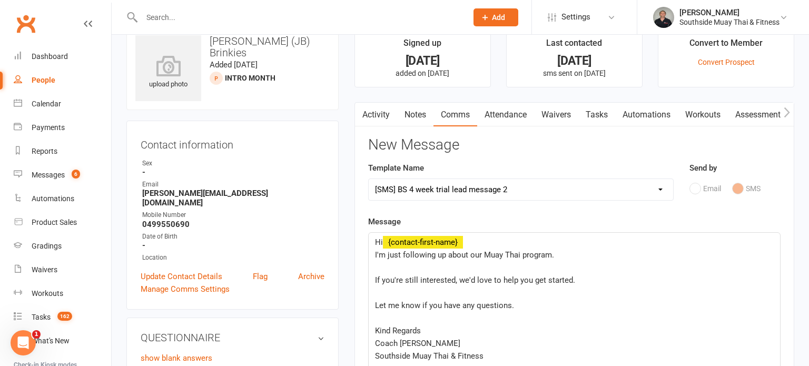
click at [371, 279] on div "Hi ﻿ {contact-first-name} I'm just following up about our Muay Thai program. ﻿ …" at bounding box center [575, 312] width 412 height 158
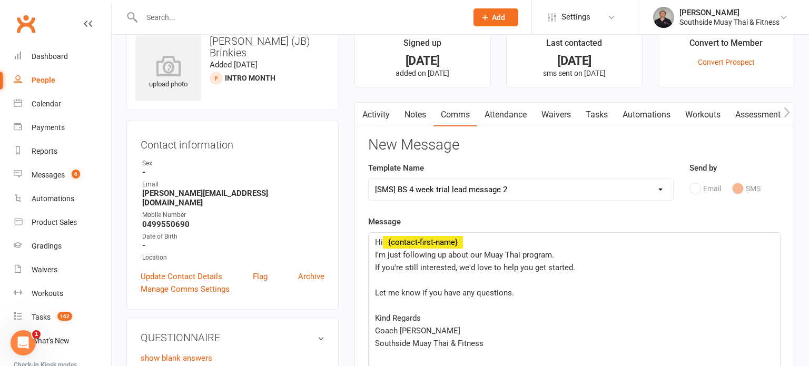
click at [369, 294] on div "Hi ﻿ {contact-first-name} I'm just following up about our Muay Thai program. If…" at bounding box center [575, 312] width 412 height 158
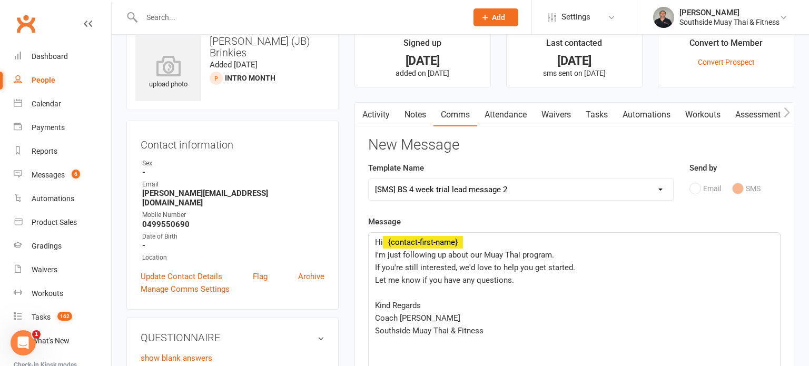
click at [376, 305] on span "Kind Regards" at bounding box center [398, 305] width 46 height 9
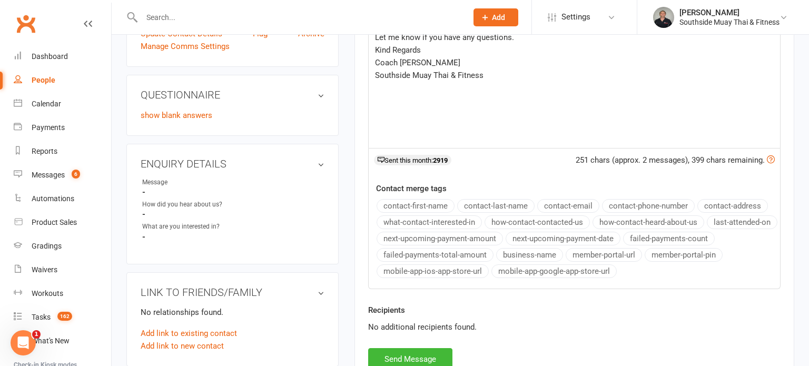
scroll to position [273, 0]
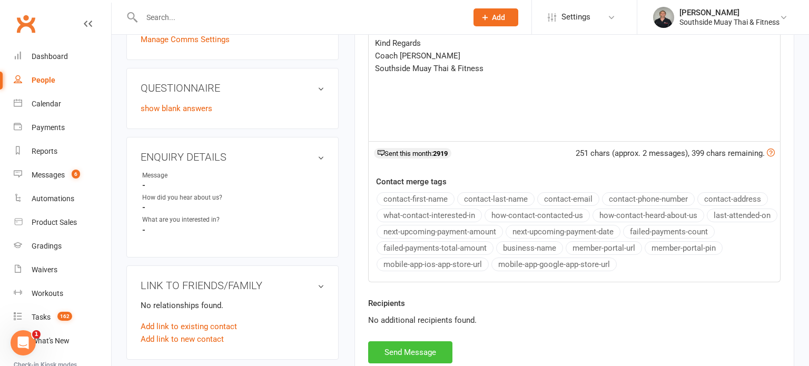
click at [394, 346] on button "Send Message" at bounding box center [410, 352] width 84 height 22
select select
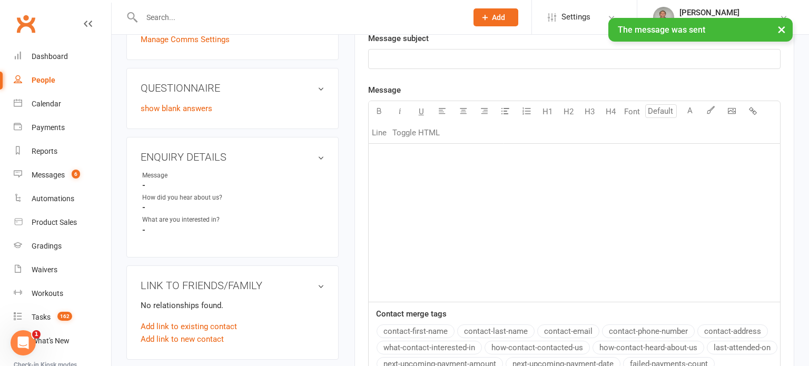
click at [45, 79] on div "People" at bounding box center [44, 80] width 24 height 8
select select "100"
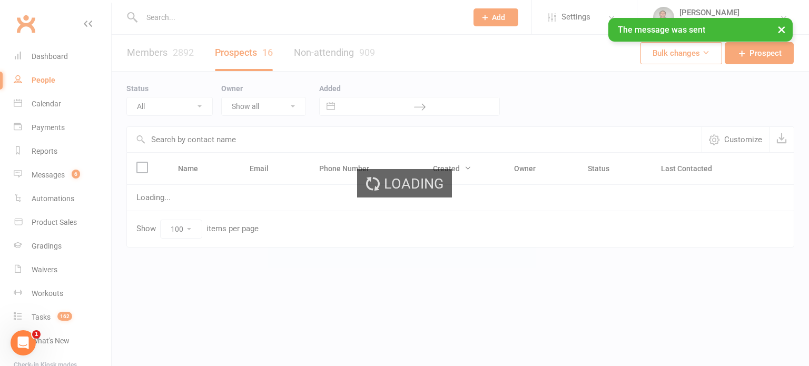
select select "Intro Month"
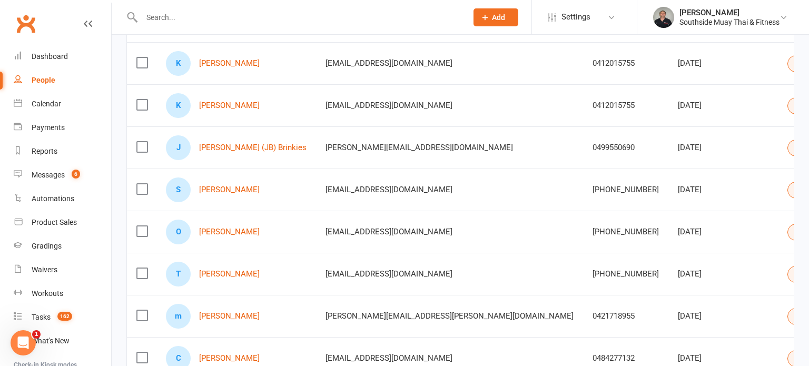
scroll to position [360, 0]
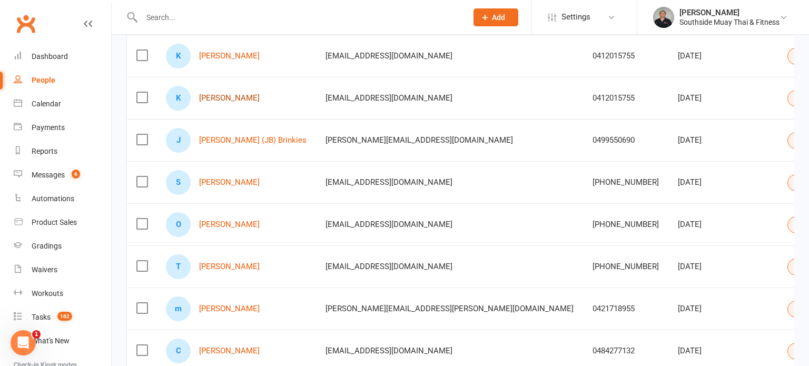
click at [222, 95] on link "[PERSON_NAME]" at bounding box center [229, 98] width 61 height 9
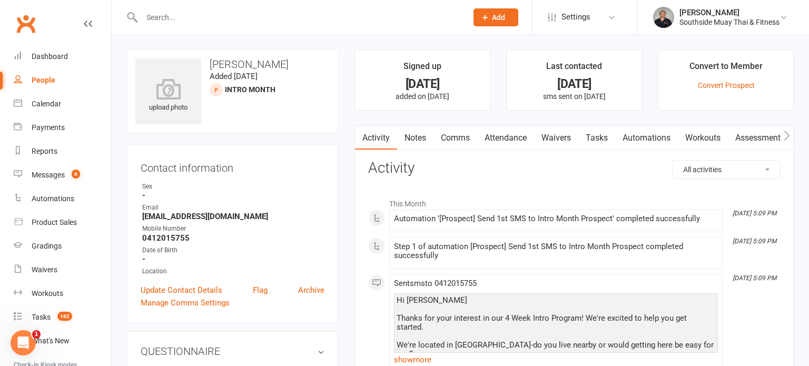
click at [453, 139] on link "Comms" at bounding box center [456, 138] width 44 height 24
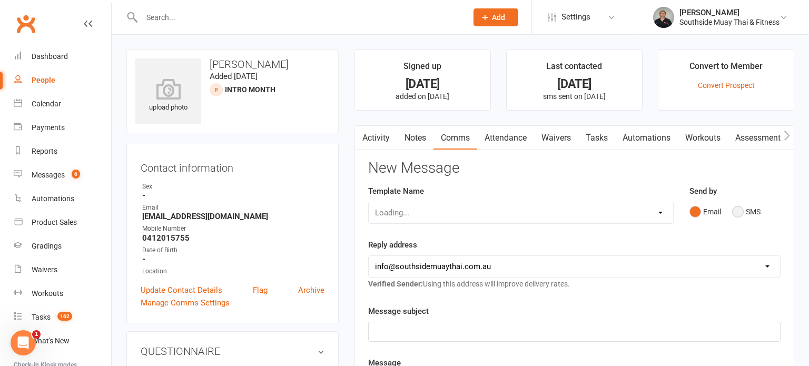
click at [745, 213] on button "SMS" at bounding box center [746, 212] width 28 height 20
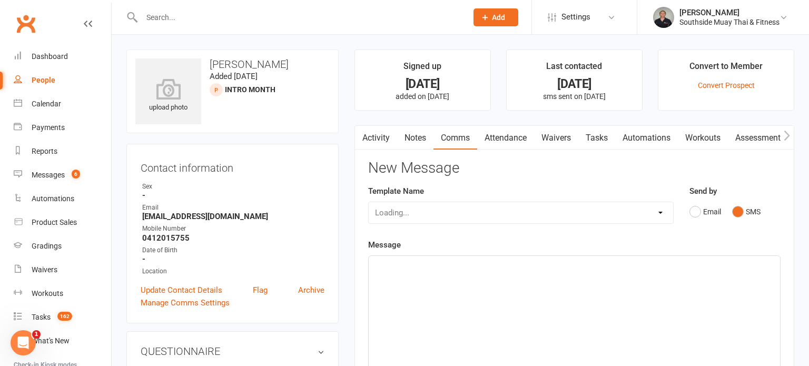
click at [572, 203] on div "Loading..." at bounding box center [521, 213] width 306 height 22
click at [481, 206] on select "Select Template [SMS] Outreach Message: High Risk – Personal From Trainer + Ree…" at bounding box center [521, 212] width 305 height 21
select select "32"
click at [369, 202] on select "Select Template [SMS] Outreach Message: High Risk – Personal From Trainer + Ree…" at bounding box center [521, 212] width 305 height 21
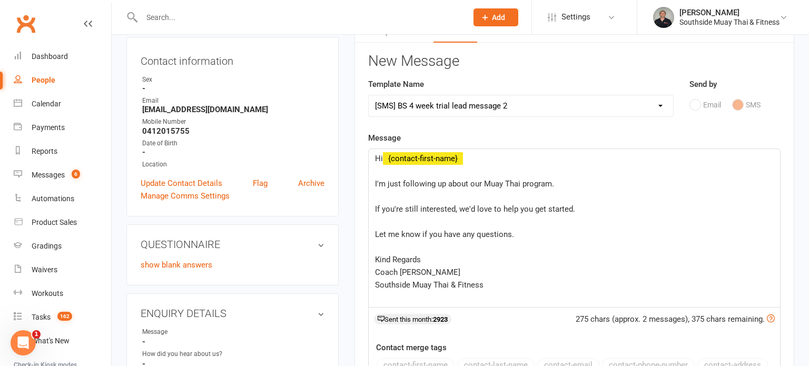
scroll to position [113, 0]
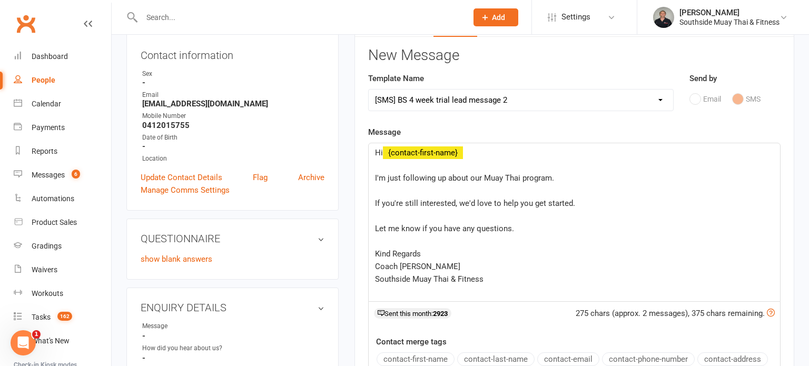
click at [373, 178] on div "Hi ﻿ {contact-first-name} ﻿ I'm just following up about our Muay Thai program. …" at bounding box center [575, 222] width 412 height 158
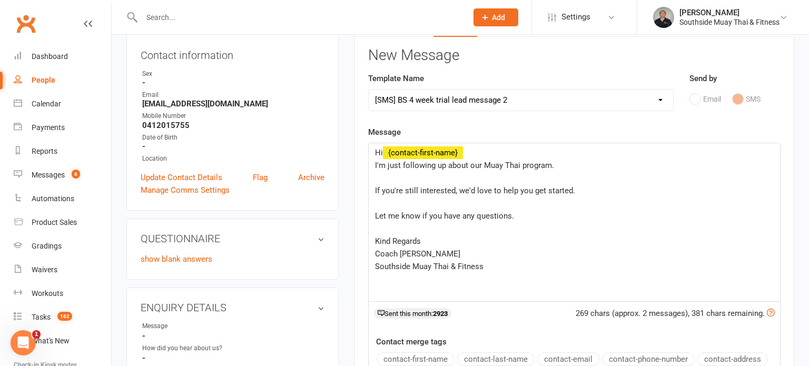
click at [370, 190] on div "Hi ﻿ {contact-first-name} I'm just following up about our Muay Thai program. ﻿ …" at bounding box center [575, 222] width 412 height 158
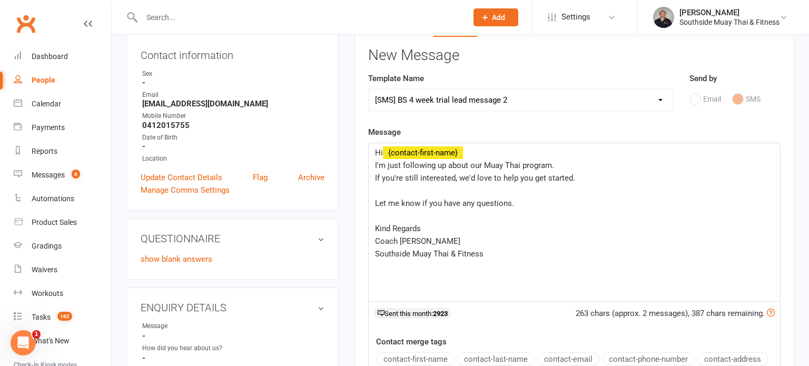
click at [368, 203] on div "Hi ﻿ {contact-first-name} I'm just following up about our Muay Thai program. If…" at bounding box center [574, 222] width 413 height 159
click at [373, 203] on div "Hi ﻿ {contact-first-name} I'm just following up about our Muay Thai program. If…" at bounding box center [575, 222] width 412 height 158
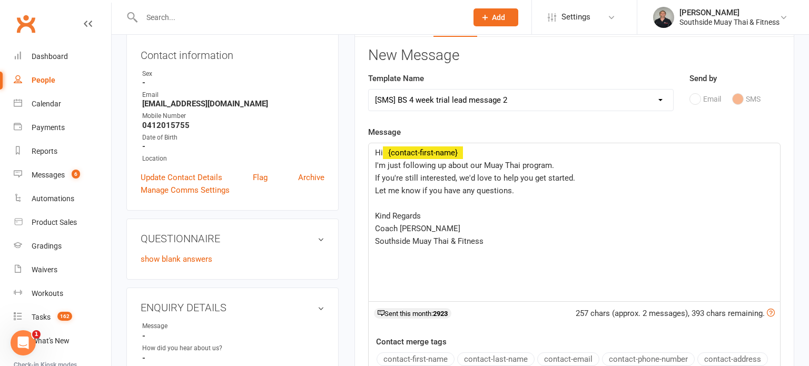
click at [373, 215] on div "Hi ﻿ {contact-first-name} I'm just following up about our Muay Thai program. If…" at bounding box center [575, 222] width 412 height 158
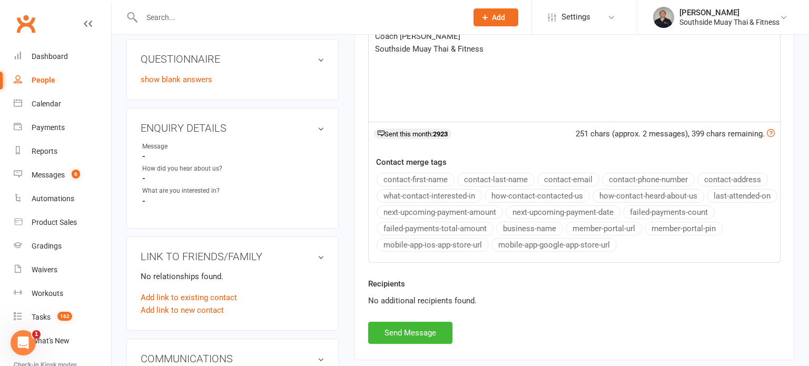
scroll to position [293, 0]
click at [394, 328] on button "Send Message" at bounding box center [410, 332] width 84 height 22
select select
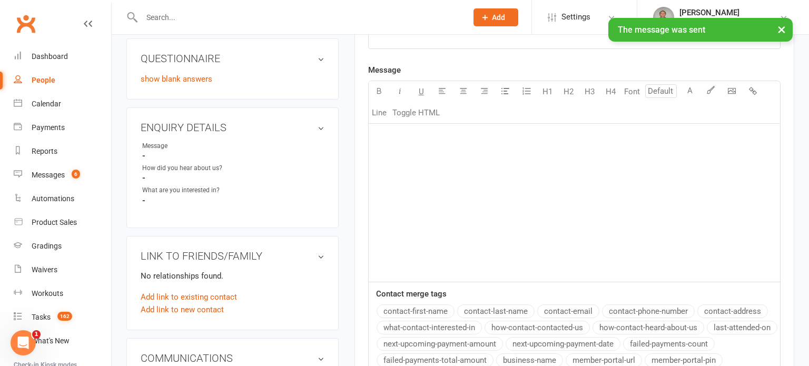
click at [44, 80] on div "People" at bounding box center [44, 80] width 24 height 8
select select "100"
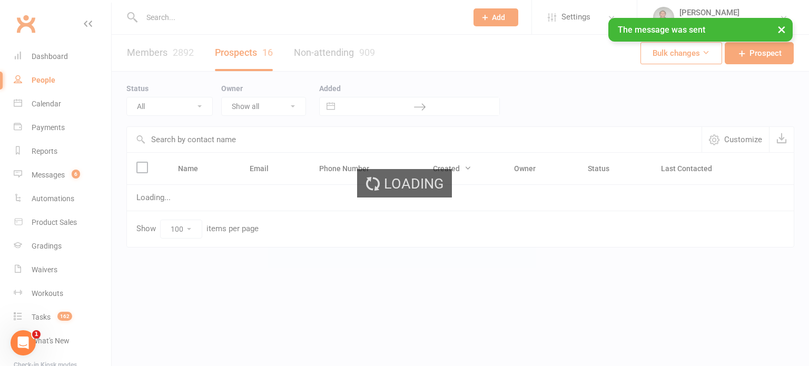
select select "Intro Month"
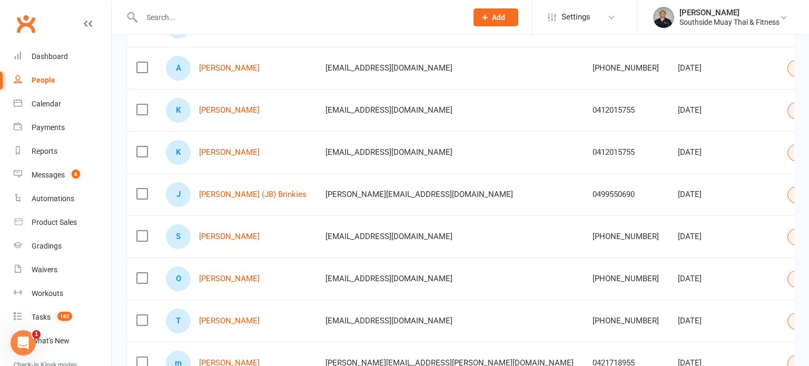
scroll to position [316, 0]
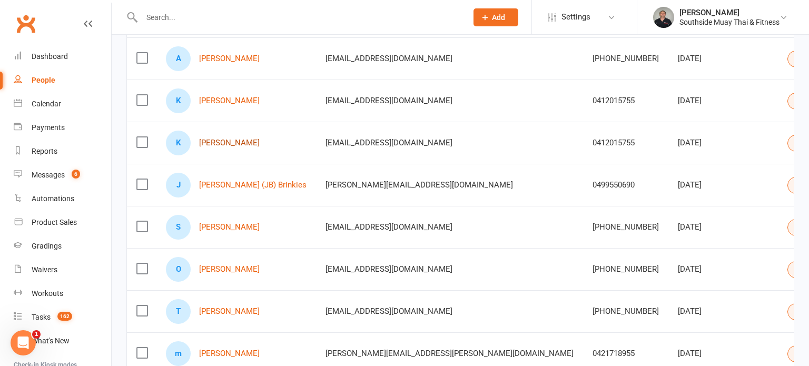
click at [257, 143] on link "[PERSON_NAME]" at bounding box center [229, 143] width 61 height 9
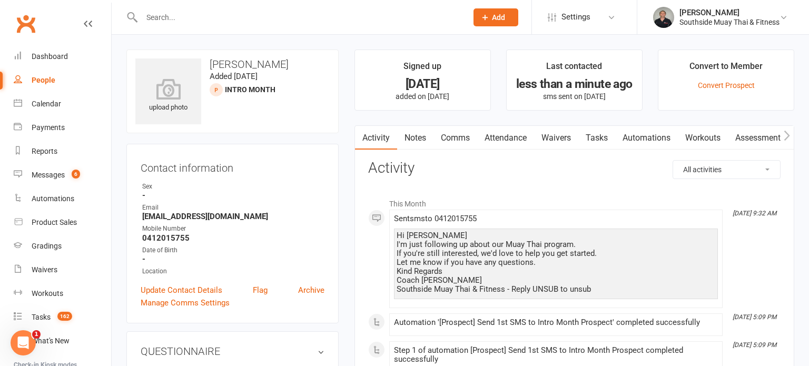
click at [50, 76] on div "People" at bounding box center [44, 80] width 24 height 8
select select "100"
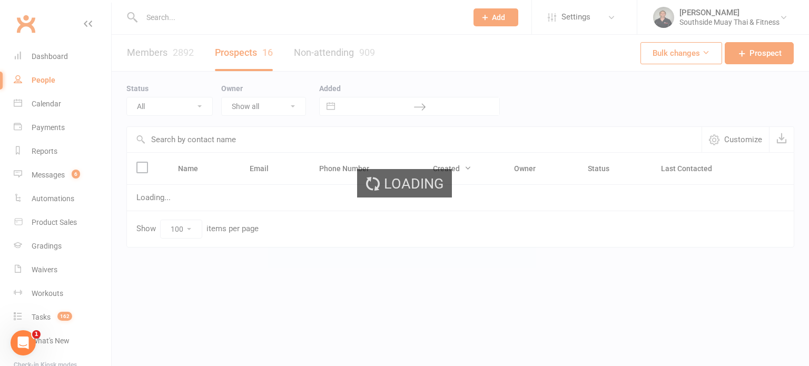
select select "Intro Month"
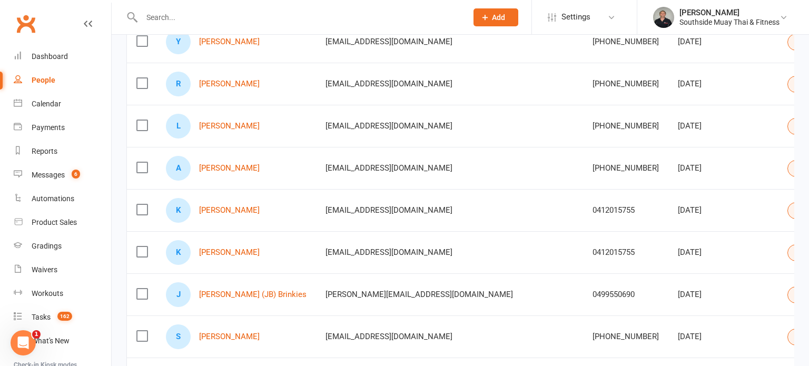
scroll to position [214, 0]
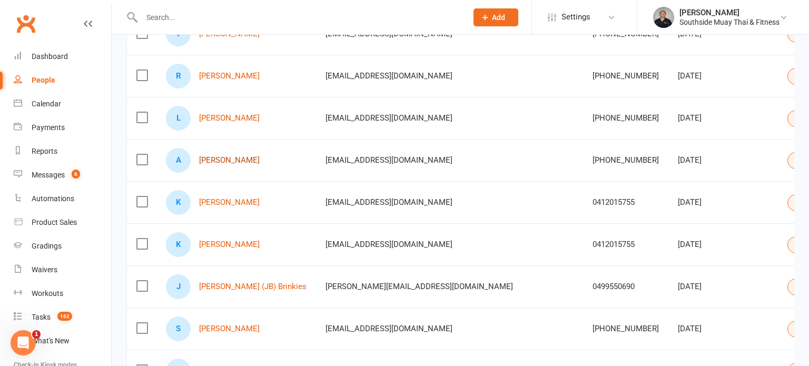
click at [223, 159] on link "[PERSON_NAME]" at bounding box center [229, 160] width 61 height 9
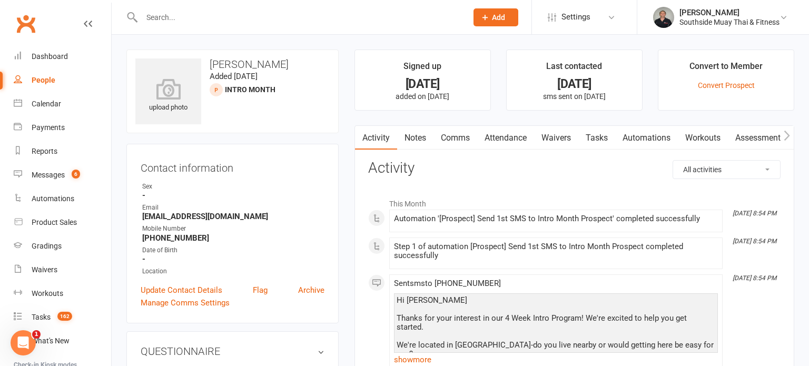
click at [464, 128] on link "Comms" at bounding box center [456, 138] width 44 height 24
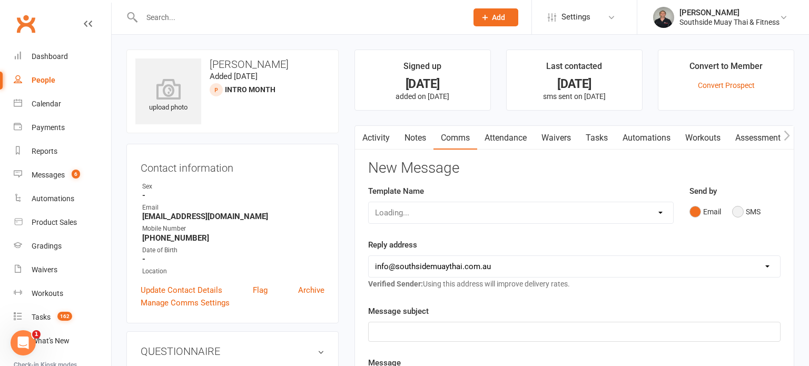
click at [749, 210] on button "SMS" at bounding box center [746, 212] width 28 height 20
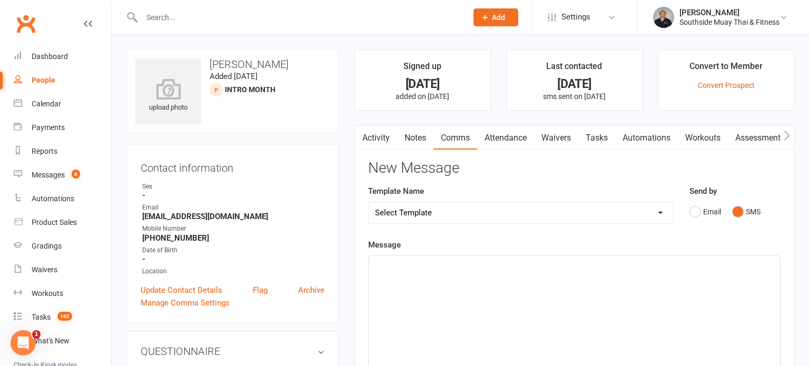
click at [473, 211] on select "Select Template [SMS] Outreach Message: High Risk – Personal From Trainer + Ree…" at bounding box center [521, 212] width 305 height 21
select select "32"
click at [369, 202] on select "Select Template [SMS] Outreach Message: High Risk – Personal From Trainer + Ree…" at bounding box center [521, 212] width 305 height 21
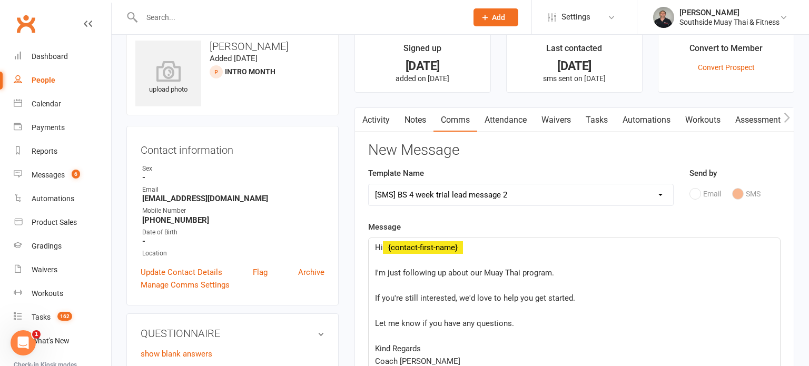
scroll to position [102, 0]
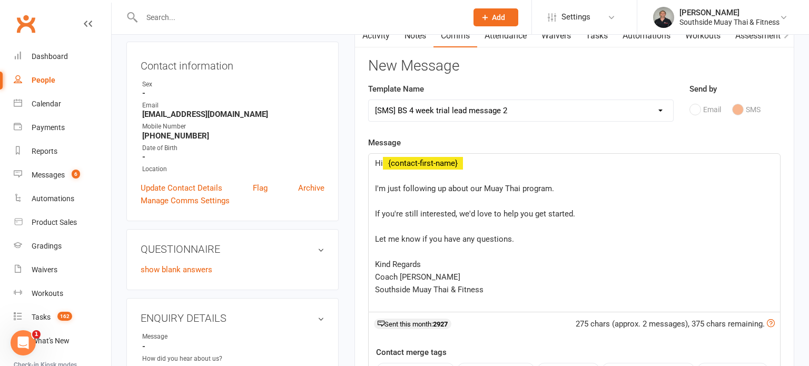
click at [373, 187] on div "Hi ﻿ {contact-first-name} ﻿ I'm just following up about our Muay Thai program. …" at bounding box center [575, 233] width 412 height 158
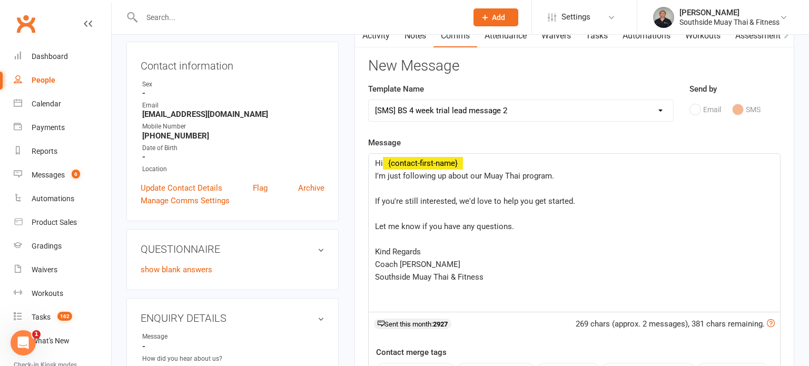
click at [374, 199] on div "Hi ﻿ {contact-first-name} I'm just following up about our Muay Thai program. ﻿ …" at bounding box center [575, 233] width 412 height 158
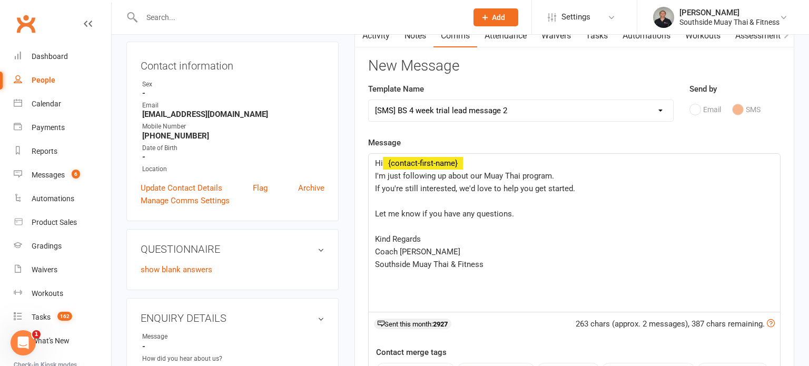
click at [373, 213] on div "Hi ﻿ {contact-first-name} I'm just following up about our Muay Thai program. If…" at bounding box center [575, 233] width 412 height 158
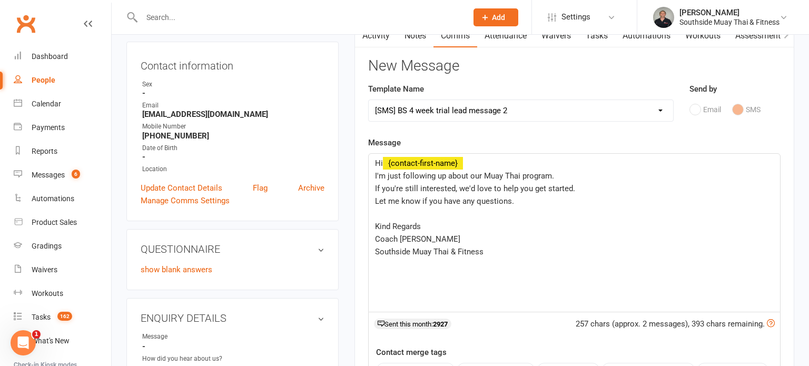
click at [373, 222] on div "Hi ﻿ {contact-first-name} I'm just following up about our Muay Thai program. If…" at bounding box center [575, 233] width 412 height 158
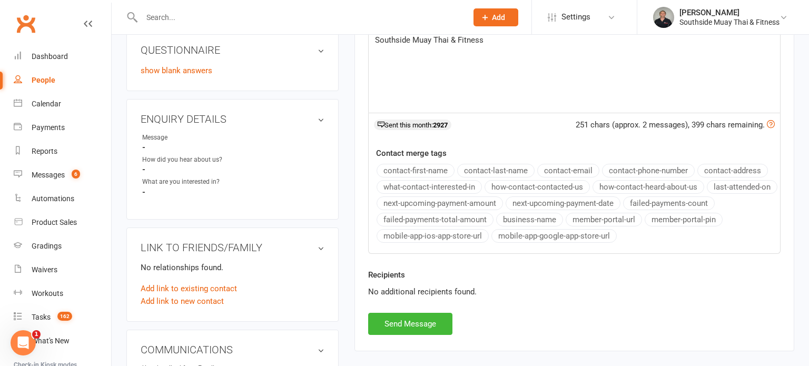
scroll to position [301, 0]
click at [387, 316] on button "Send Message" at bounding box center [410, 324] width 84 height 22
select select
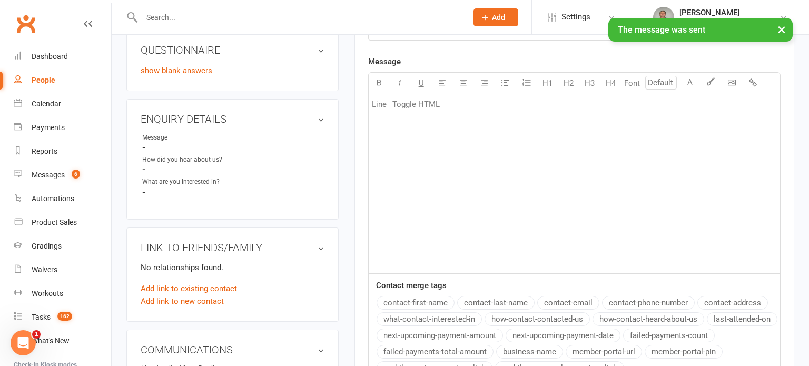
click at [44, 78] on div "People" at bounding box center [44, 80] width 24 height 8
select select "100"
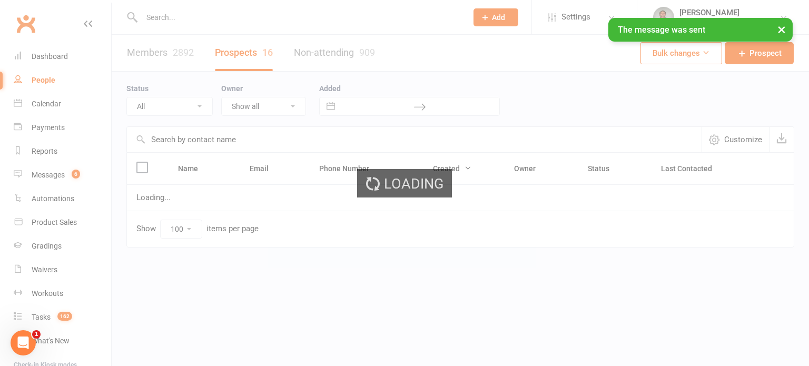
select select "Intro Month"
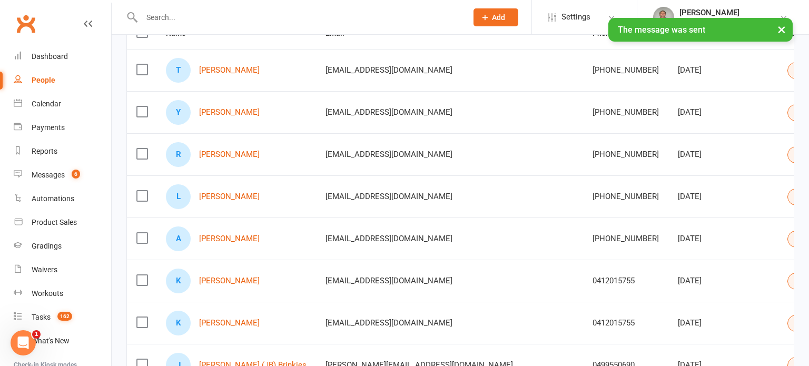
scroll to position [187, 0]
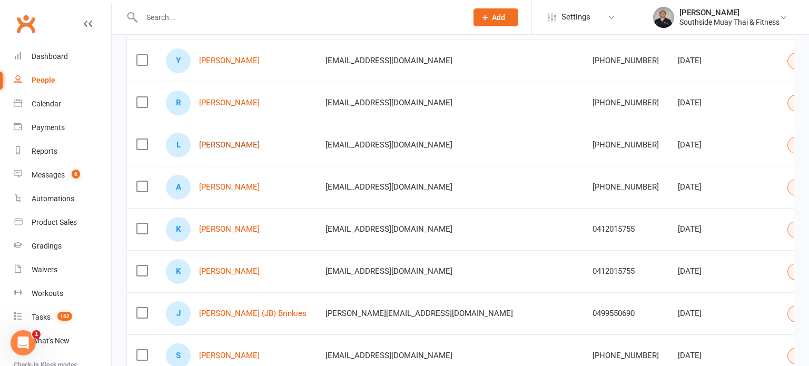
click at [223, 141] on link "[PERSON_NAME]" at bounding box center [229, 145] width 61 height 9
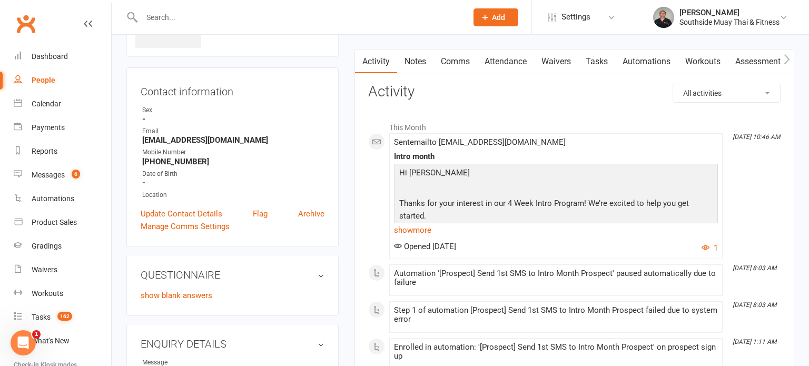
scroll to position [57, 0]
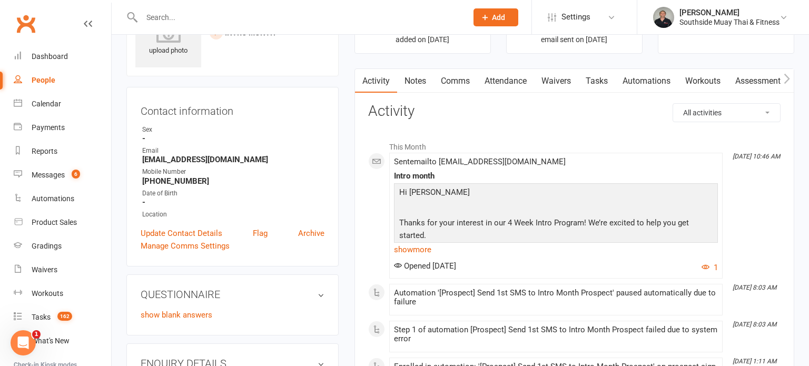
click at [455, 75] on link "Comms" at bounding box center [456, 81] width 44 height 24
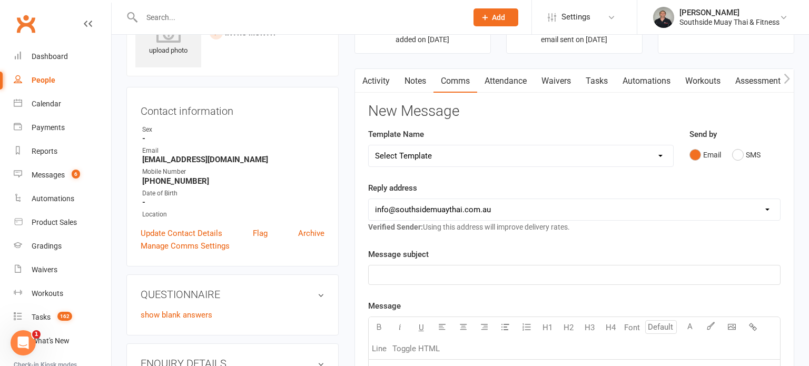
click at [378, 74] on link "Activity" at bounding box center [376, 81] width 42 height 24
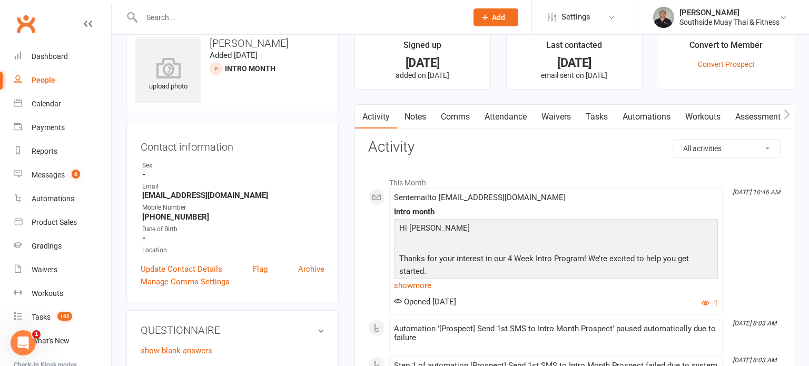
scroll to position [8, 0]
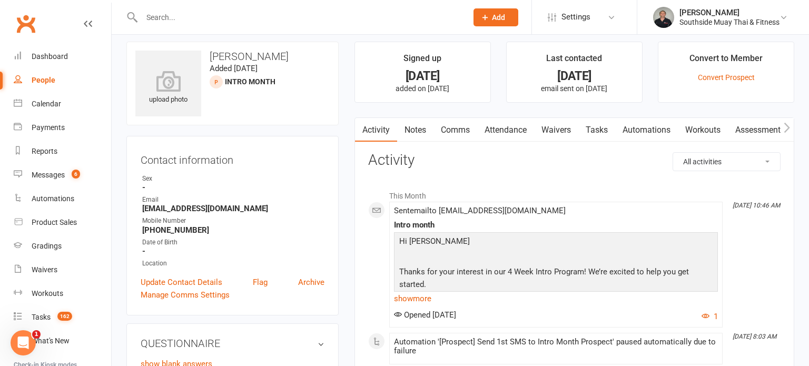
click at [40, 79] on div "People" at bounding box center [44, 80] width 24 height 8
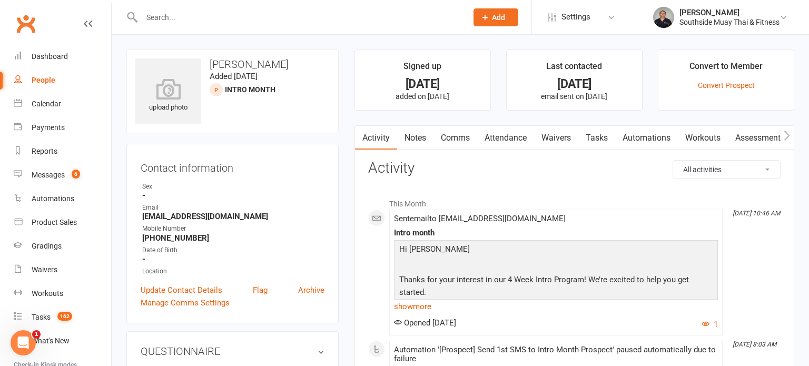
select select "100"
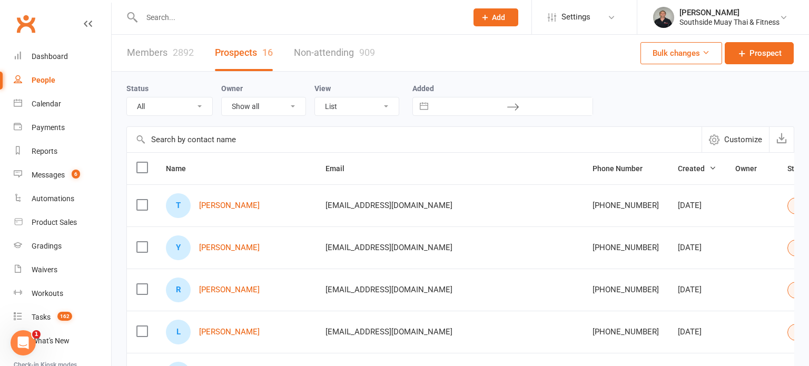
select select "Intro Month"
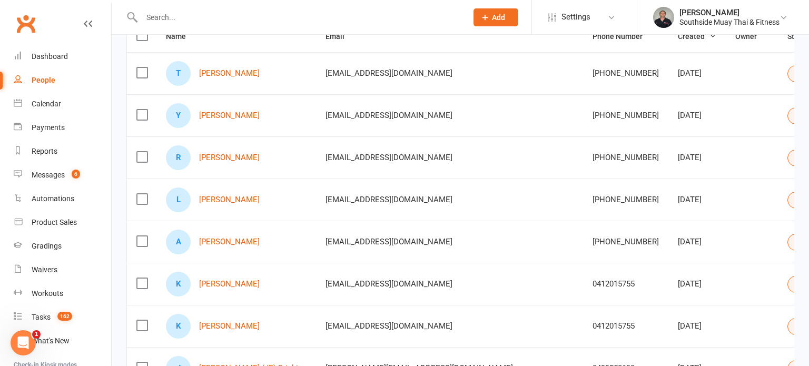
scroll to position [182, 0]
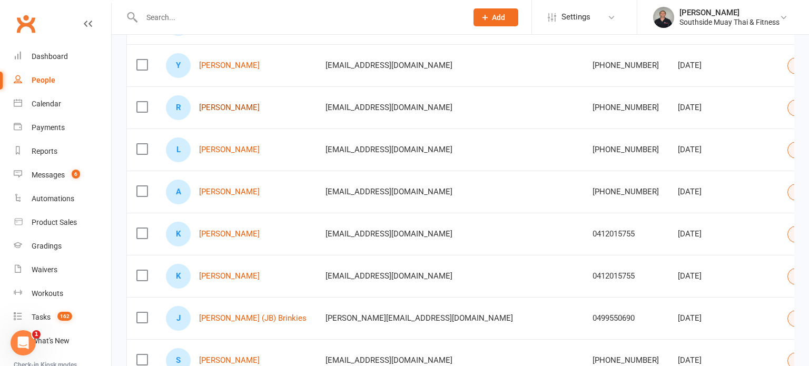
click at [217, 105] on link "[PERSON_NAME]" at bounding box center [229, 107] width 61 height 9
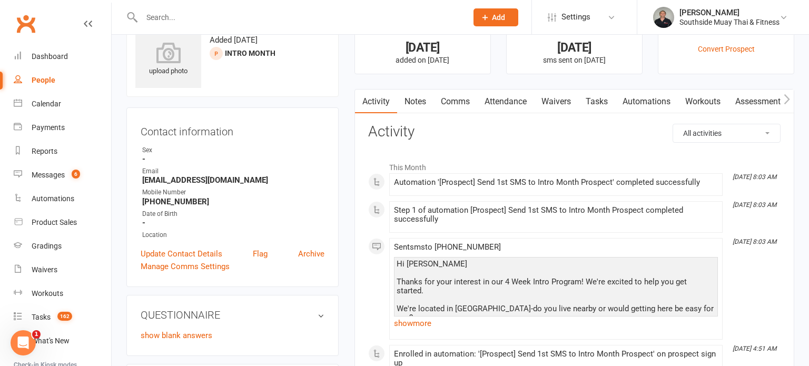
scroll to position [23, 0]
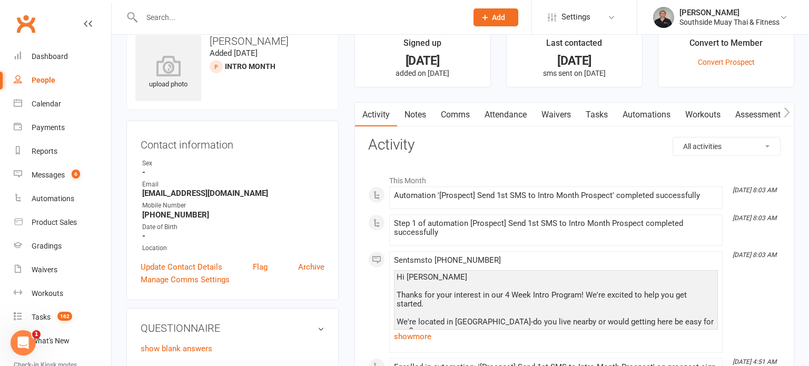
click at [461, 112] on link "Comms" at bounding box center [456, 115] width 44 height 24
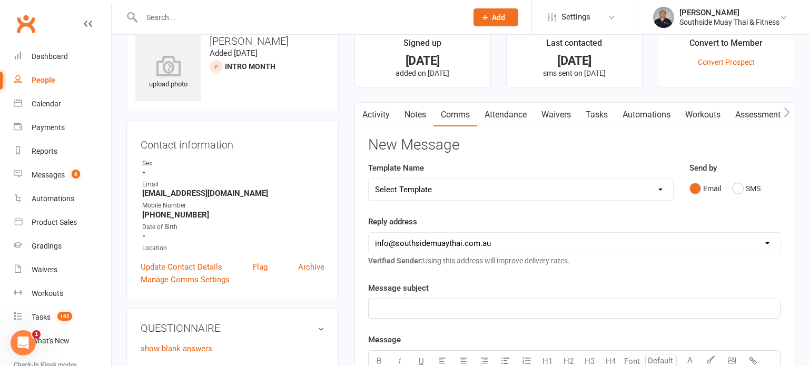
click at [370, 113] on link "Activity" at bounding box center [376, 115] width 42 height 24
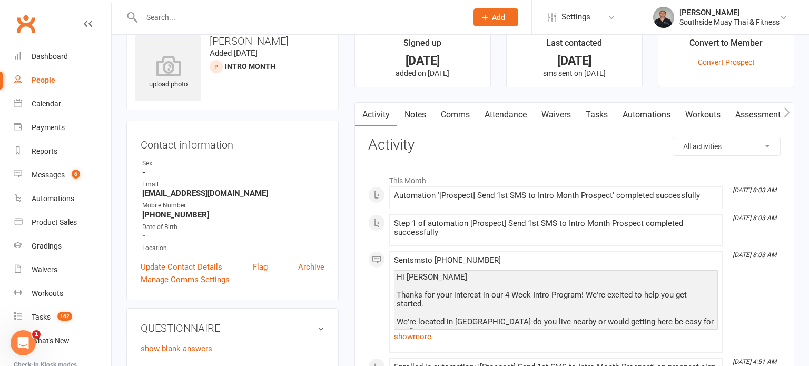
click at [464, 112] on link "Comms" at bounding box center [456, 115] width 44 height 24
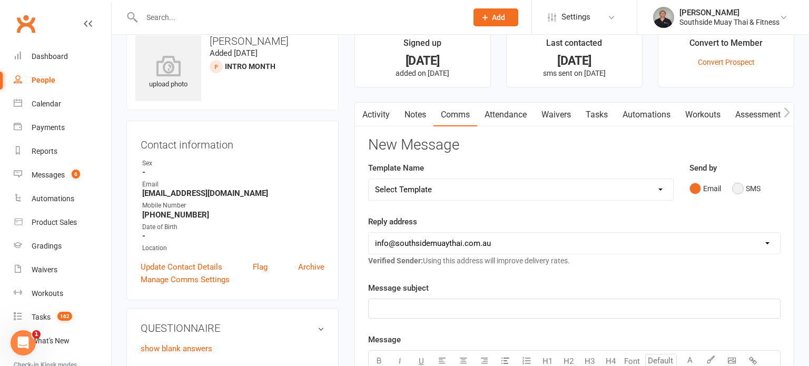
click at [749, 185] on button "SMS" at bounding box center [746, 189] width 28 height 20
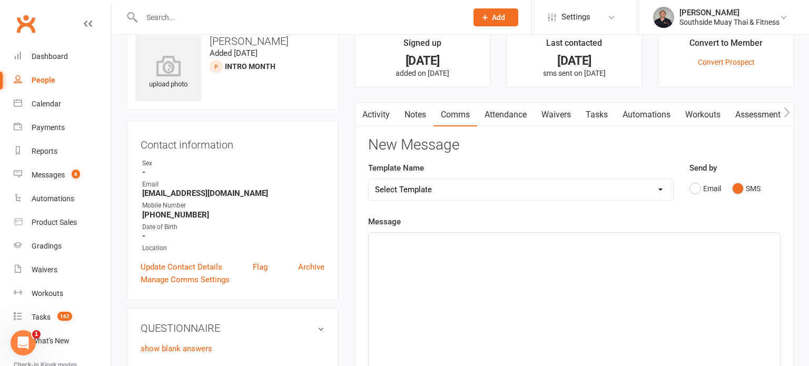
click at [585, 188] on select "Select Template [SMS] Outreach Message: High Risk – Personal From Trainer + Ree…" at bounding box center [521, 189] width 305 height 21
select select "32"
click at [369, 179] on select "Select Template [SMS] Outreach Message: High Risk – Personal From Trainer + Ree…" at bounding box center [521, 189] width 305 height 21
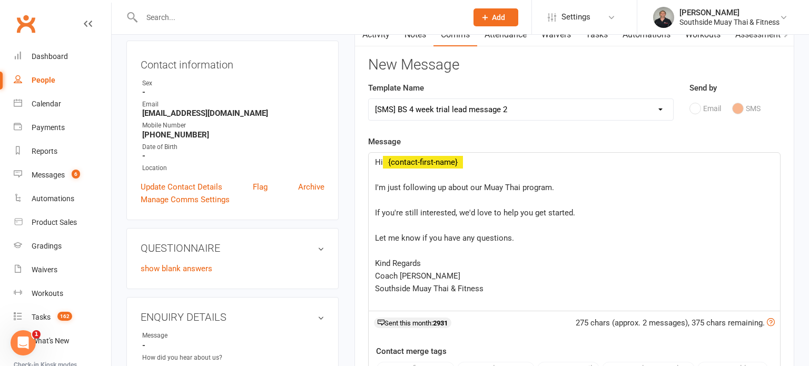
scroll to position [107, 0]
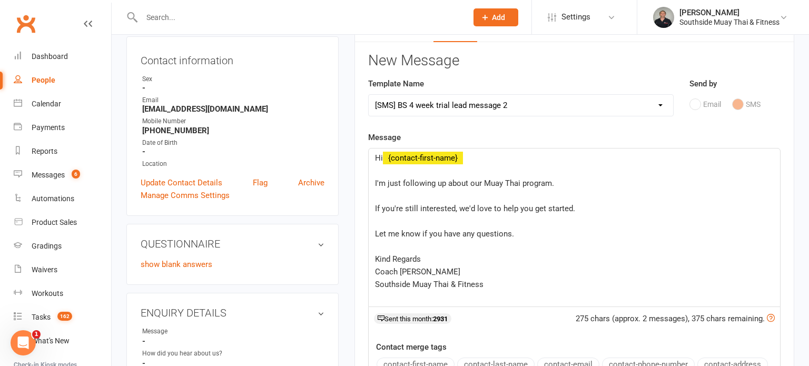
click at [374, 183] on div "Hi ﻿ {contact-first-name} ﻿ I'm just following up about our Muay Thai program. …" at bounding box center [575, 228] width 412 height 158
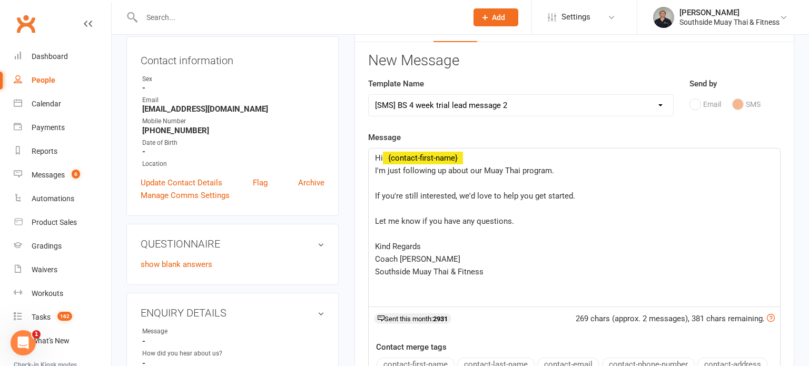
click at [371, 195] on div "Hi ﻿ {contact-first-name} I'm just following up about our Muay Thai program. ﻿ …" at bounding box center [575, 228] width 412 height 158
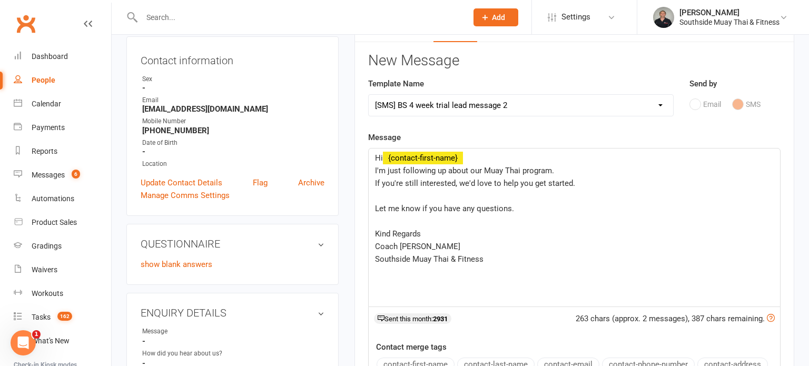
click at [372, 204] on div "Hi ﻿ {contact-first-name} I'm just following up about our Muay Thai program. If…" at bounding box center [575, 228] width 412 height 158
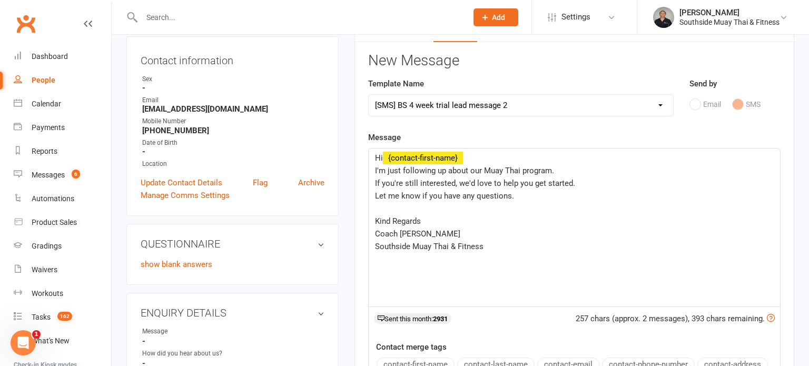
click at [373, 225] on div "Hi ﻿ {contact-first-name} I'm just following up about our Muay Thai program. If…" at bounding box center [575, 228] width 412 height 158
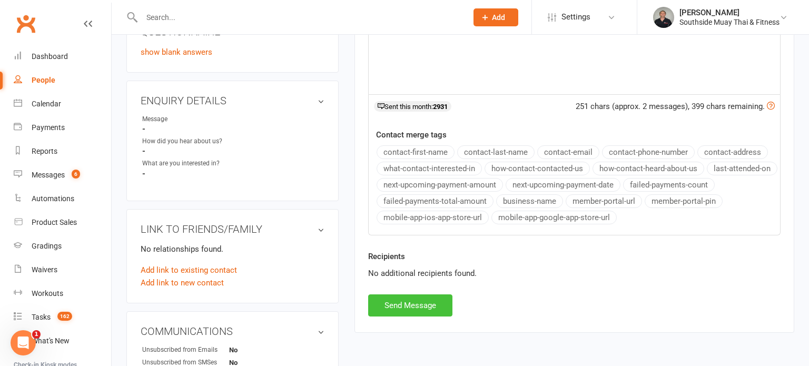
scroll to position [320, 0]
click at [409, 305] on button "Send Message" at bounding box center [410, 305] width 84 height 22
select select
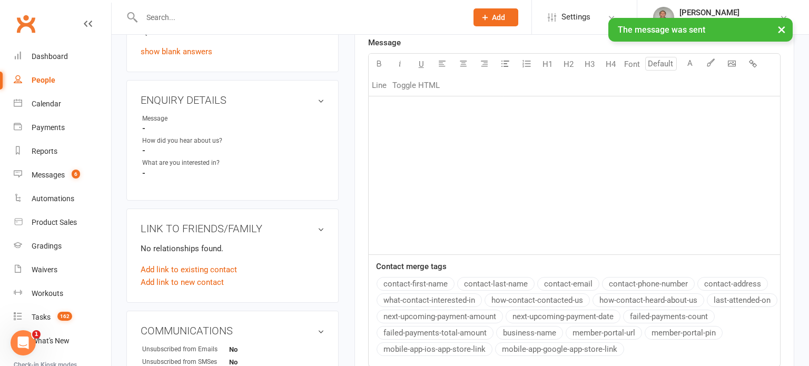
click at [45, 81] on div "People" at bounding box center [44, 80] width 24 height 8
select select "100"
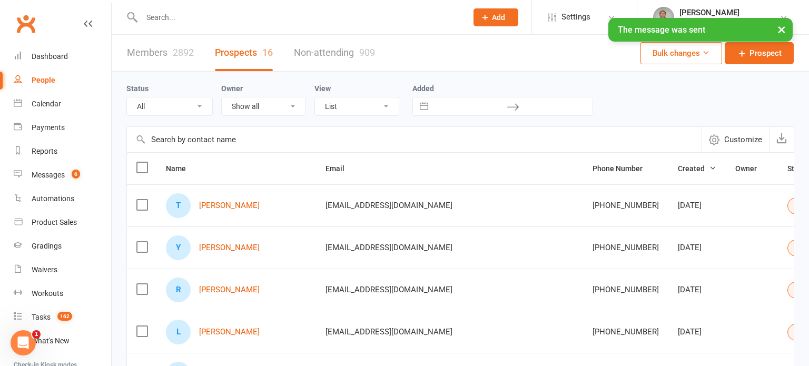
select select "Intro Month"
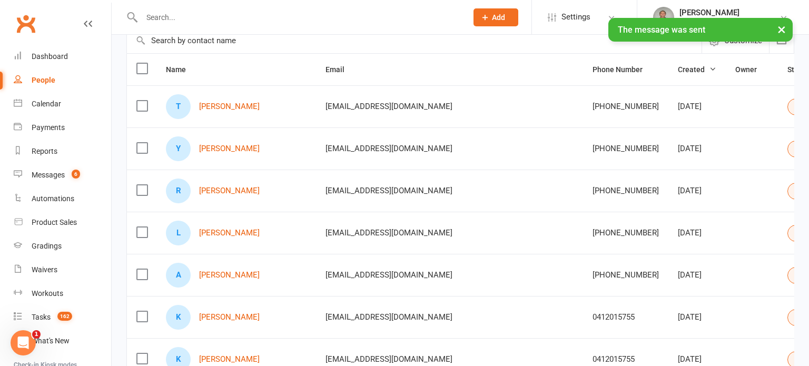
scroll to position [103, 0]
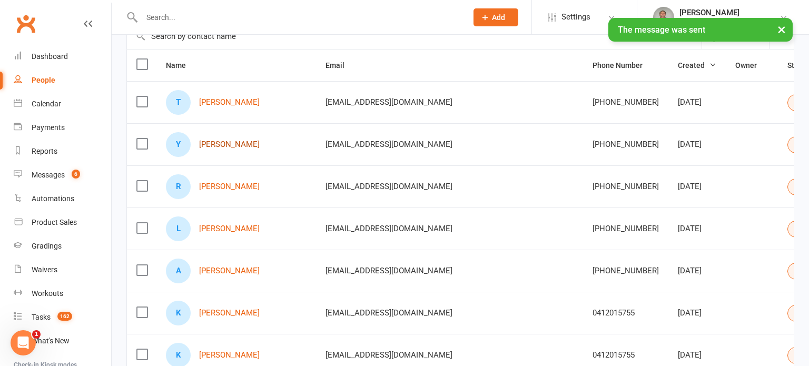
click at [231, 143] on link "[PERSON_NAME]" at bounding box center [229, 144] width 61 height 9
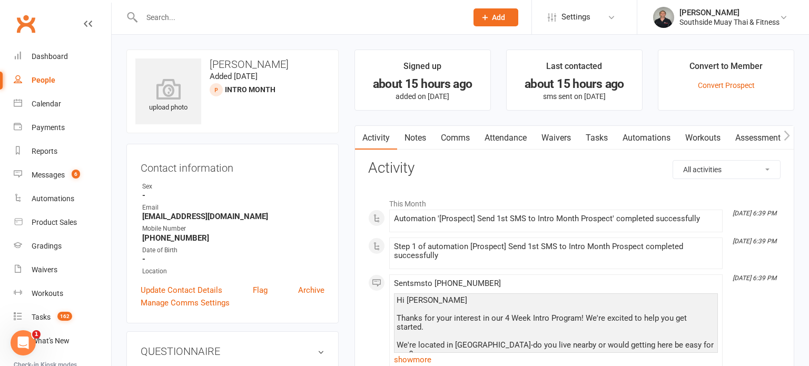
click at [463, 139] on link "Comms" at bounding box center [456, 138] width 44 height 24
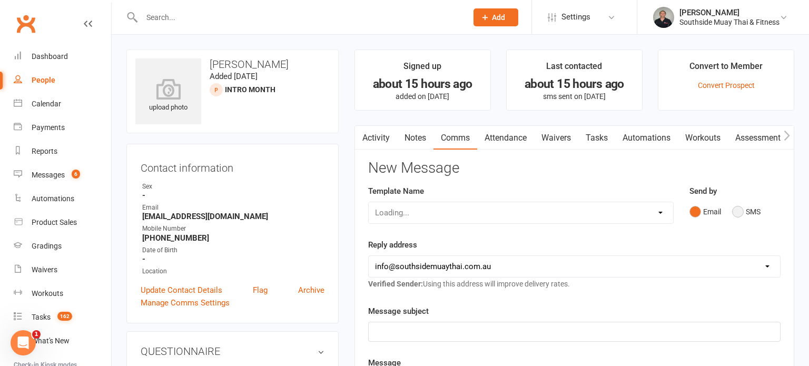
click at [745, 211] on button "SMS" at bounding box center [746, 212] width 28 height 20
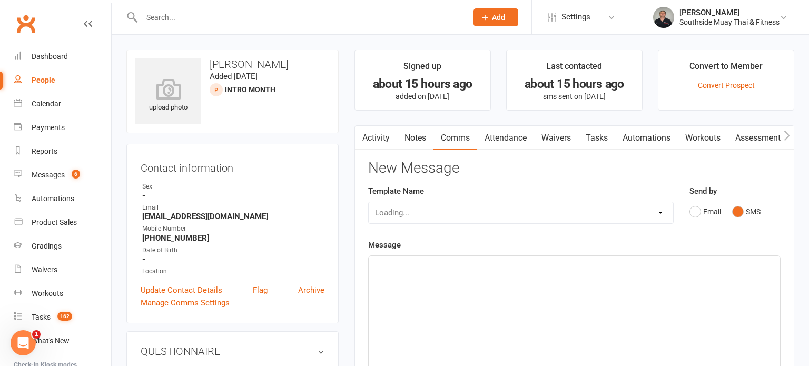
click at [564, 217] on div "Loading..." at bounding box center [521, 213] width 306 height 22
click at [478, 206] on select "Select Template [SMS] Outreach Message: High Risk – Personal From Trainer + Ree…" at bounding box center [521, 212] width 305 height 21
select select "32"
click at [369, 202] on select "Select Template [SMS] Outreach Message: High Risk – Personal From Trainer + Ree…" at bounding box center [521, 212] width 305 height 21
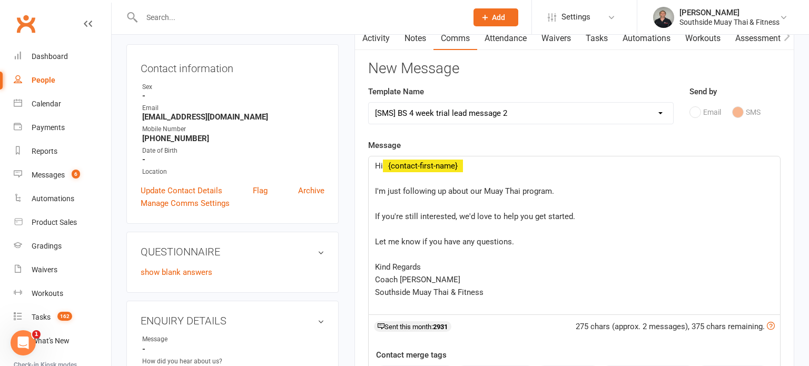
scroll to position [104, 0]
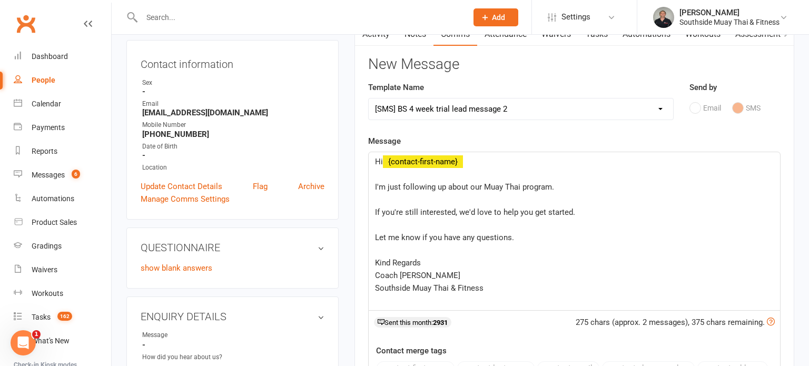
click at [371, 183] on div "Hi ﻿ {contact-first-name} ﻿ I'm just following up about our Muay Thai program. …" at bounding box center [575, 231] width 412 height 158
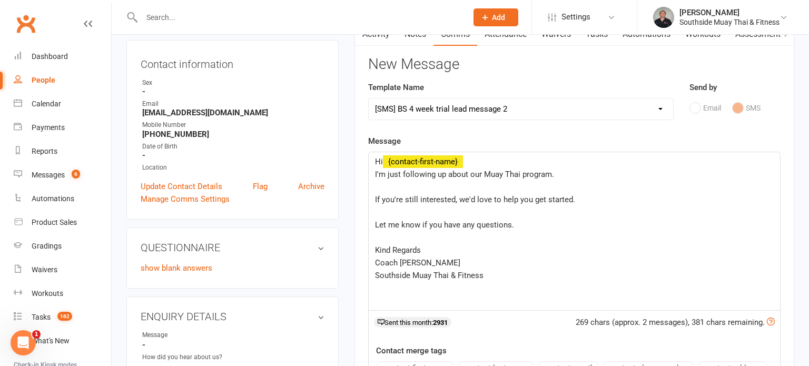
click at [375, 195] on span "If you're still interested, we'd love to help you get started." at bounding box center [475, 199] width 200 height 9
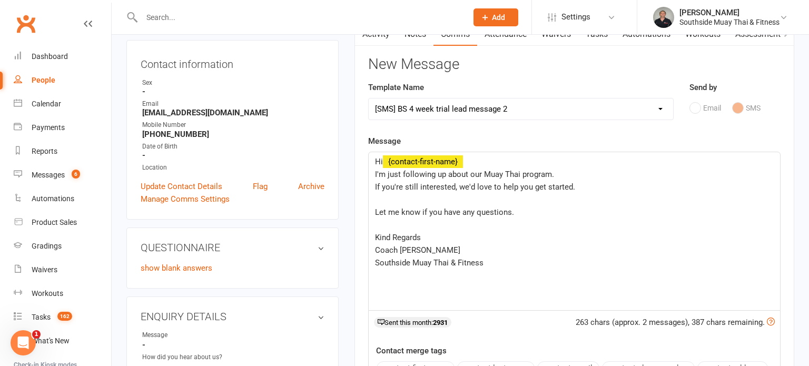
click at [375, 209] on span "Let me know if you have any questions." at bounding box center [444, 212] width 139 height 9
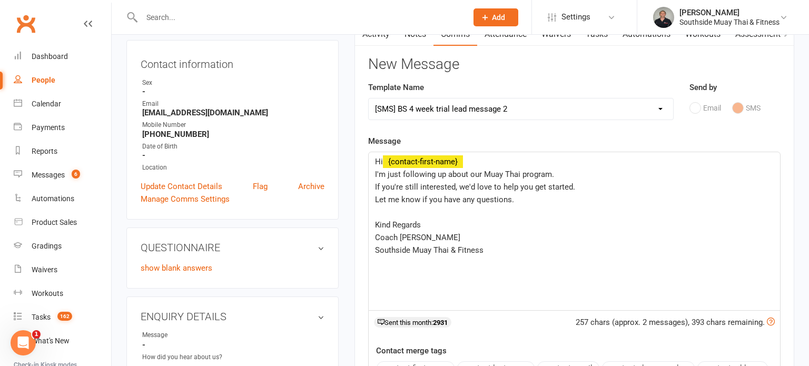
click at [374, 221] on div "Hi ﻿ {contact-first-name} I'm just following up about our Muay Thai program. If…" at bounding box center [575, 231] width 412 height 158
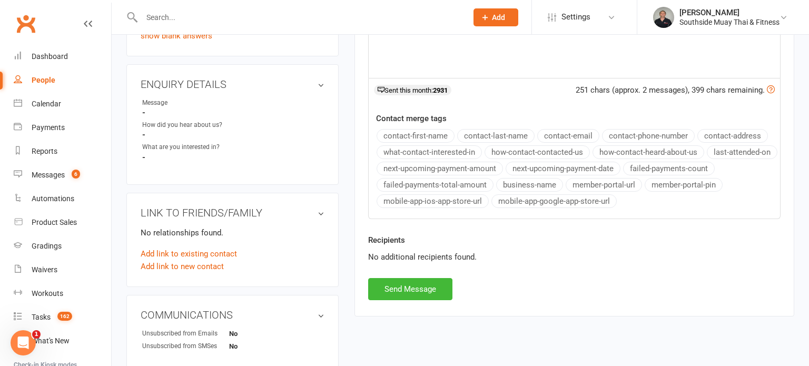
scroll to position [341, 0]
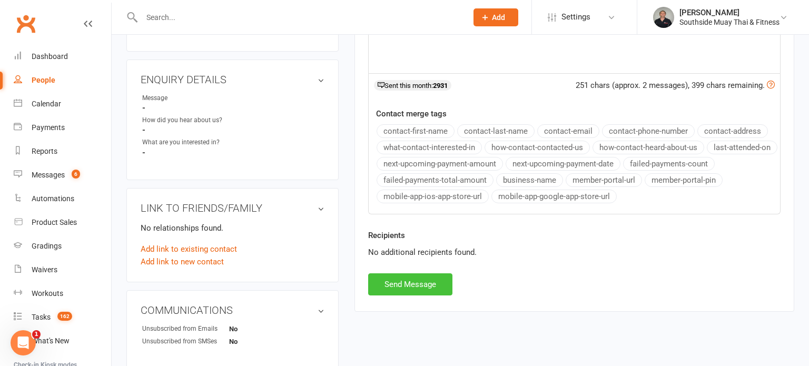
click at [386, 288] on button "Send Message" at bounding box center [410, 284] width 84 height 22
select select
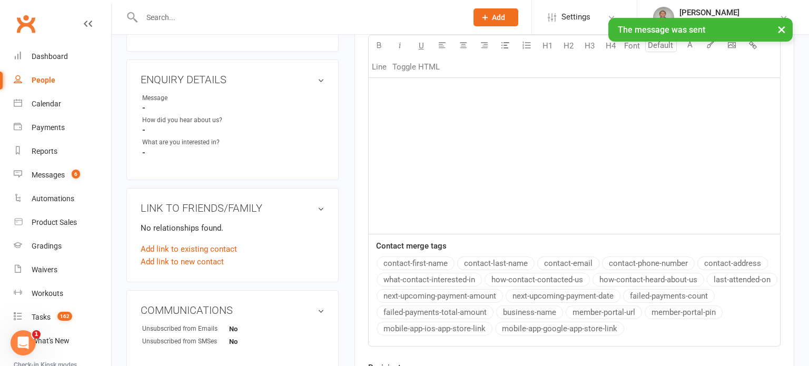
click at [48, 80] on div "People" at bounding box center [44, 80] width 24 height 8
select select "100"
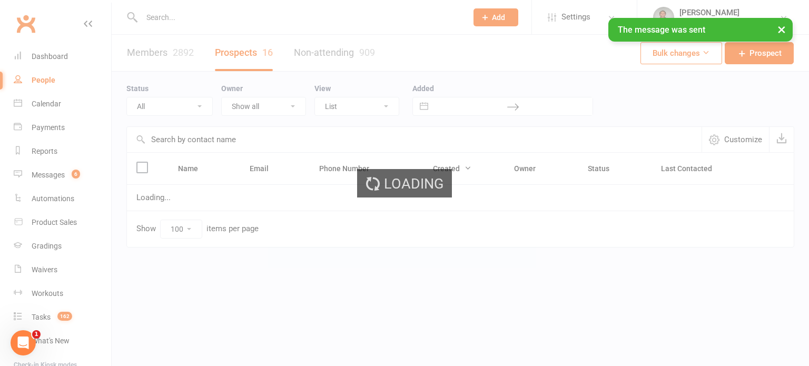
select select "Intro Month"
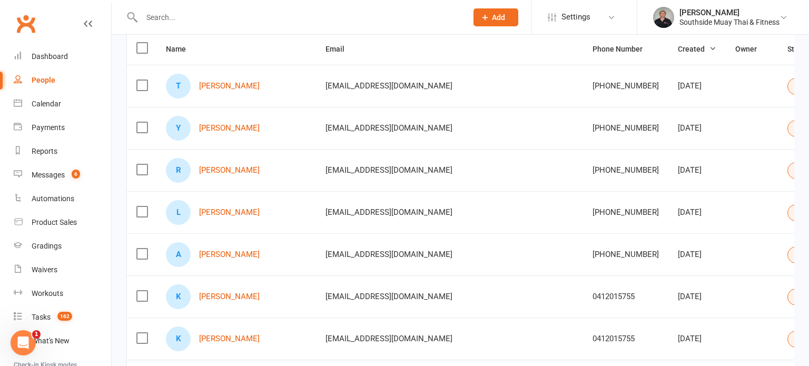
scroll to position [112, 0]
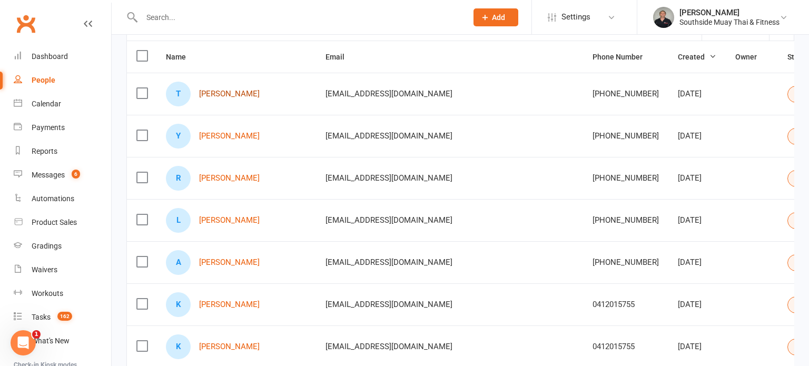
click at [212, 95] on link "[PERSON_NAME]" at bounding box center [229, 94] width 61 height 9
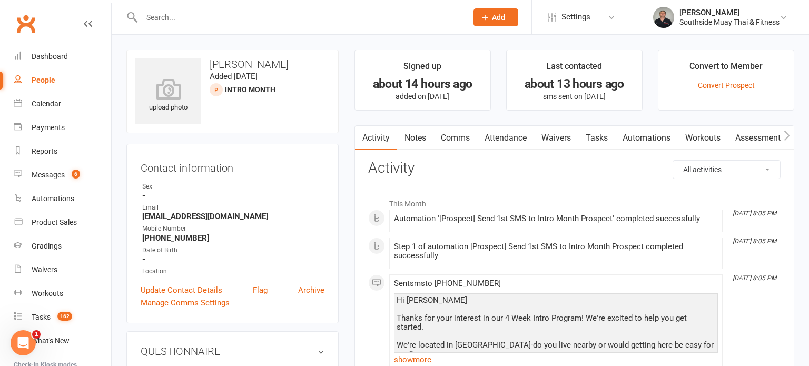
click at [461, 140] on link "Comms" at bounding box center [456, 138] width 44 height 24
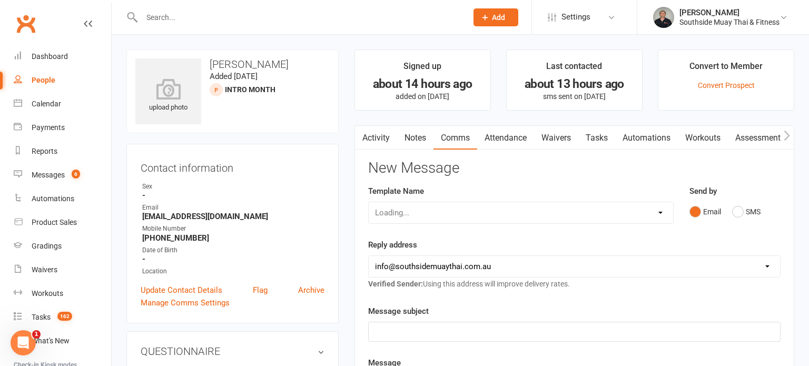
click at [387, 136] on link "Activity" at bounding box center [376, 138] width 42 height 24
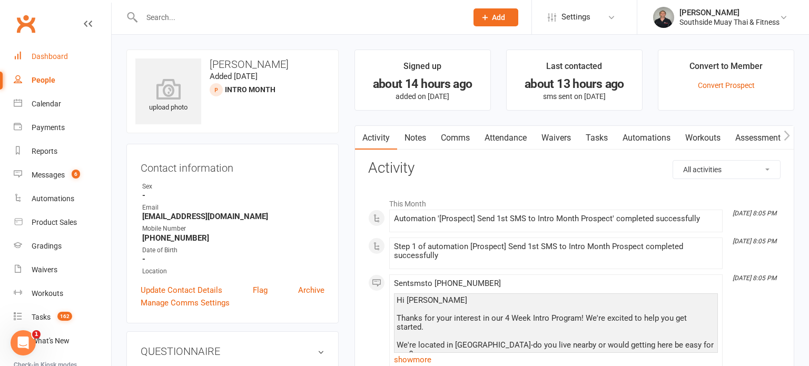
click at [62, 56] on div "Dashboard" at bounding box center [50, 56] width 36 height 8
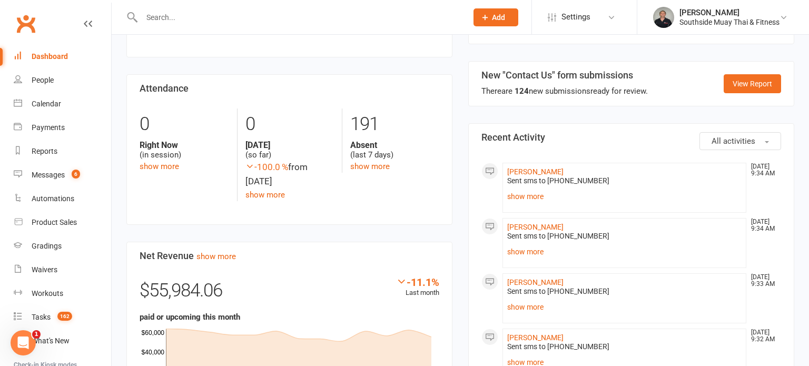
scroll to position [309, 0]
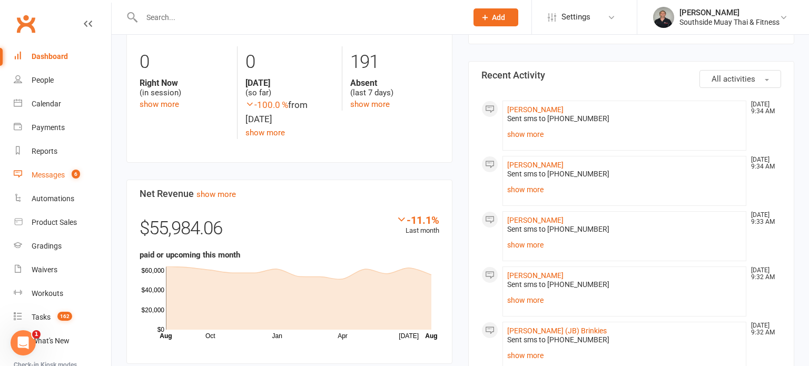
click at [37, 172] on div "Messages" at bounding box center [48, 175] width 33 height 8
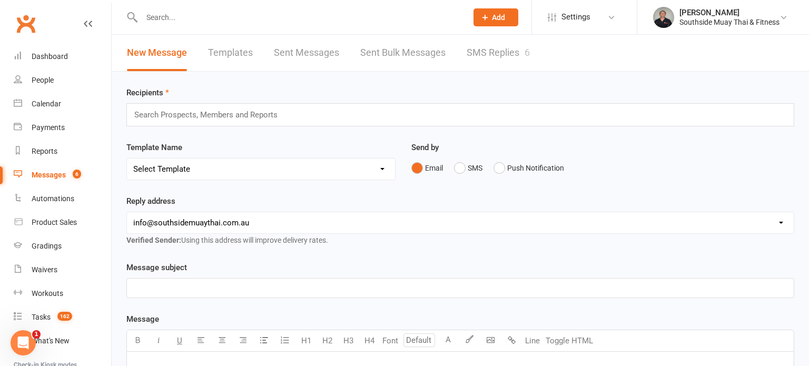
click at [492, 56] on link "SMS Replies 6" at bounding box center [498, 53] width 63 height 36
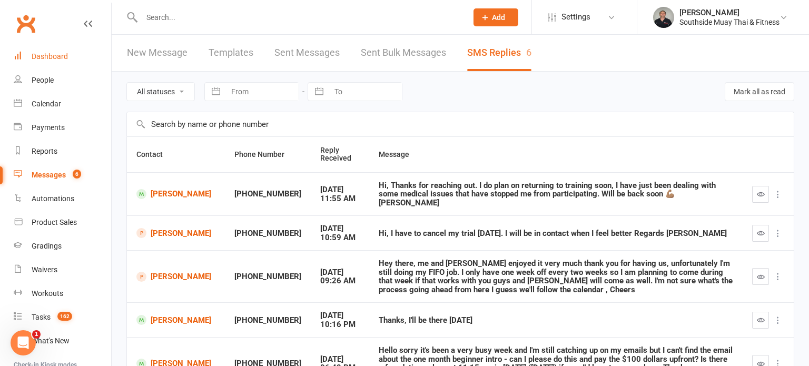
click at [41, 53] on div "Dashboard" at bounding box center [50, 56] width 36 height 8
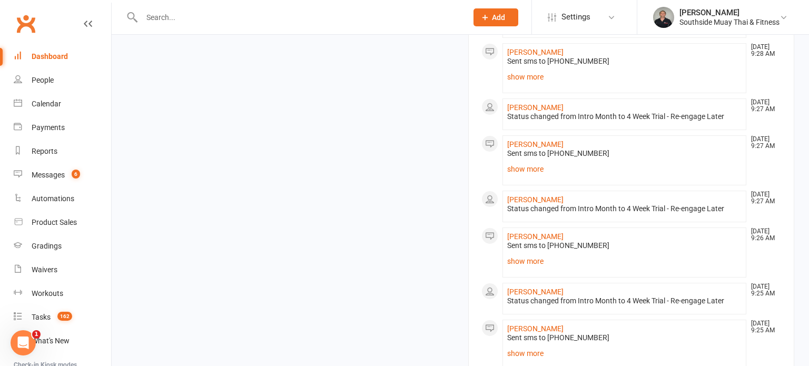
scroll to position [1084, 0]
